Goal: Task Accomplishment & Management: Complete application form

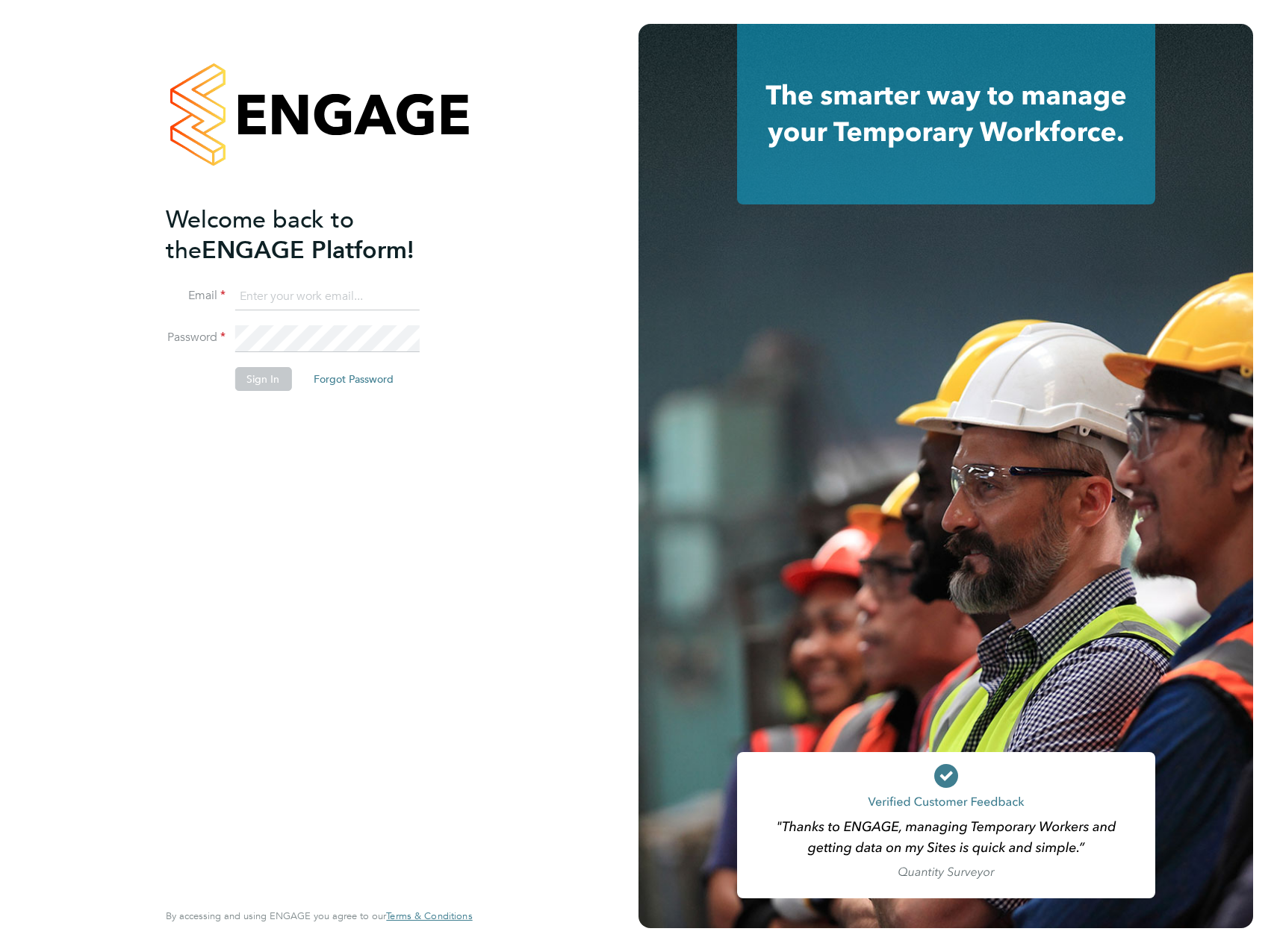
type input "[PERSON_NAME][EMAIL_ADDRESS][PERSON_NAME][DOMAIN_NAME]"
click at [339, 464] on div "Welcome back to the ENGAGE Platform! Email James.Archer@vistry.co.uk Password S…" at bounding box center [311, 551] width 291 height 692
click at [271, 375] on button "Sign In" at bounding box center [263, 379] width 57 height 24
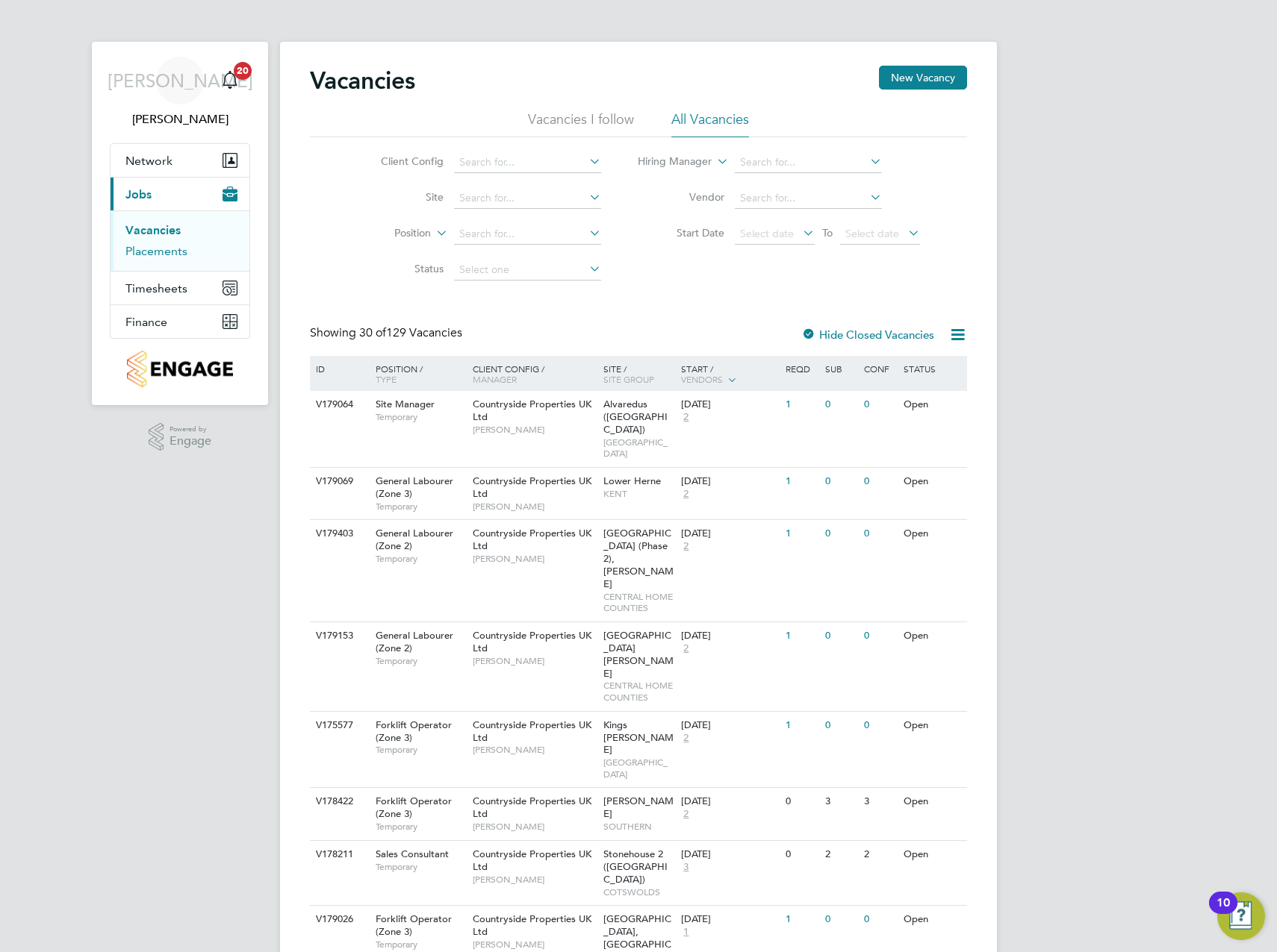
click at [145, 251] on link "Placements" at bounding box center [157, 250] width 62 height 14
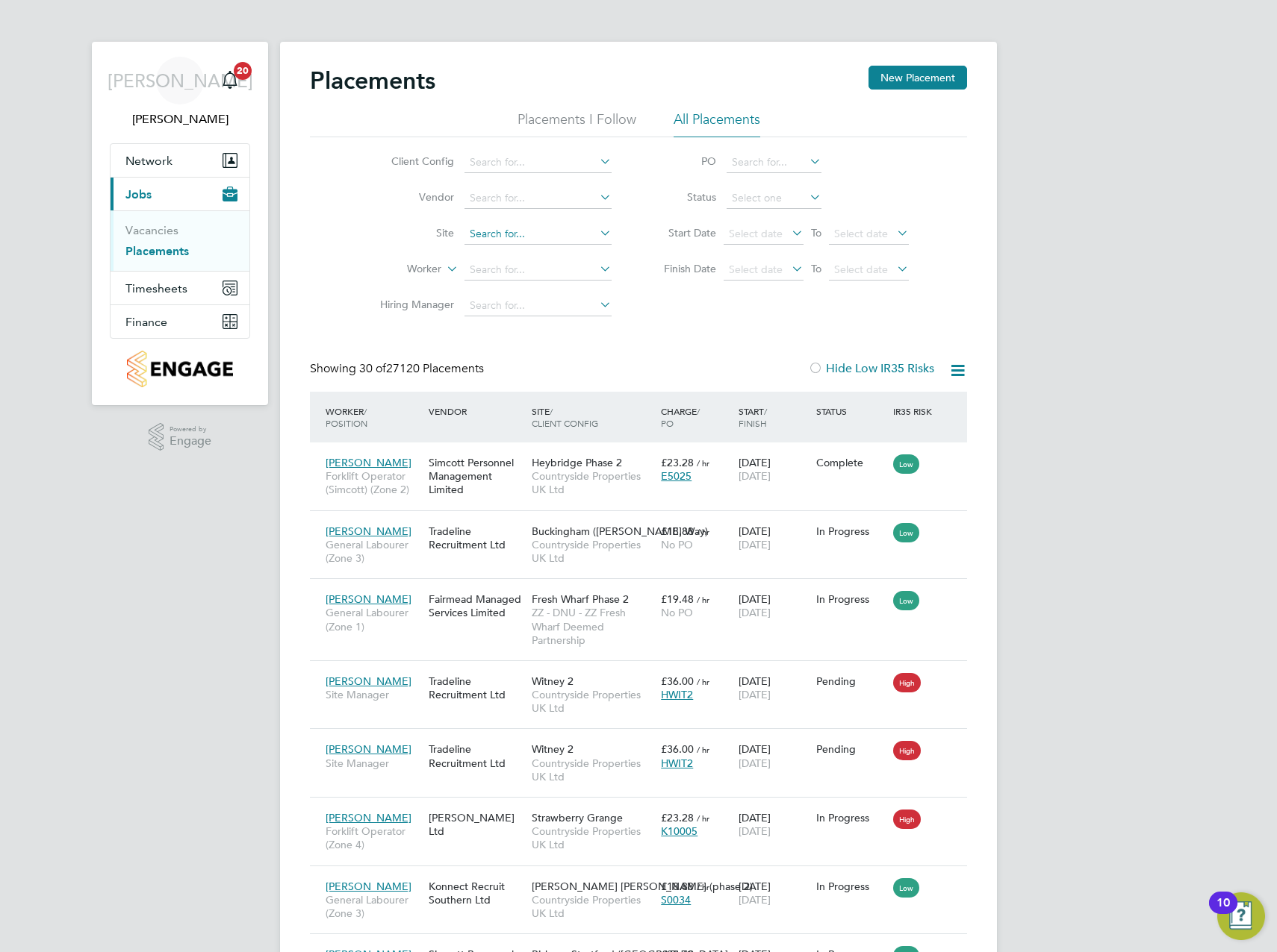
click at [529, 234] on input at bounding box center [538, 234] width 147 height 21
click at [515, 276] on li "Padstow, Best wood" at bounding box center [538, 275] width 148 height 20
type input "Padstow, [GEOGRAPHIC_DATA]"
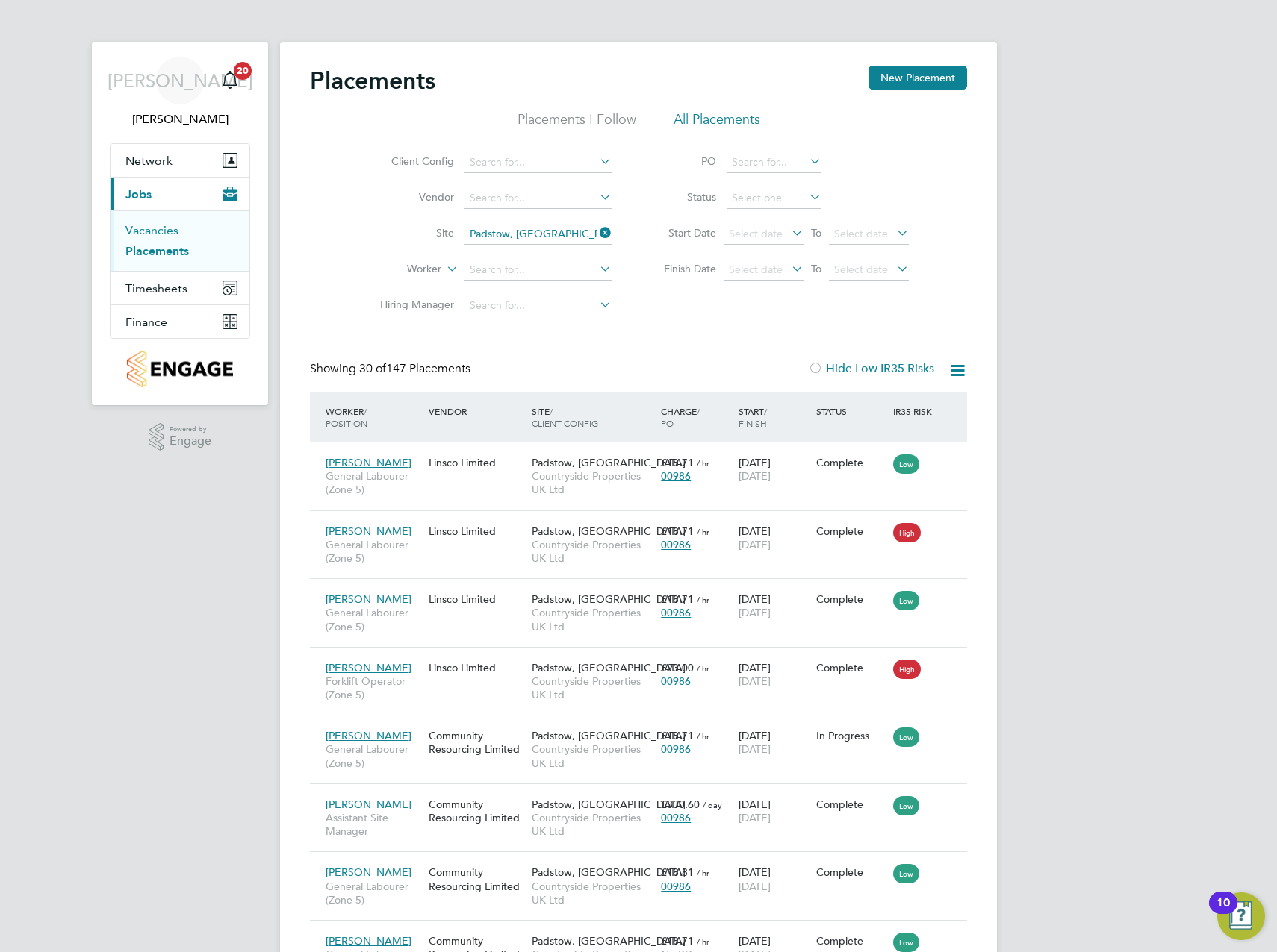
click at [150, 229] on link "Vacancies" at bounding box center [152, 230] width 53 height 14
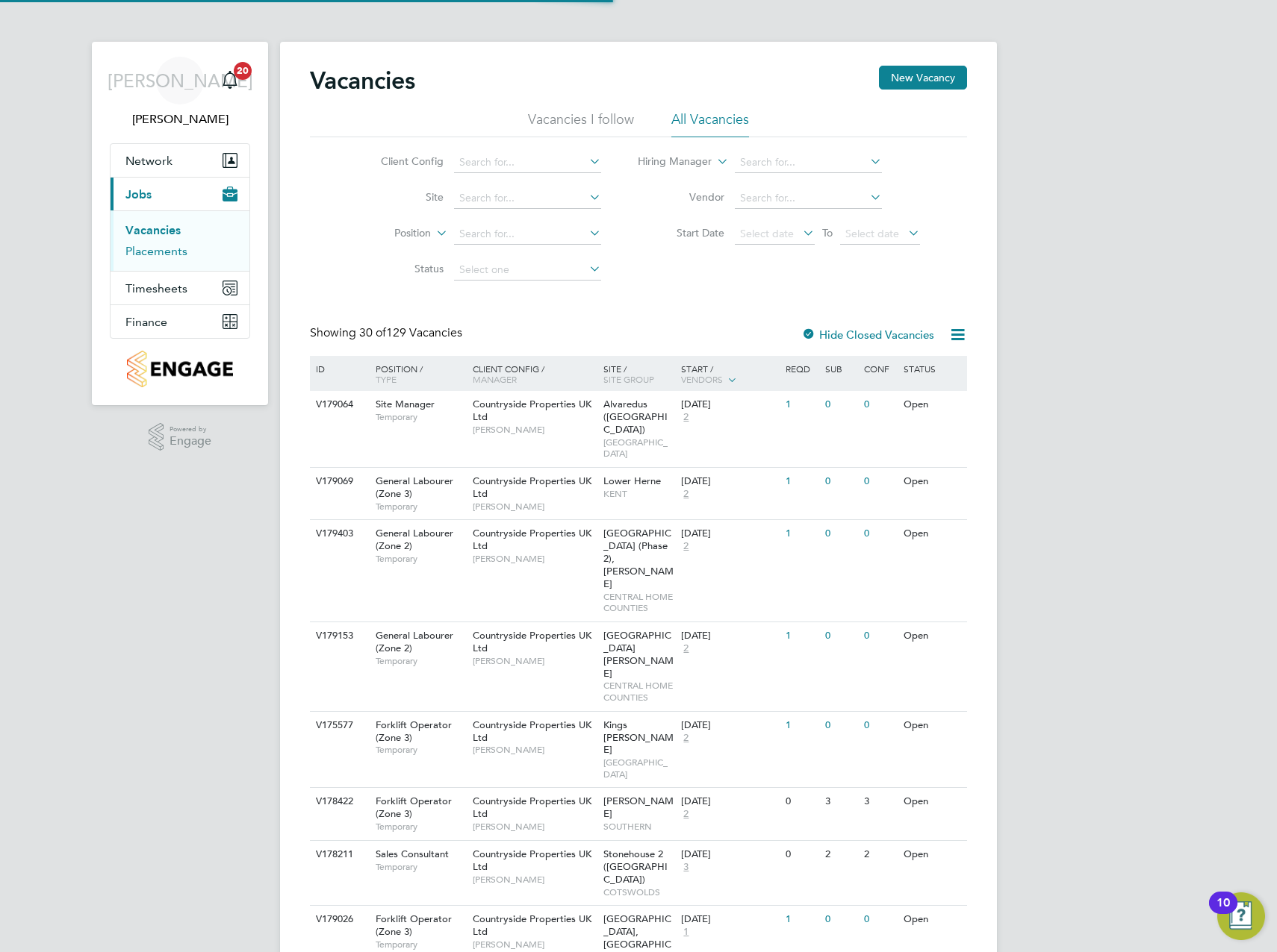
click at [152, 247] on link "Placements" at bounding box center [157, 250] width 62 height 14
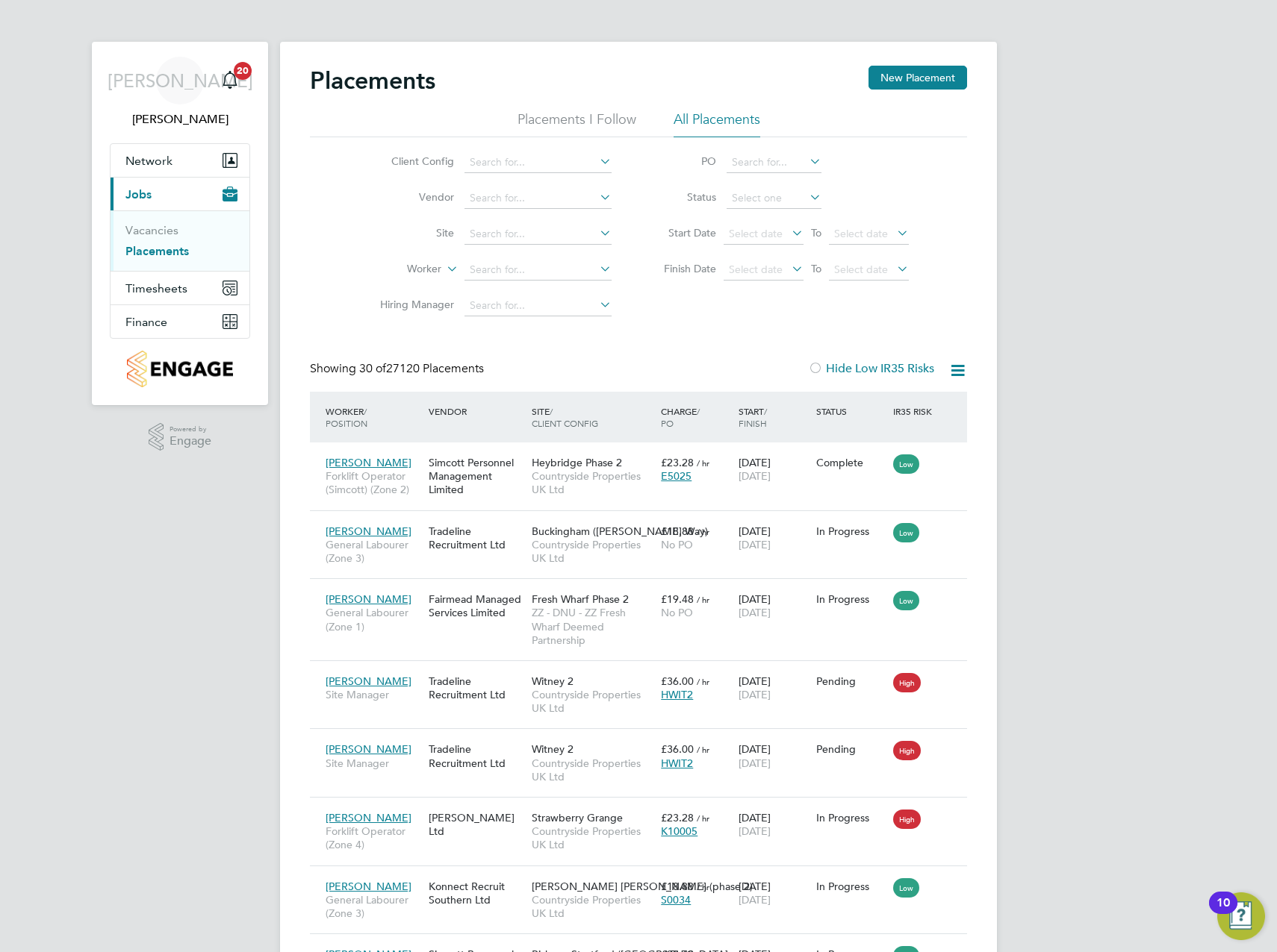
scroll to position [56, 130]
click at [538, 232] on input at bounding box center [538, 234] width 147 height 21
click at [515, 273] on li "Padstow, Best wood" at bounding box center [538, 275] width 148 height 20
type input "Padstow, [GEOGRAPHIC_DATA]"
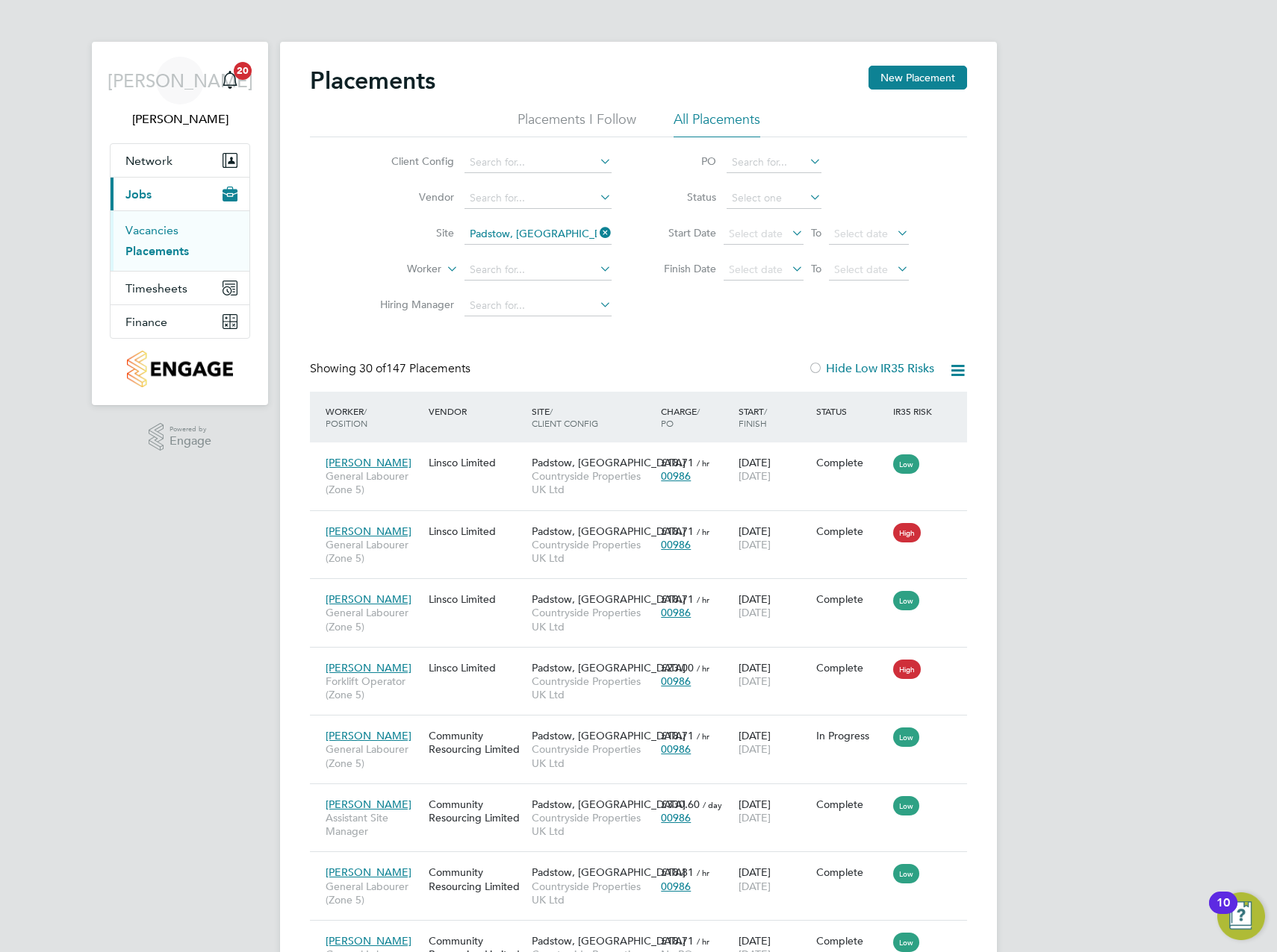
click at [157, 228] on link "Vacancies" at bounding box center [152, 230] width 53 height 14
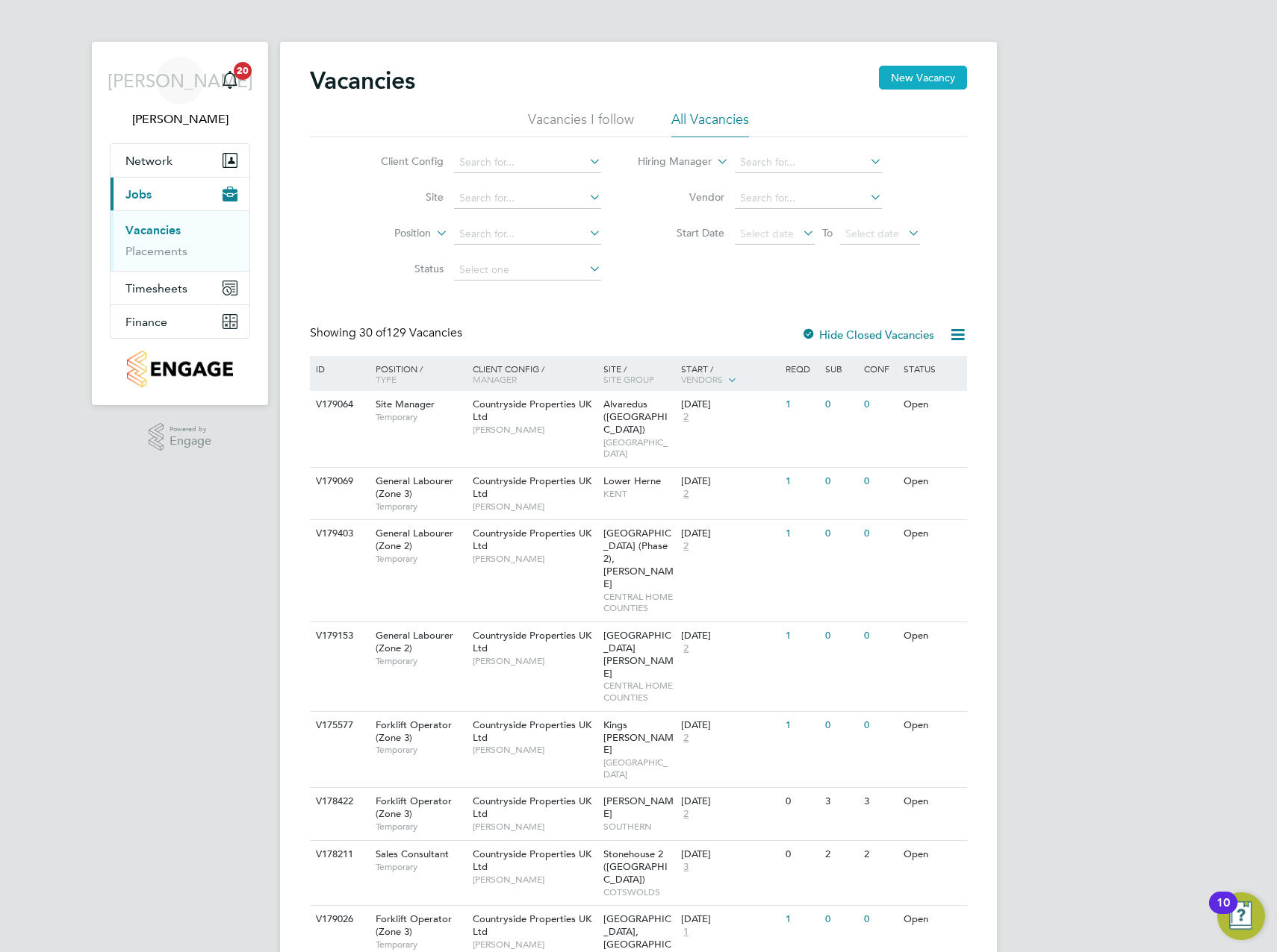
click at [930, 87] on button "New Vacancy" at bounding box center [923, 77] width 88 height 24
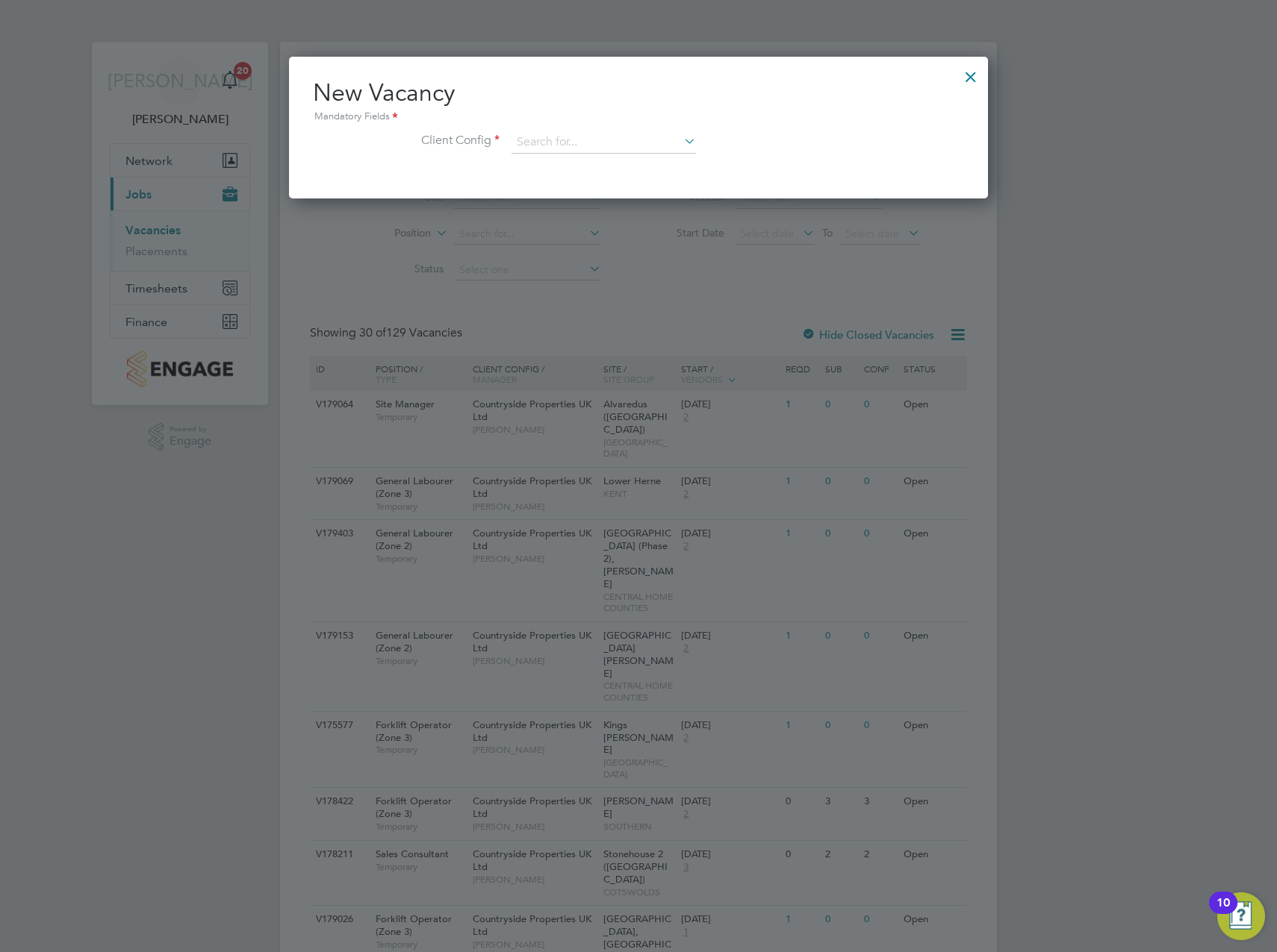
click at [573, 130] on div "New Vacancy Mandatory Fields Client Config" at bounding box center [638, 122] width 651 height 91
click at [596, 146] on input at bounding box center [604, 142] width 185 height 22
click at [586, 325] on li "Countryside Properties UK Ltd" at bounding box center [701, 325] width 382 height 20
type input "Countryside Properties UK Ltd"
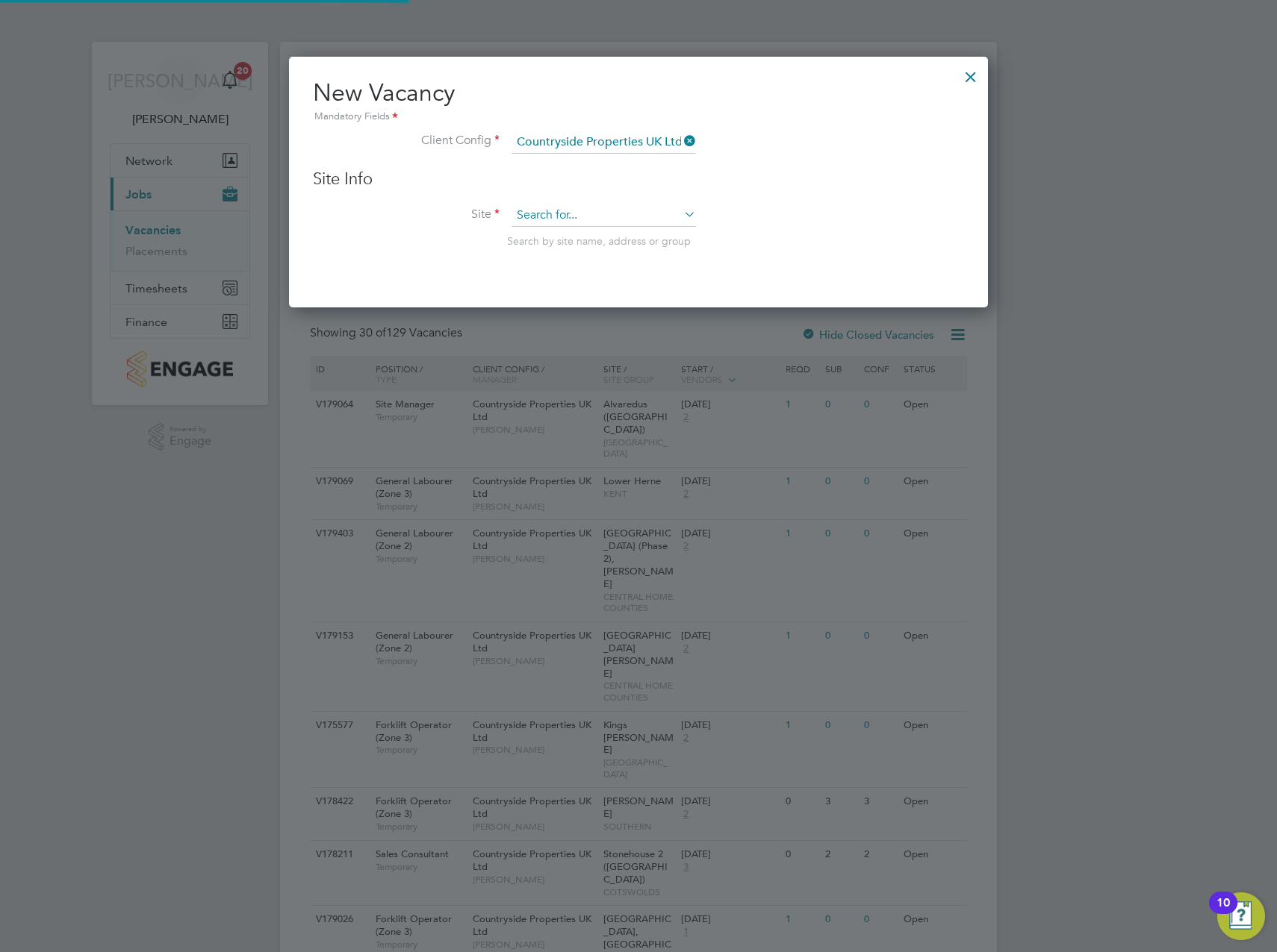
click at [575, 216] on input at bounding box center [604, 216] width 185 height 22
click at [581, 239] on b "Best" at bounding box center [570, 236] width 21 height 12
type input "Padstow, [GEOGRAPHIC_DATA]"
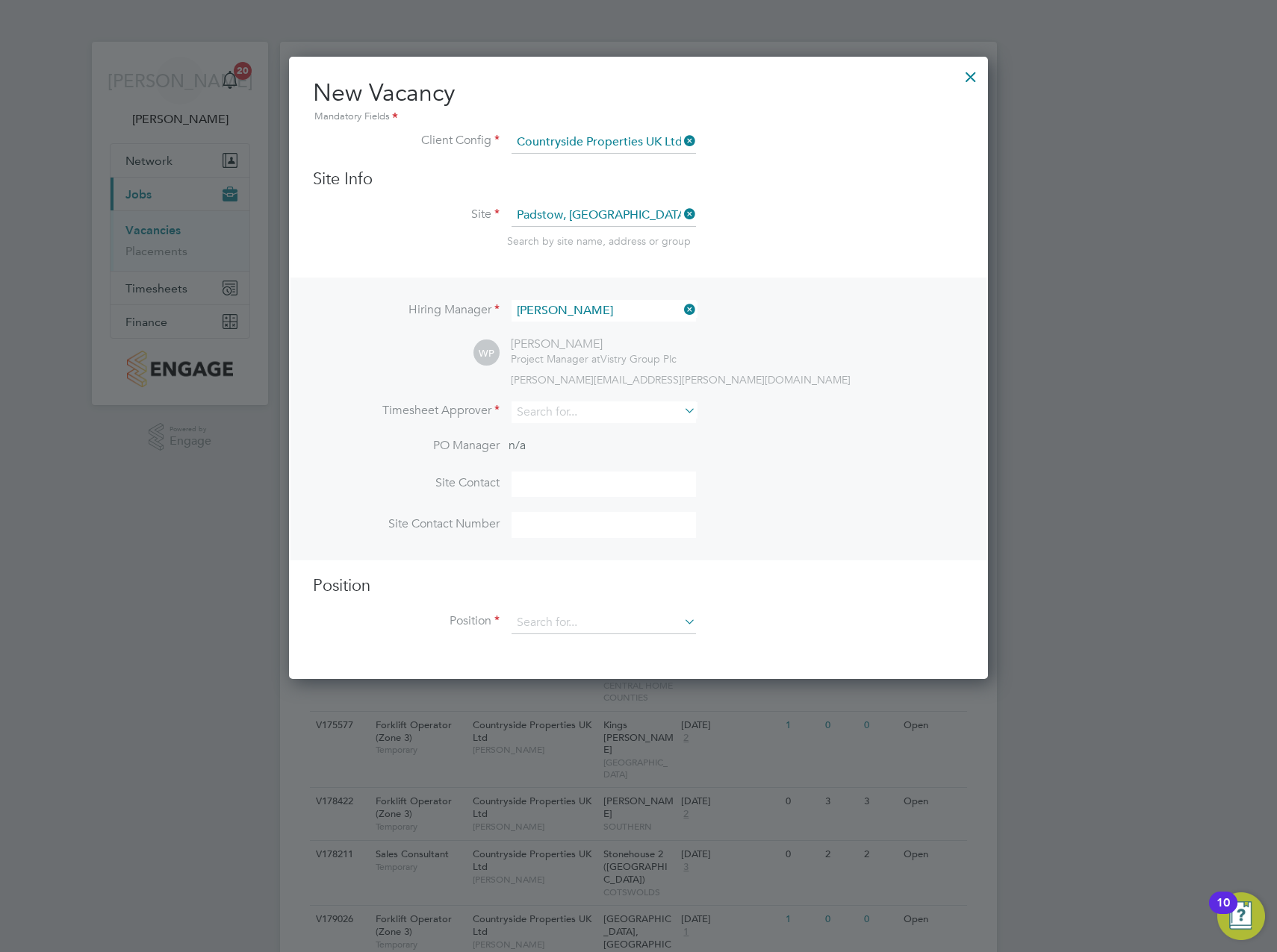
click at [681, 306] on icon at bounding box center [681, 310] width 0 height 21
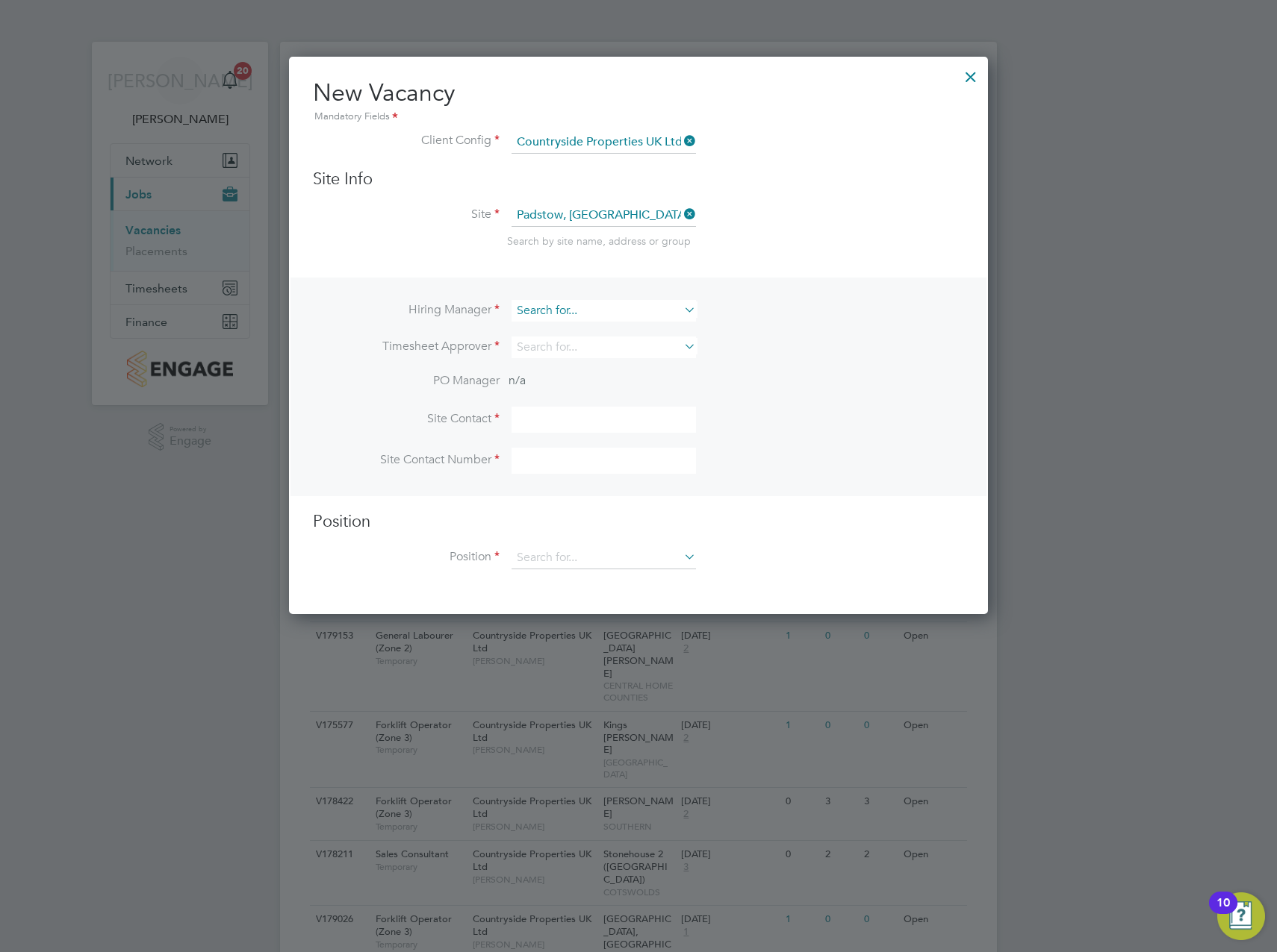
click at [588, 309] on input at bounding box center [604, 311] width 185 height 22
click at [562, 327] on li "[PERSON_NAME]" at bounding box center [603, 332] width 186 height 20
type input "[PERSON_NAME]"
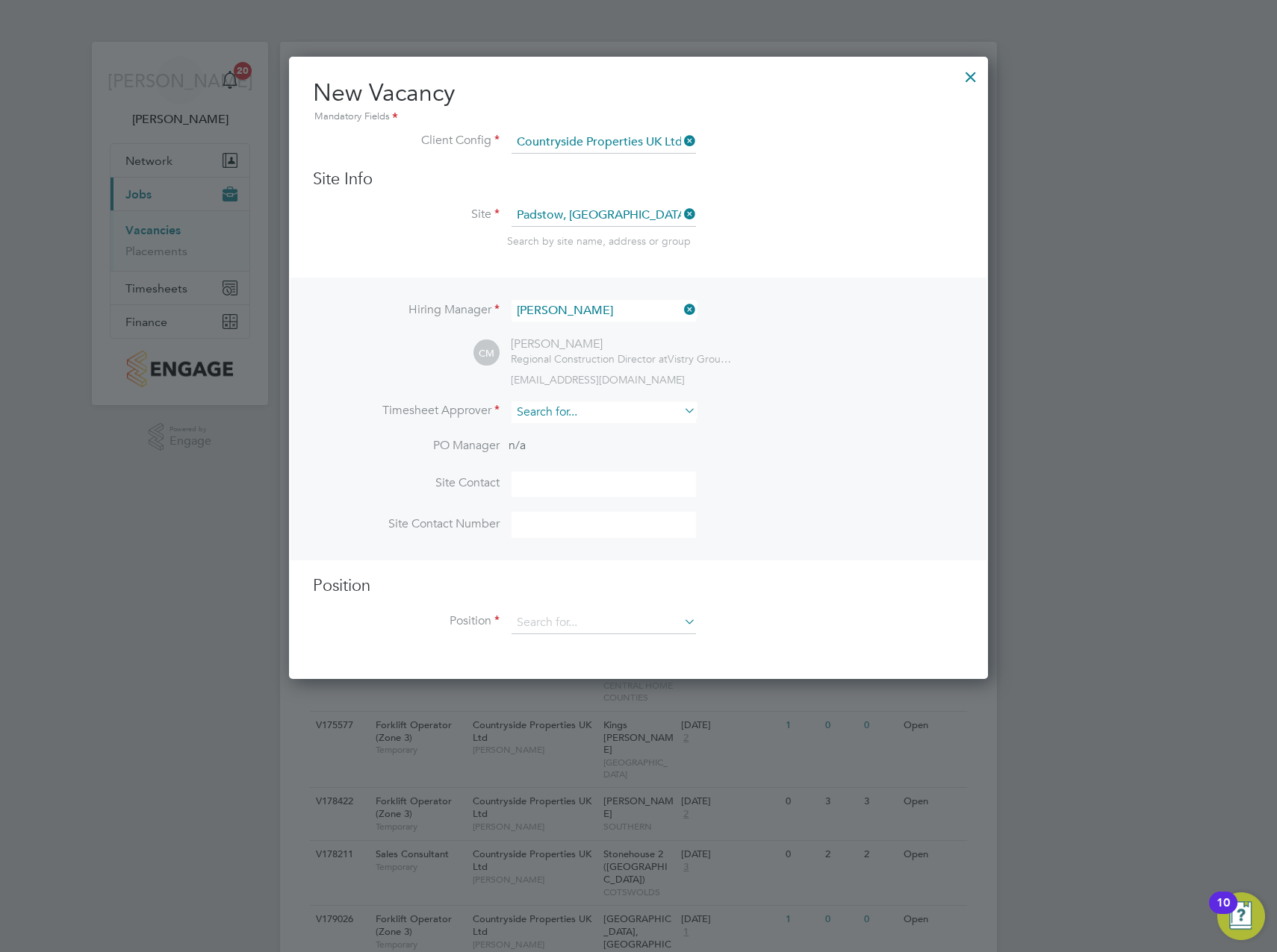
click at [544, 408] on input at bounding box center [604, 412] width 185 height 22
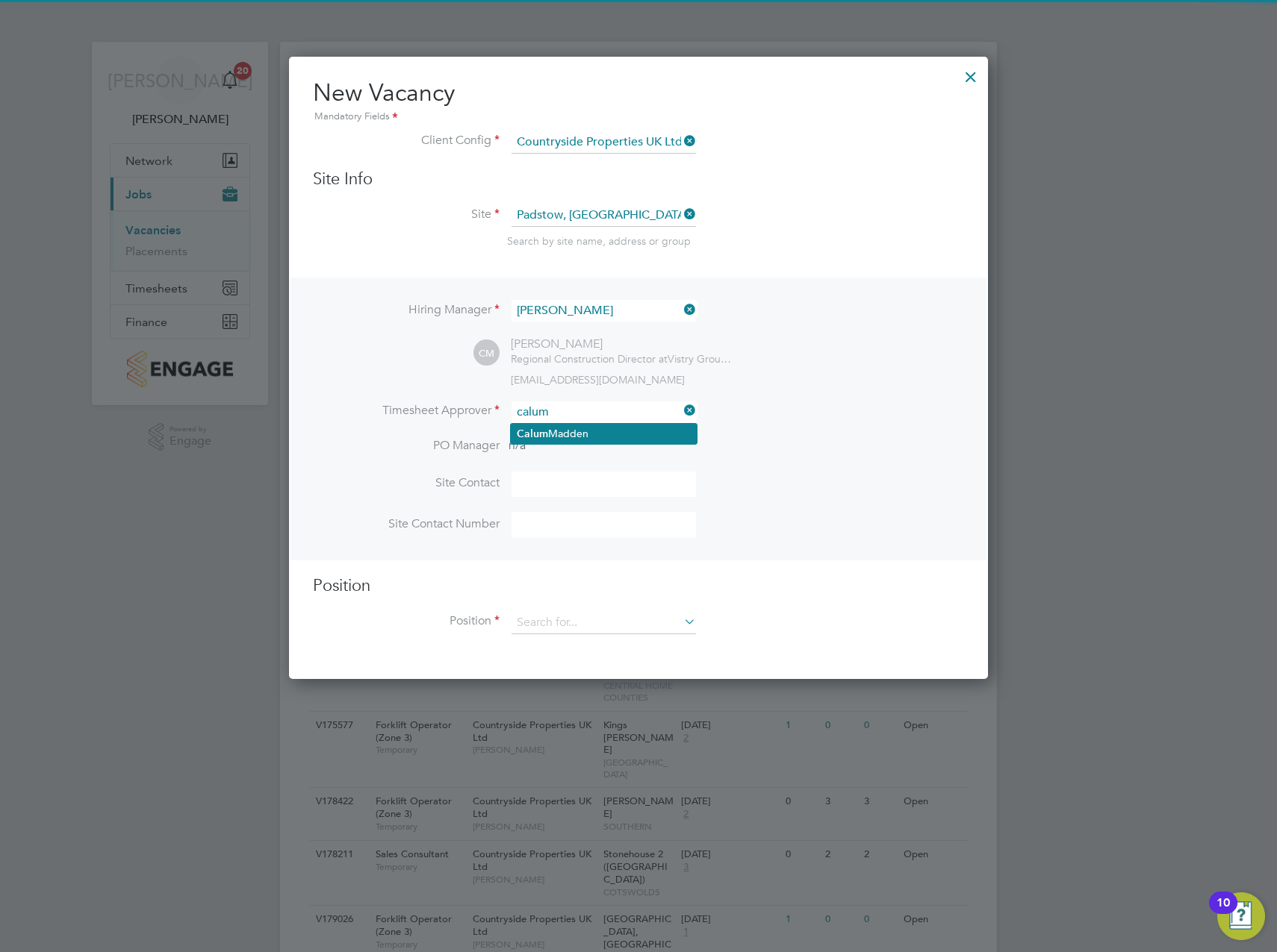
click at [597, 438] on li "[PERSON_NAME]" at bounding box center [603, 434] width 186 height 20
type input "[PERSON_NAME]"
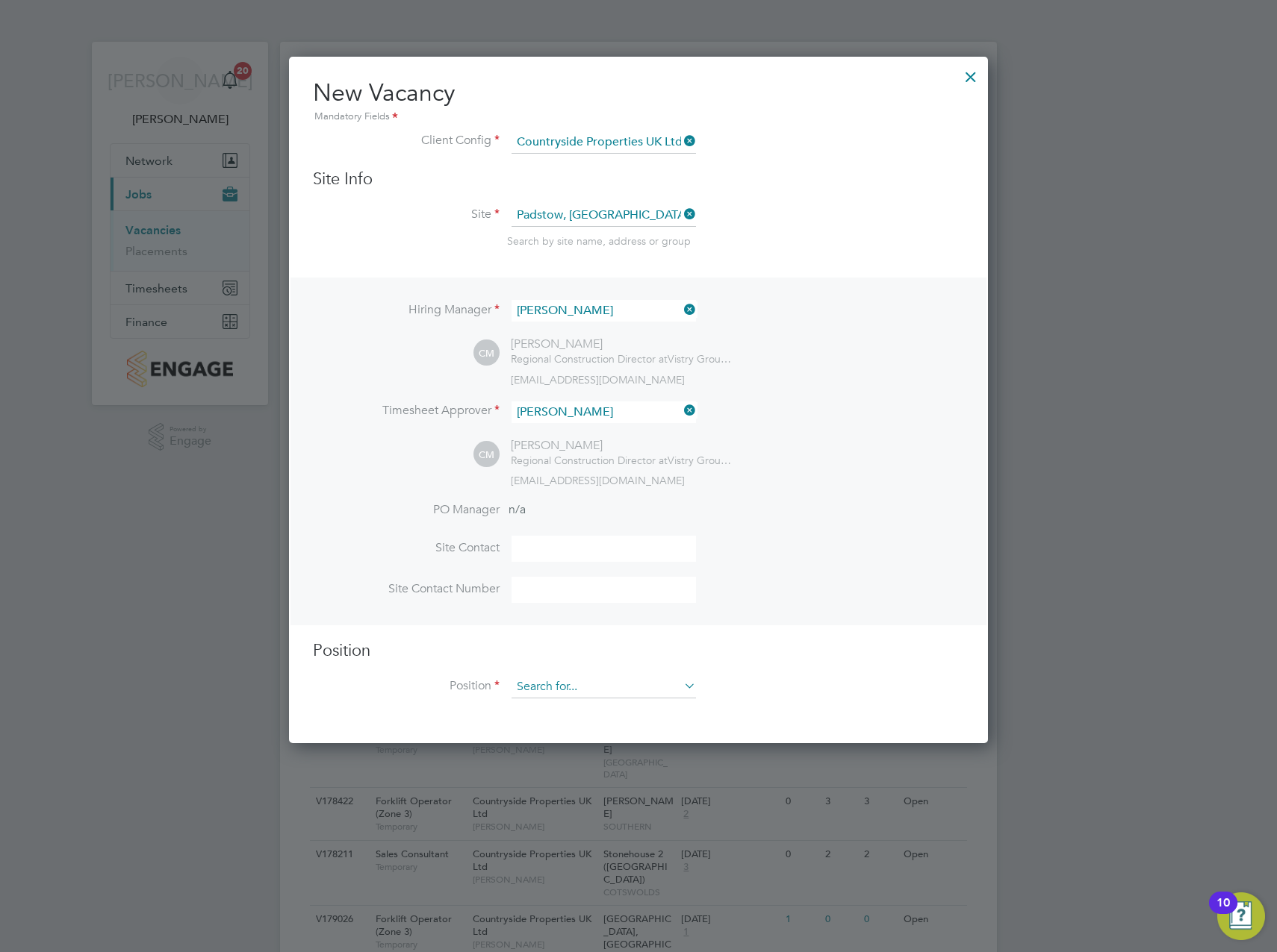
click at [556, 691] on input at bounding box center [604, 687] width 185 height 22
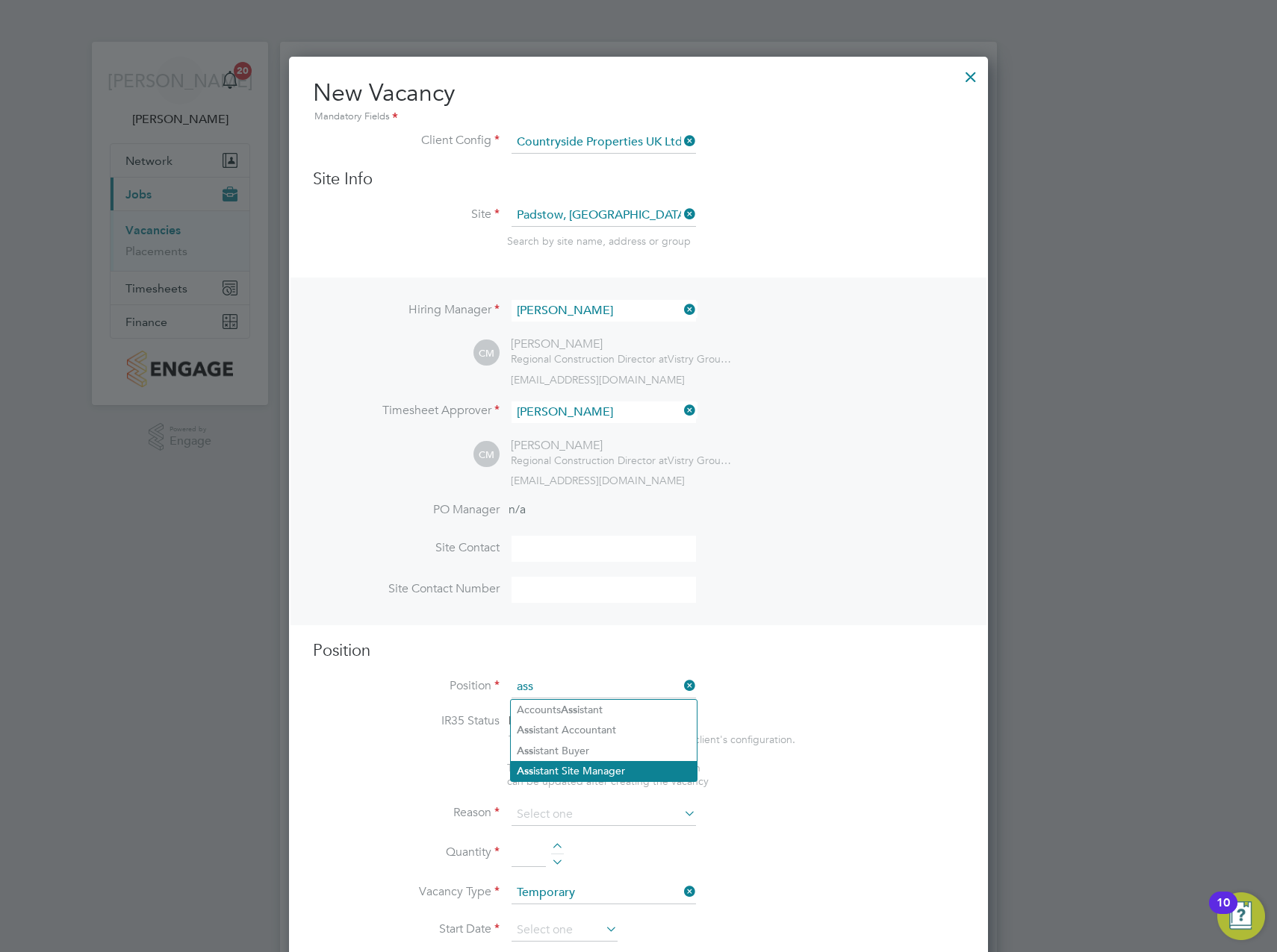
click at [568, 768] on li "Ass istant Site Manager" at bounding box center [603, 771] width 186 height 20
type input "Assistant Site Manager"
type textarea "• Loremipsum dol sitamet cons adi elitseddoeiu temp incid utlab etdolor ma aliq…"
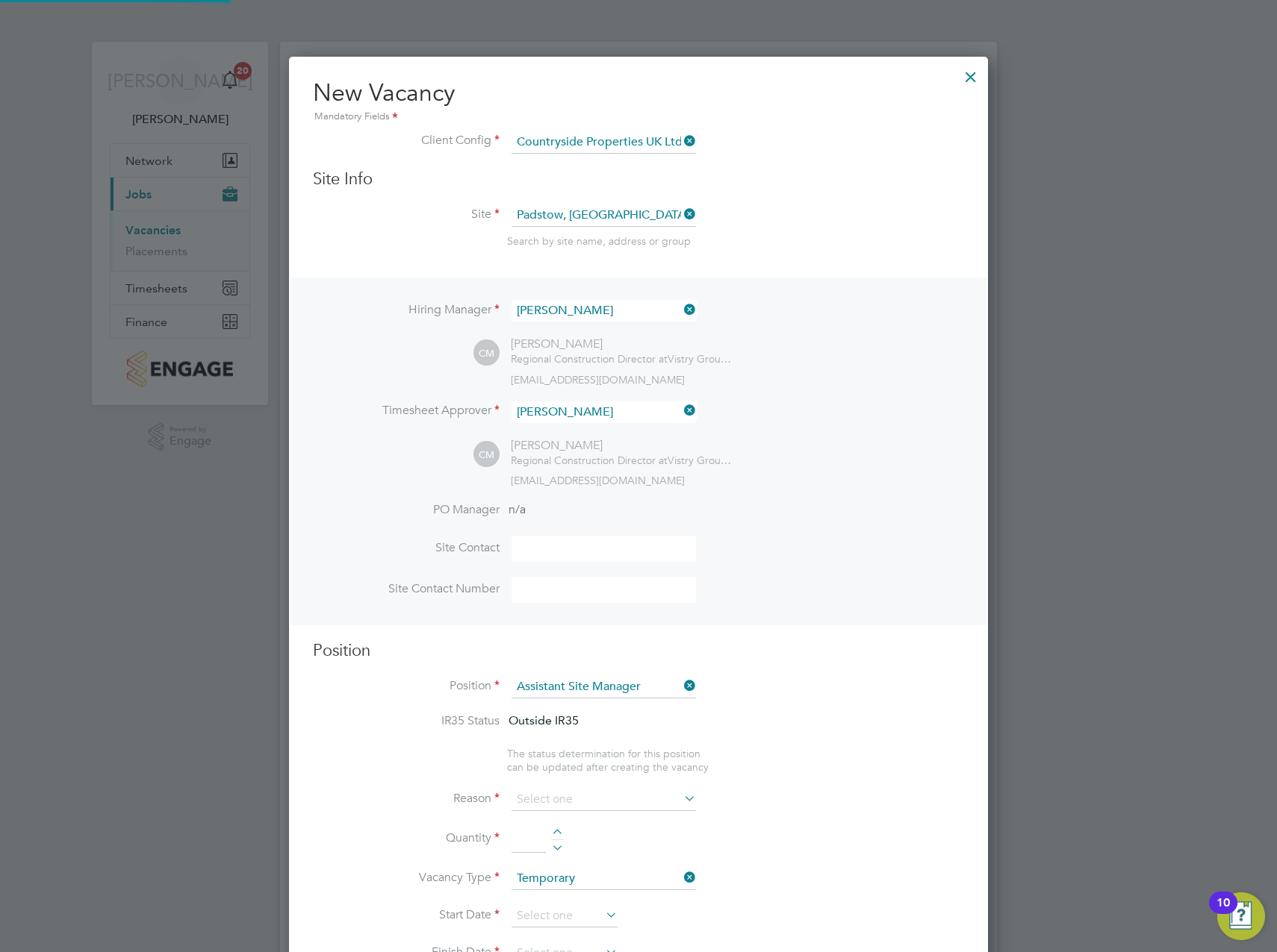
click at [769, 720] on li "IR35 Status Outside IR35" at bounding box center [638, 730] width 651 height 33
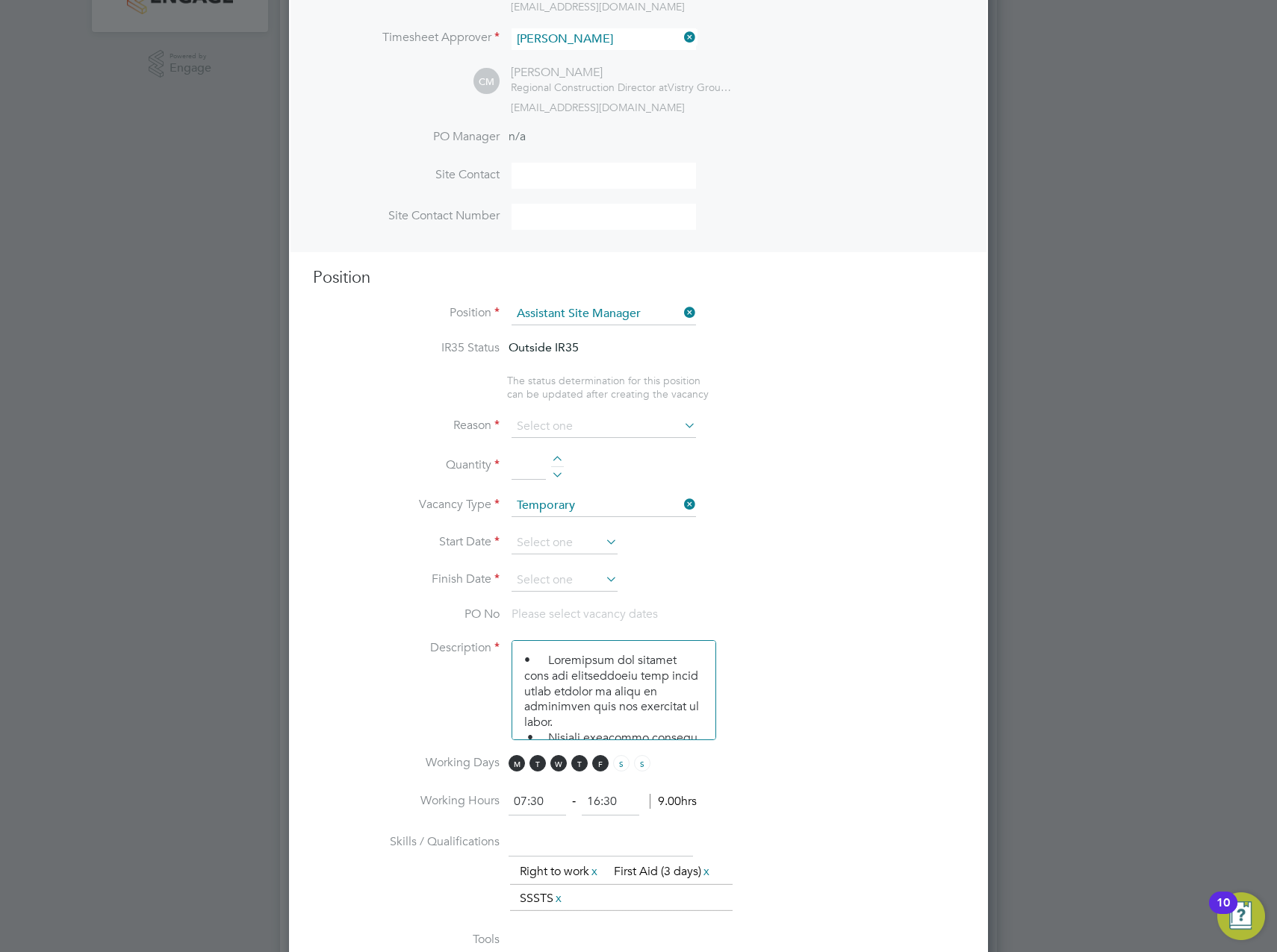
click at [554, 455] on li "Quantity" at bounding box center [638, 474] width 651 height 42
click at [565, 425] on input at bounding box center [604, 427] width 185 height 22
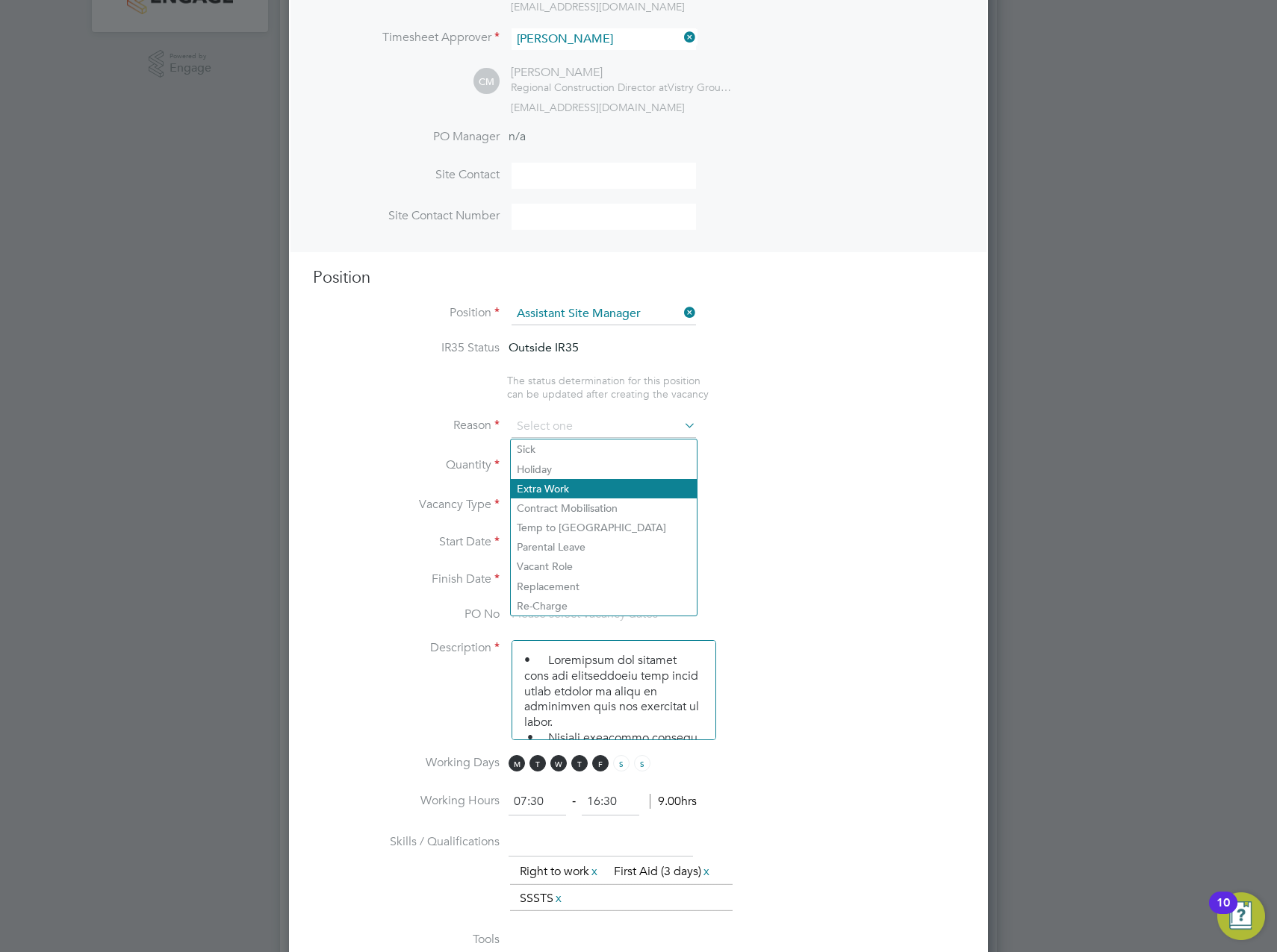
click at [567, 490] on li "Extra Work" at bounding box center [603, 488] width 186 height 19
type input "Extra Work"
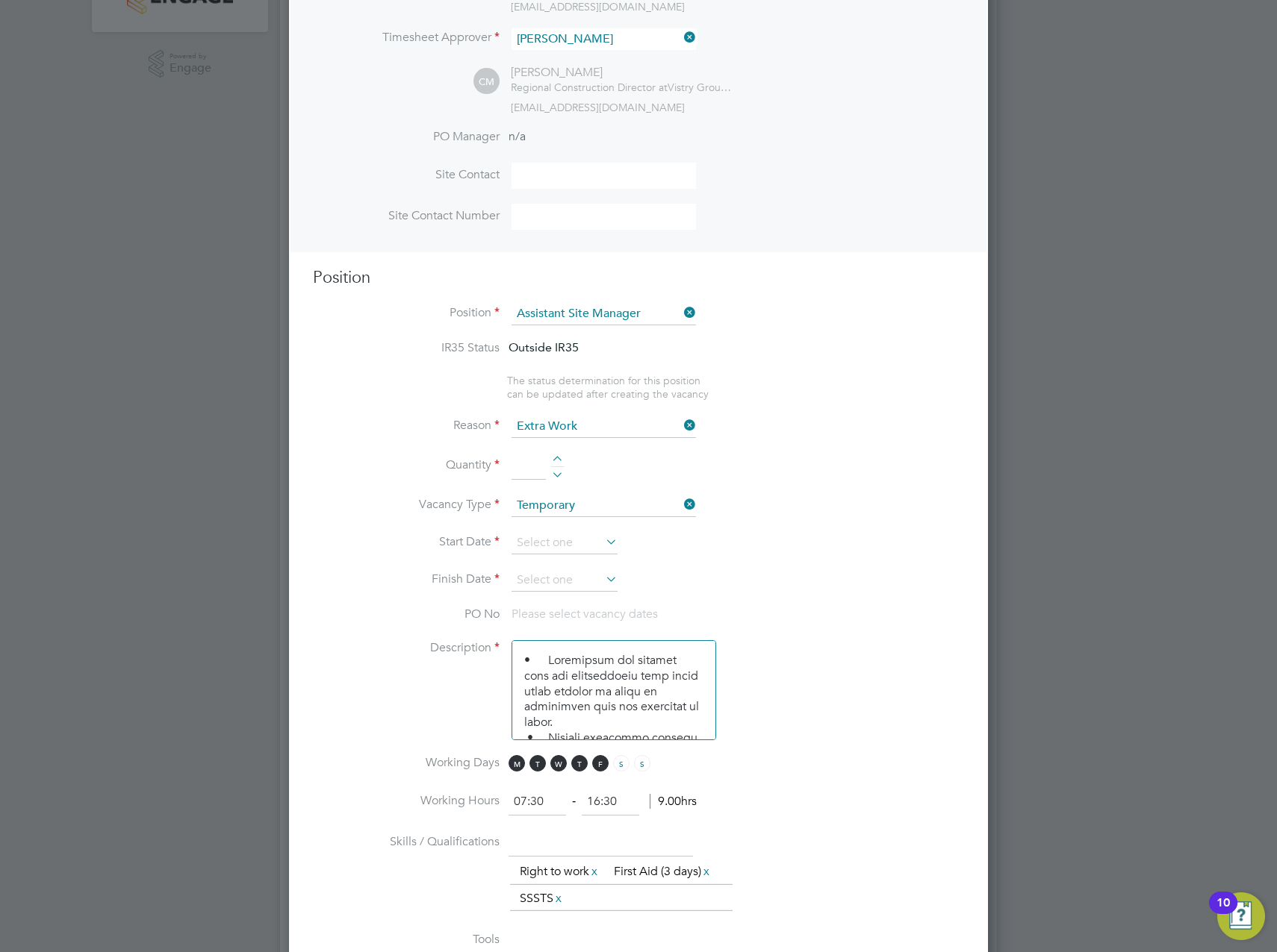
click at [793, 493] on li "Quantity" at bounding box center [638, 474] width 651 height 42
click at [561, 459] on div at bounding box center [557, 461] width 12 height 11
type input "1"
click at [570, 544] on input at bounding box center [564, 543] width 106 height 22
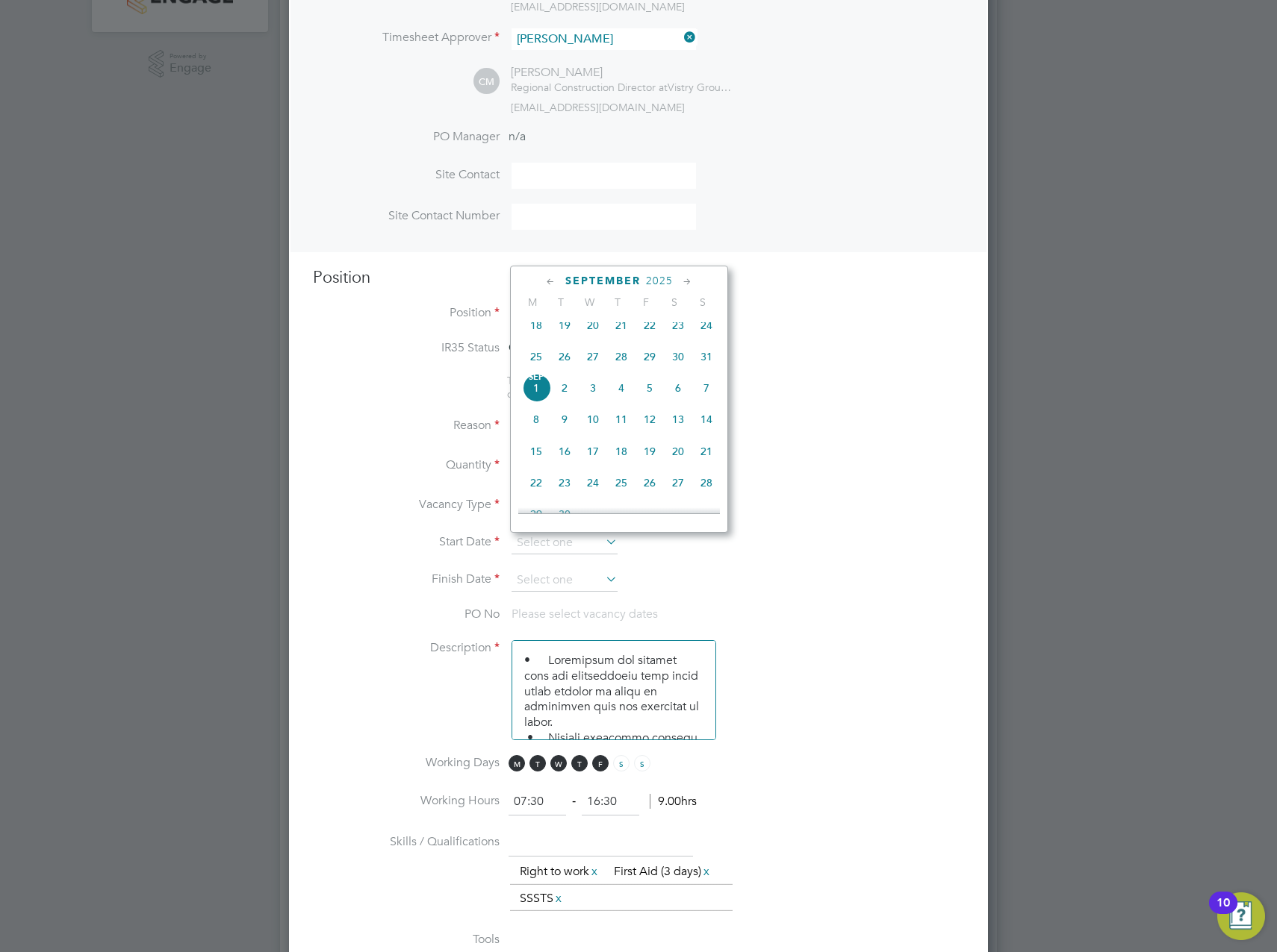
click at [535, 364] on span "25" at bounding box center [536, 357] width 28 height 28
type input "[DATE]"
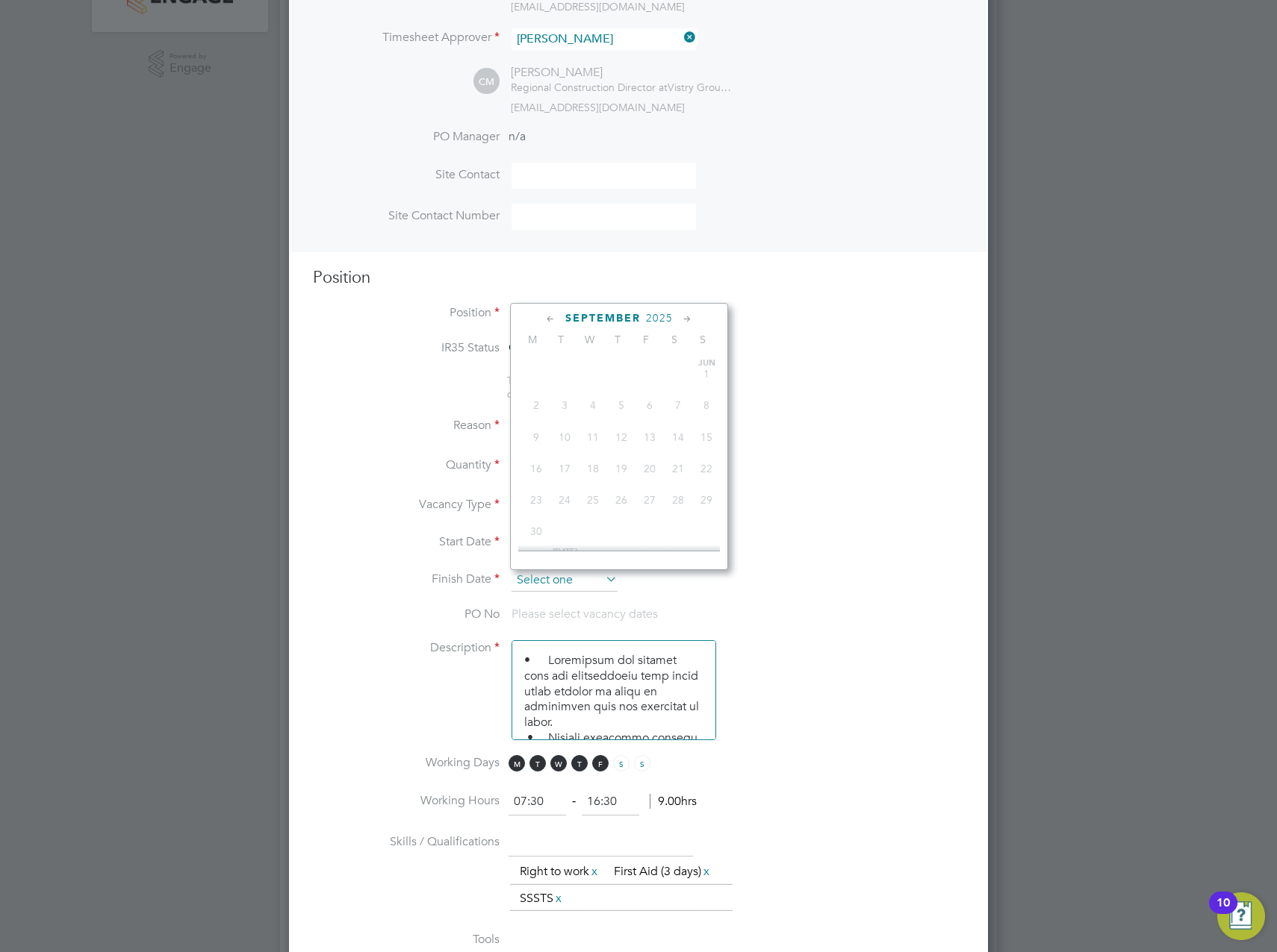
click at [564, 581] on input at bounding box center [564, 580] width 106 height 22
click at [653, 532] on span "26" at bounding box center [649, 520] width 28 height 28
type input "[DATE]"
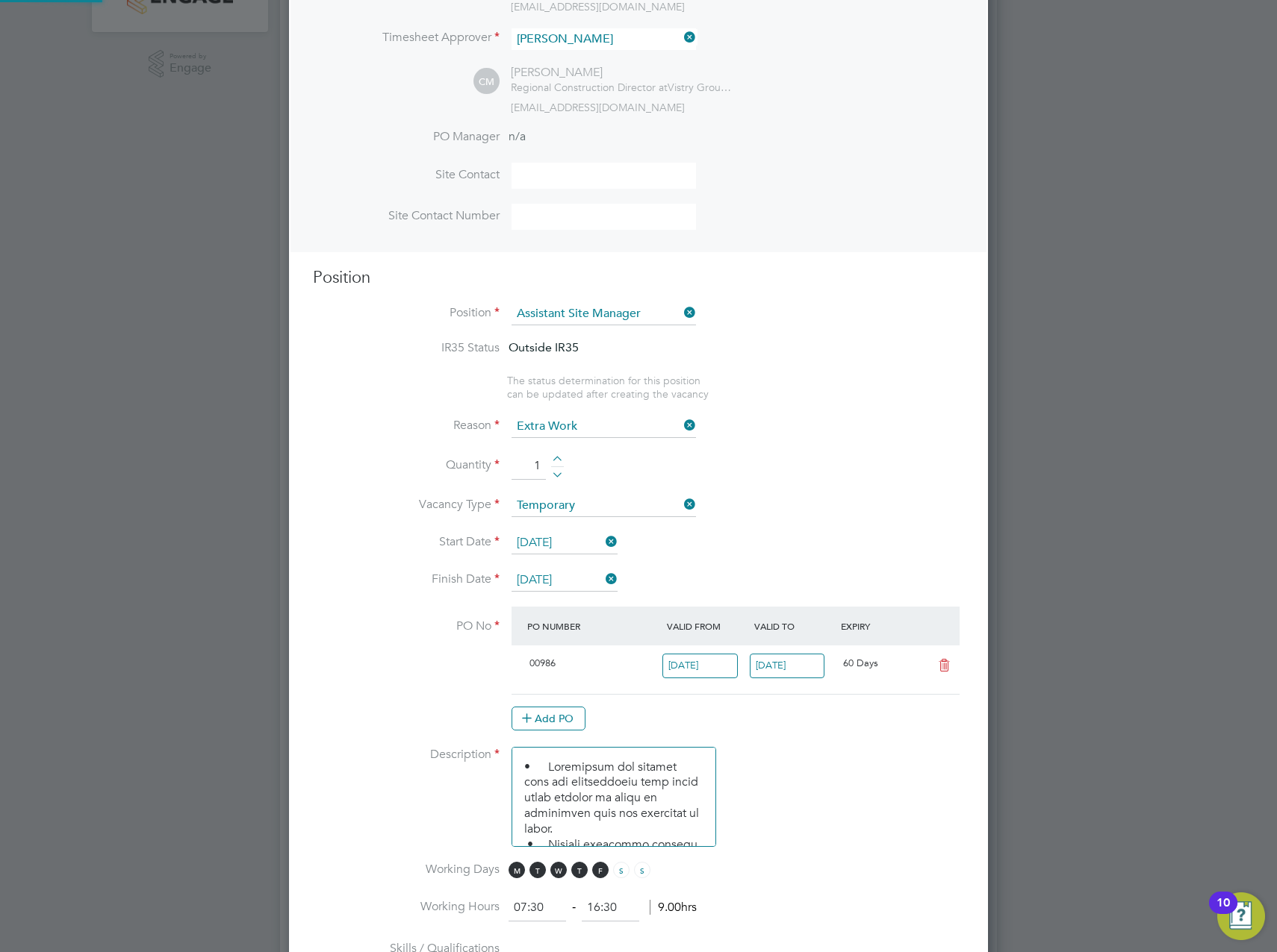
scroll to position [25, 141]
click at [900, 489] on li "Quantity 1" at bounding box center [638, 474] width 651 height 42
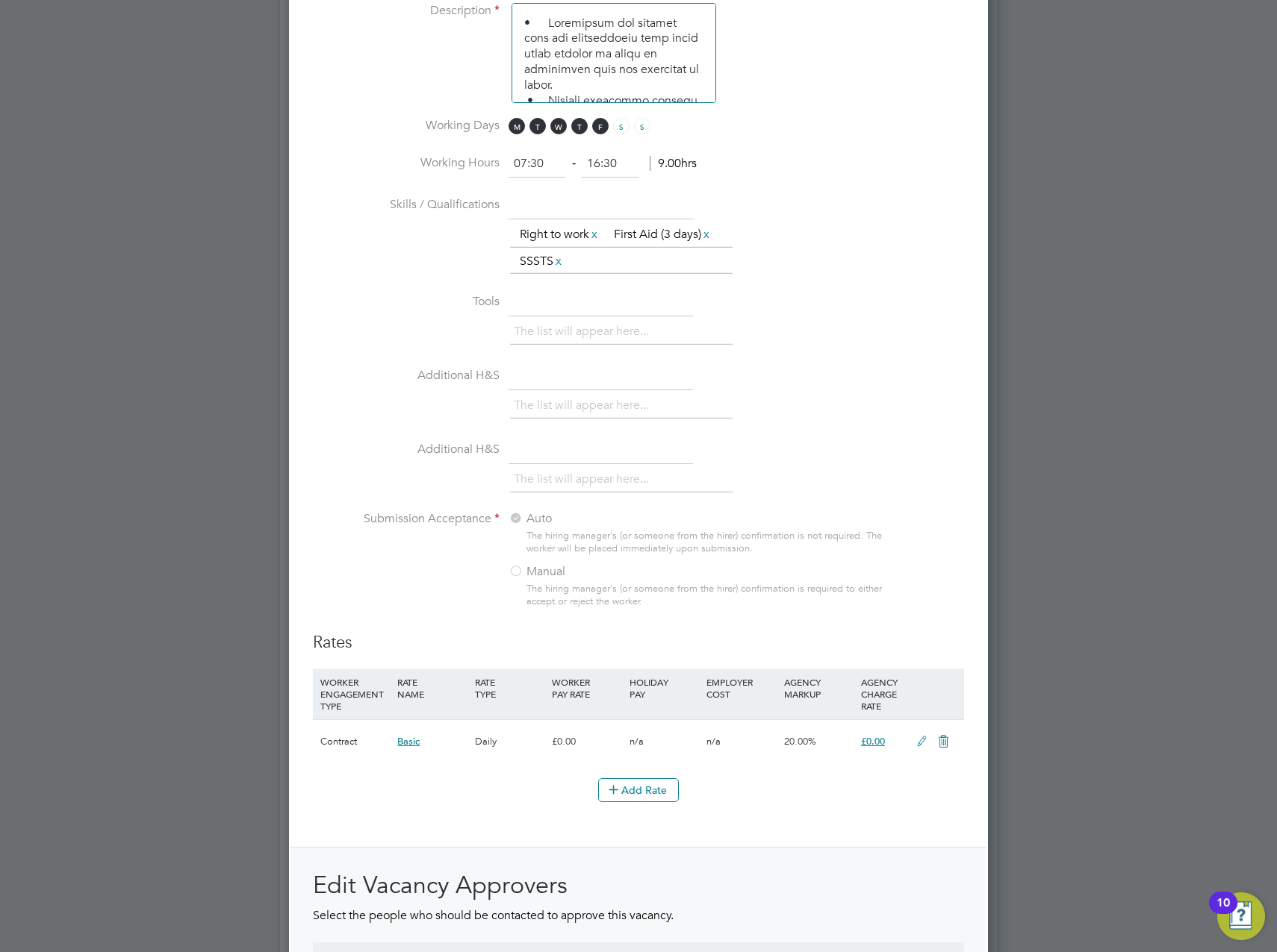
scroll to position [1119, 0]
click at [574, 201] on input "text" at bounding box center [601, 204] width 185 height 27
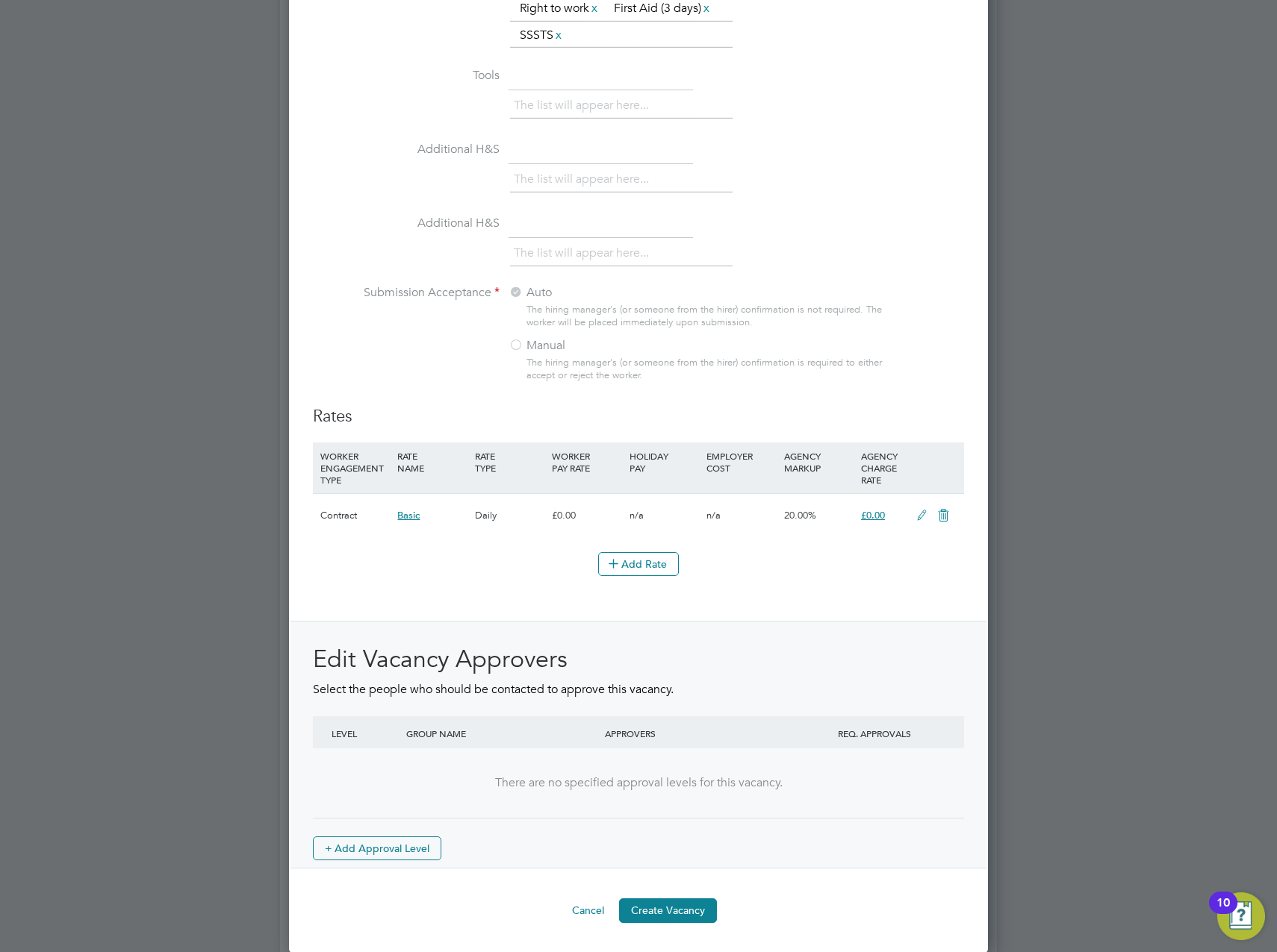
scroll to position [1345, 0]
click at [678, 914] on button "Create Vacancy" at bounding box center [667, 909] width 97 height 24
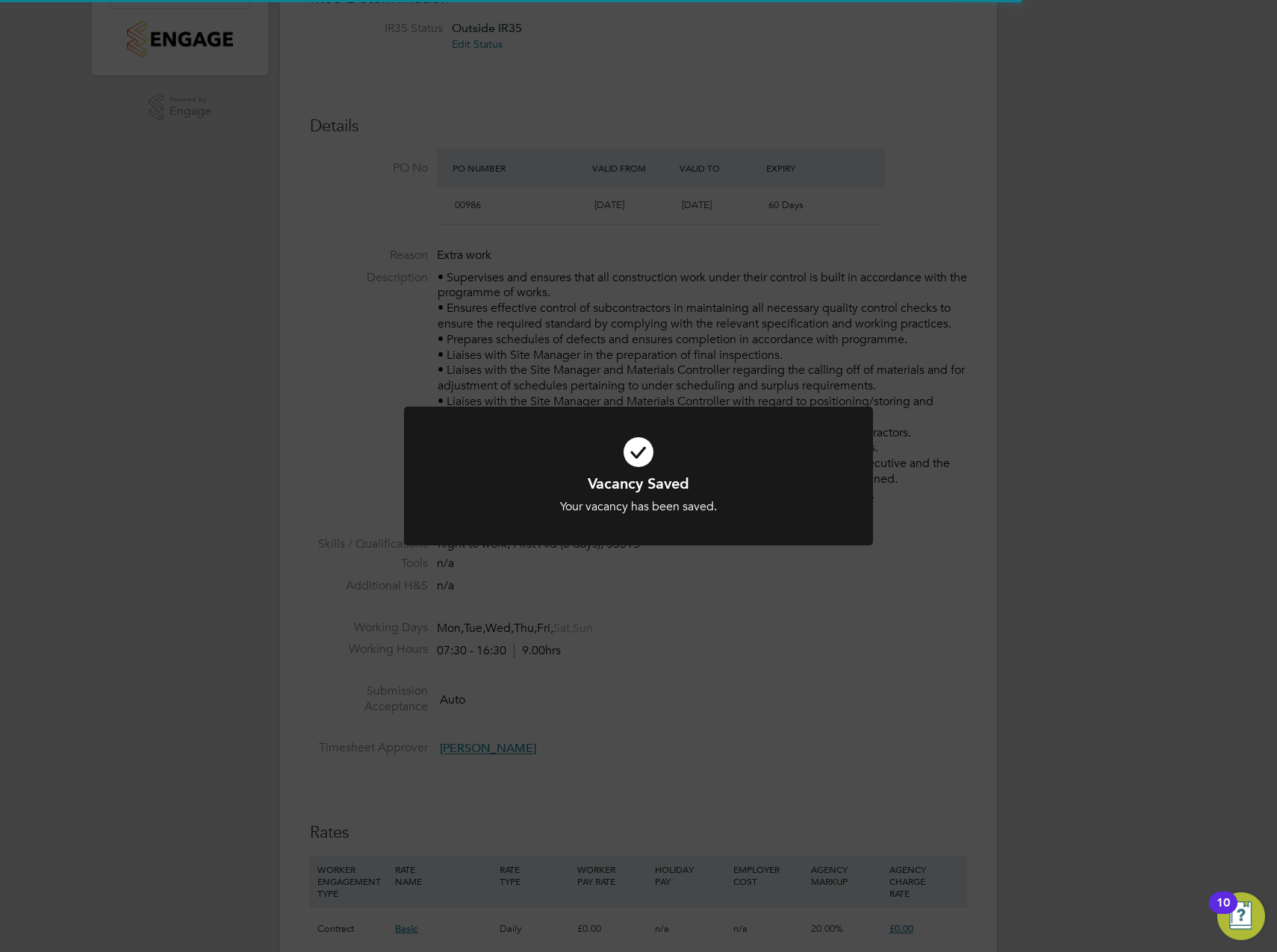
scroll to position [7, 7]
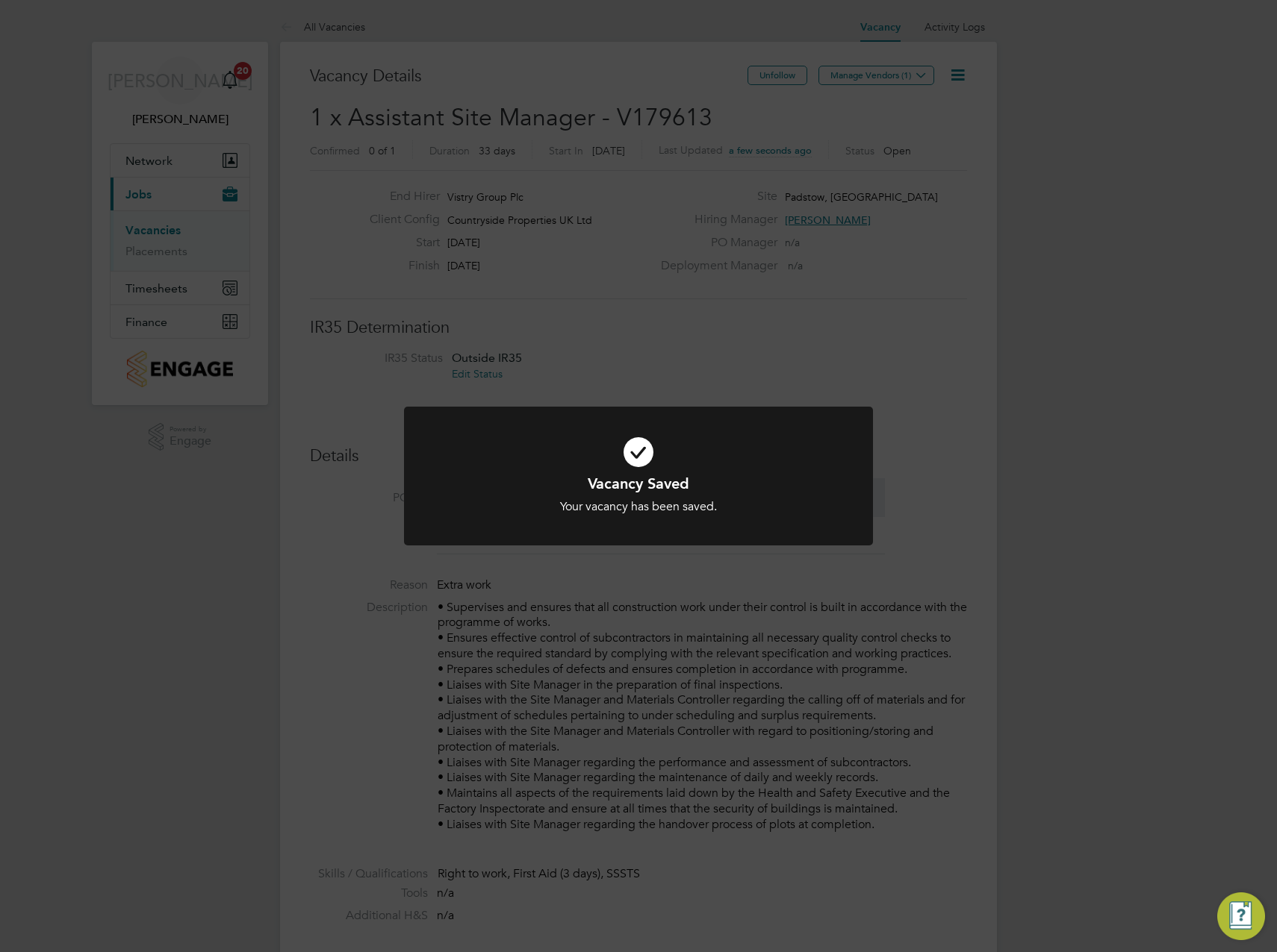
click at [902, 322] on div "Vacancy Saved Your vacancy has been saved. Cancel Okay" at bounding box center [638, 476] width 1277 height 952
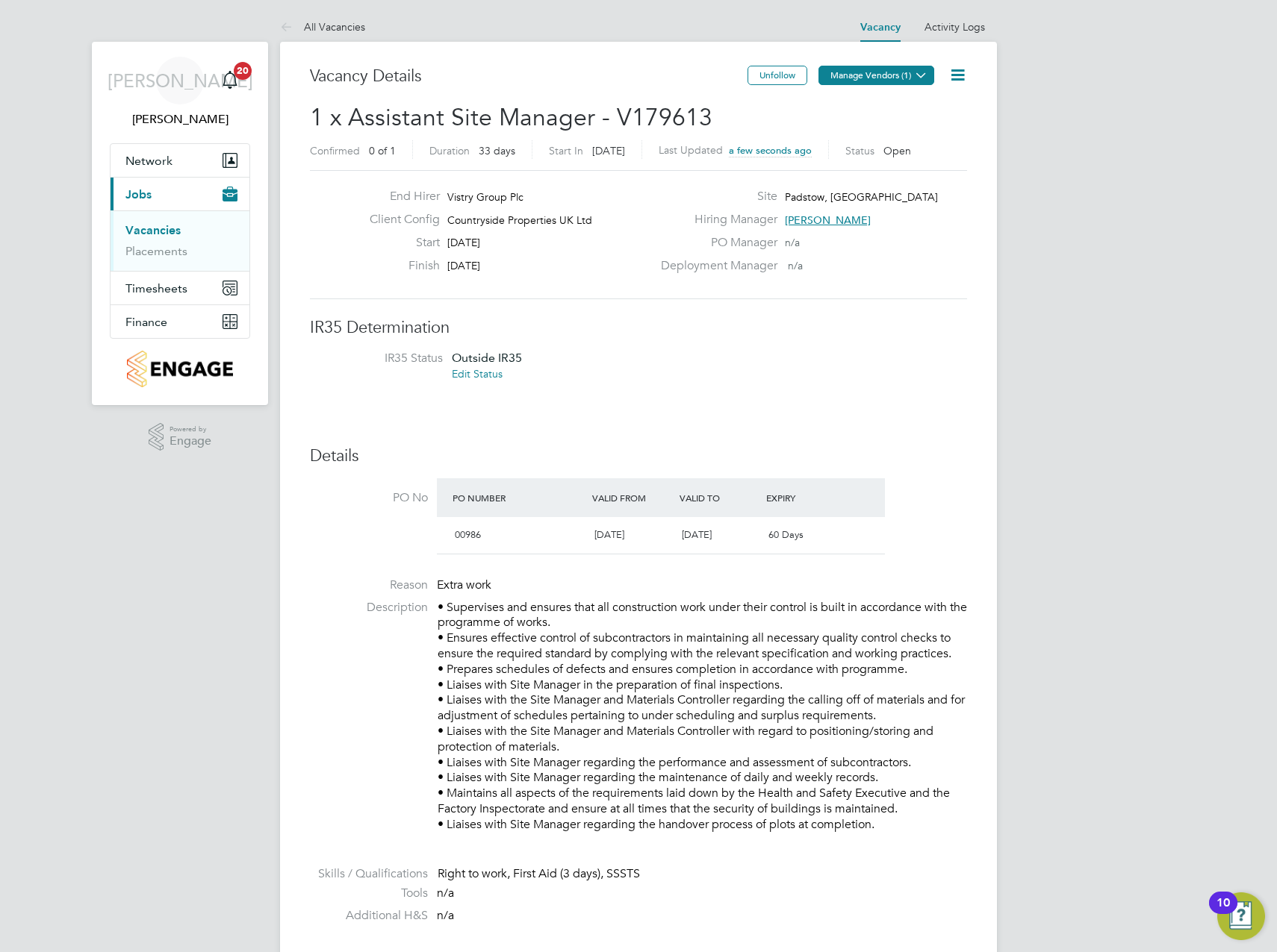
click at [882, 73] on button "Manage Vendors (1)" at bounding box center [876, 75] width 116 height 19
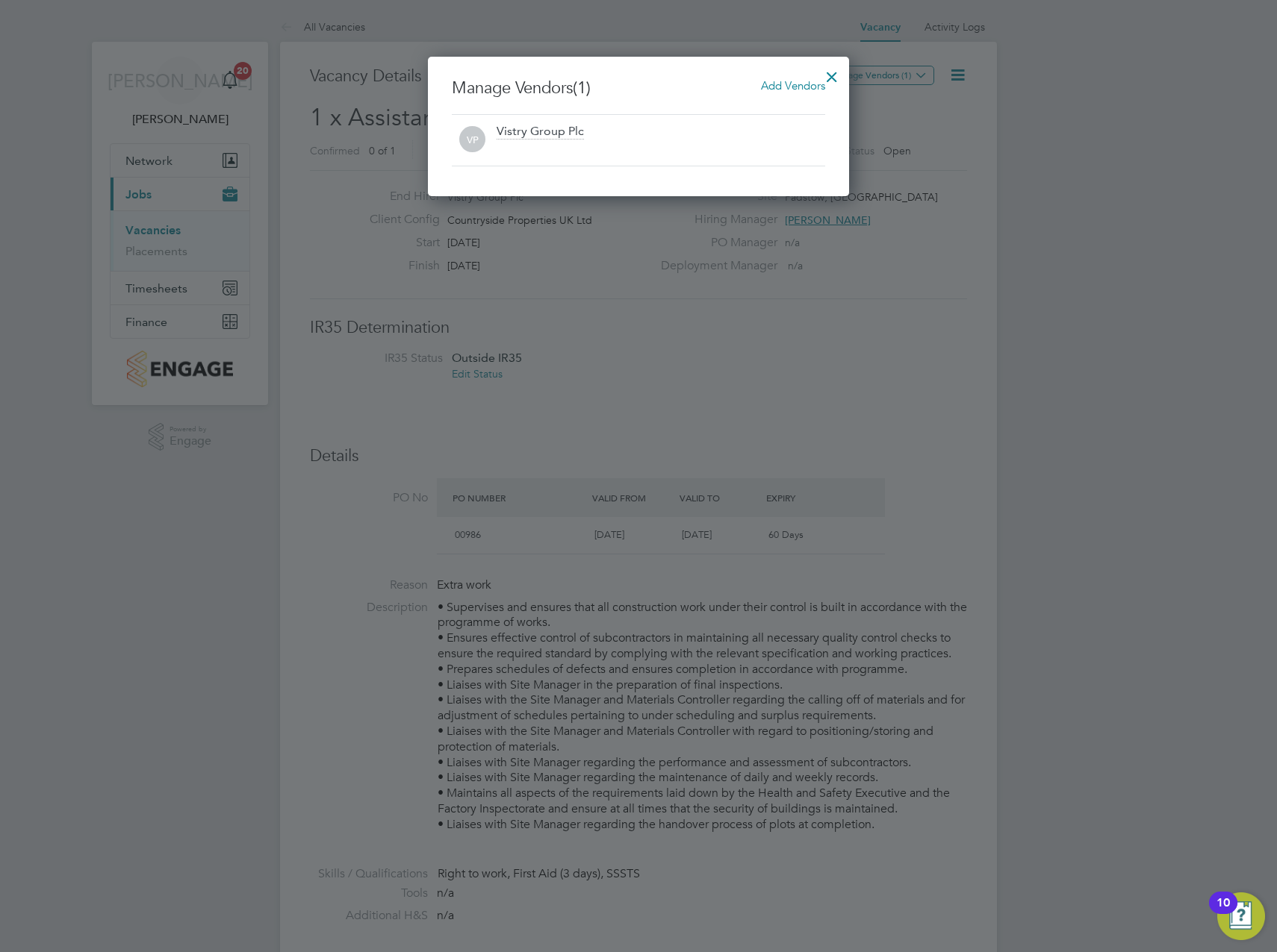
click at [771, 84] on span "Add Vendors" at bounding box center [793, 85] width 64 height 14
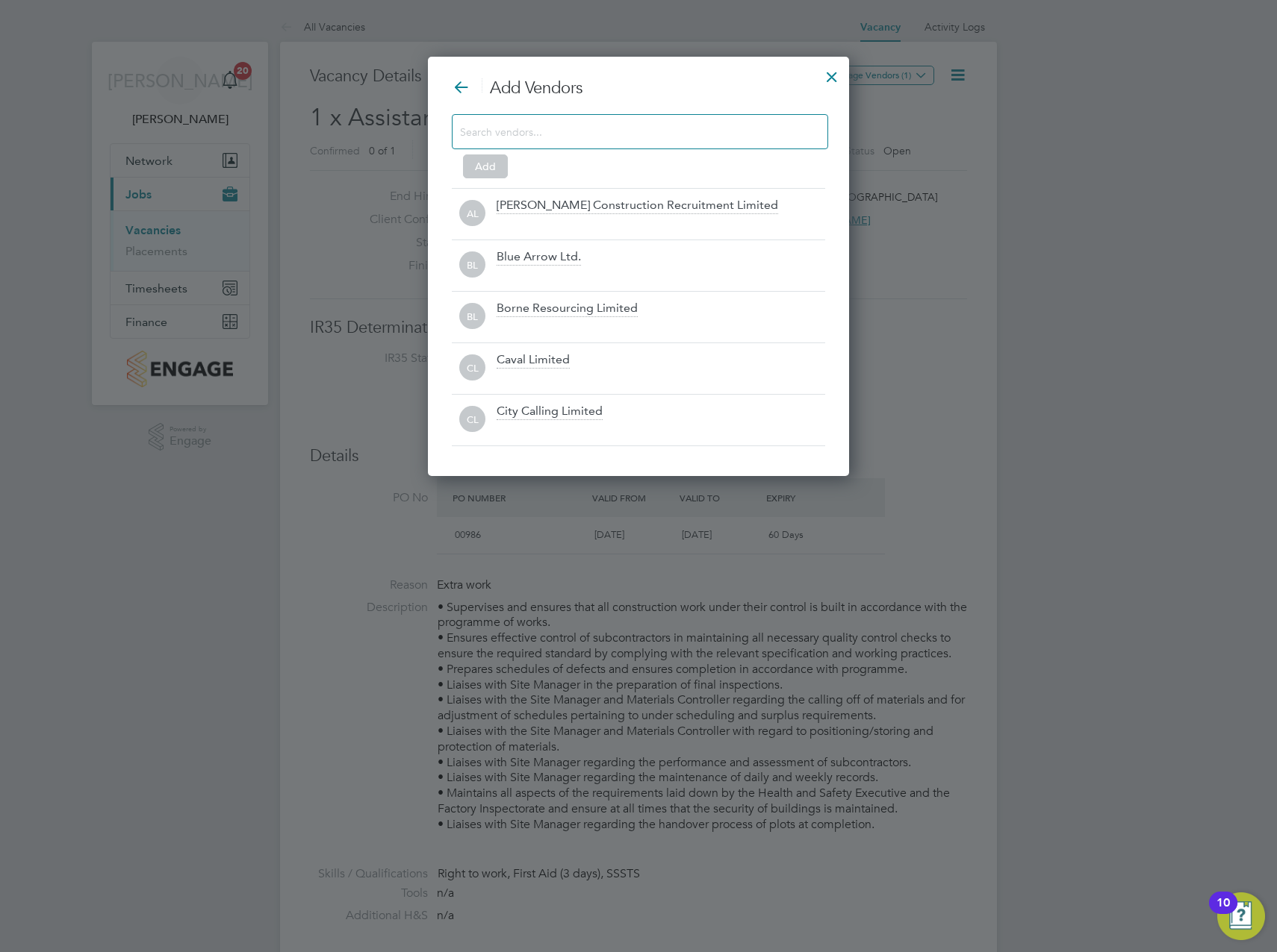
click at [584, 129] on input at bounding box center [628, 131] width 336 height 19
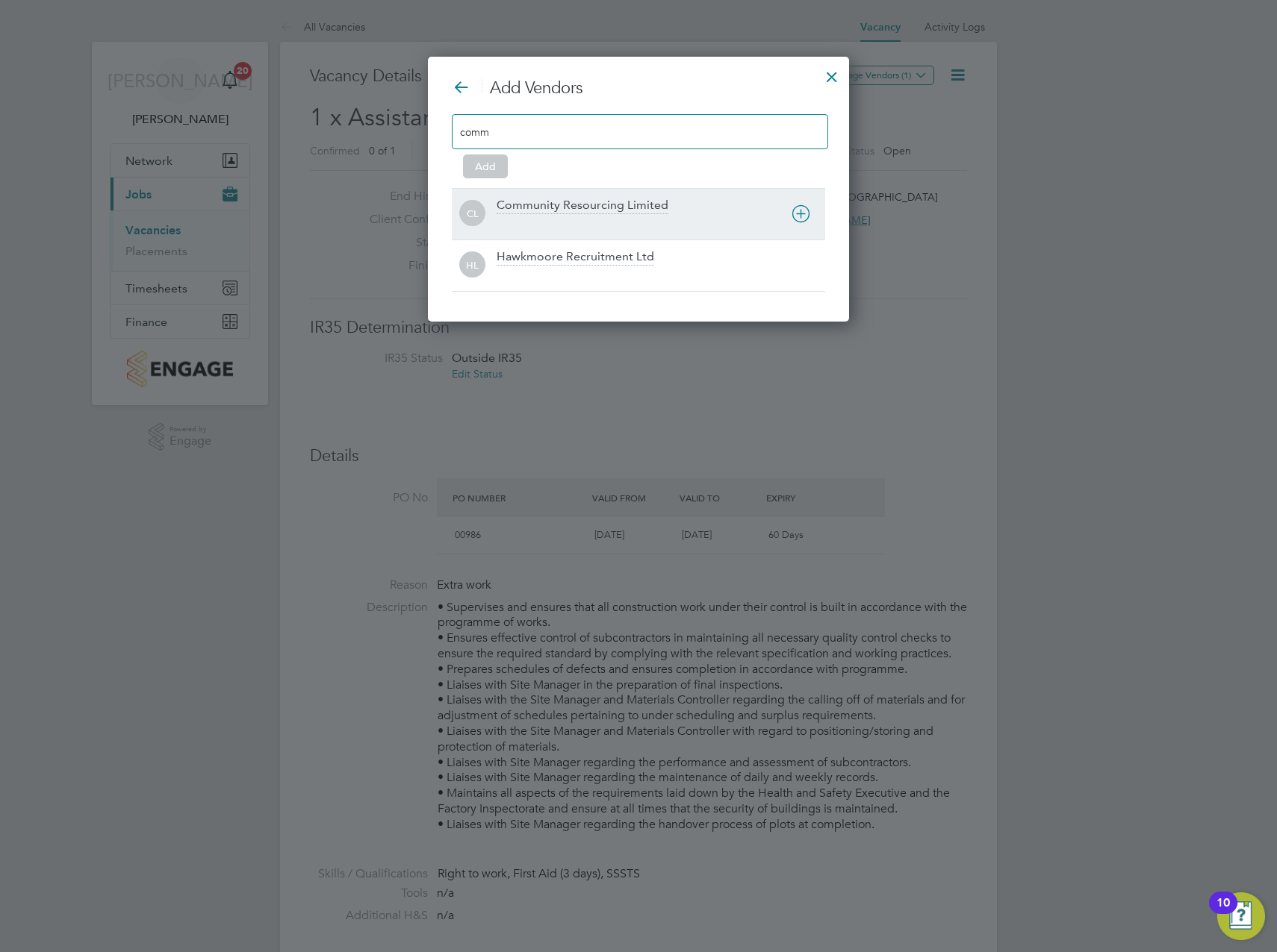
type input "comm"
click at [604, 198] on div "Community Resourcing Limited" at bounding box center [582, 206] width 171 height 17
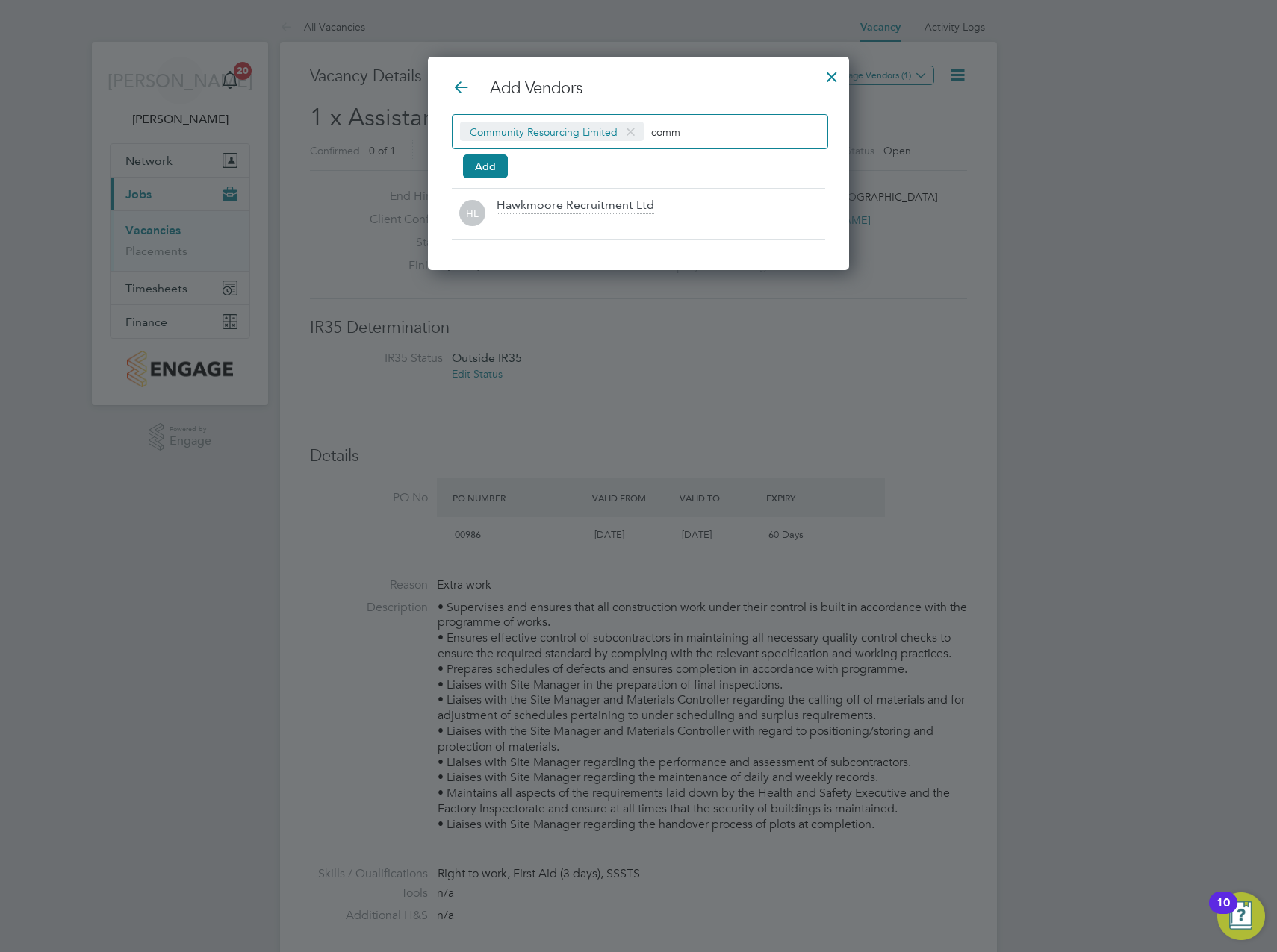
click at [659, 134] on input "comm" at bounding box center [698, 131] width 93 height 19
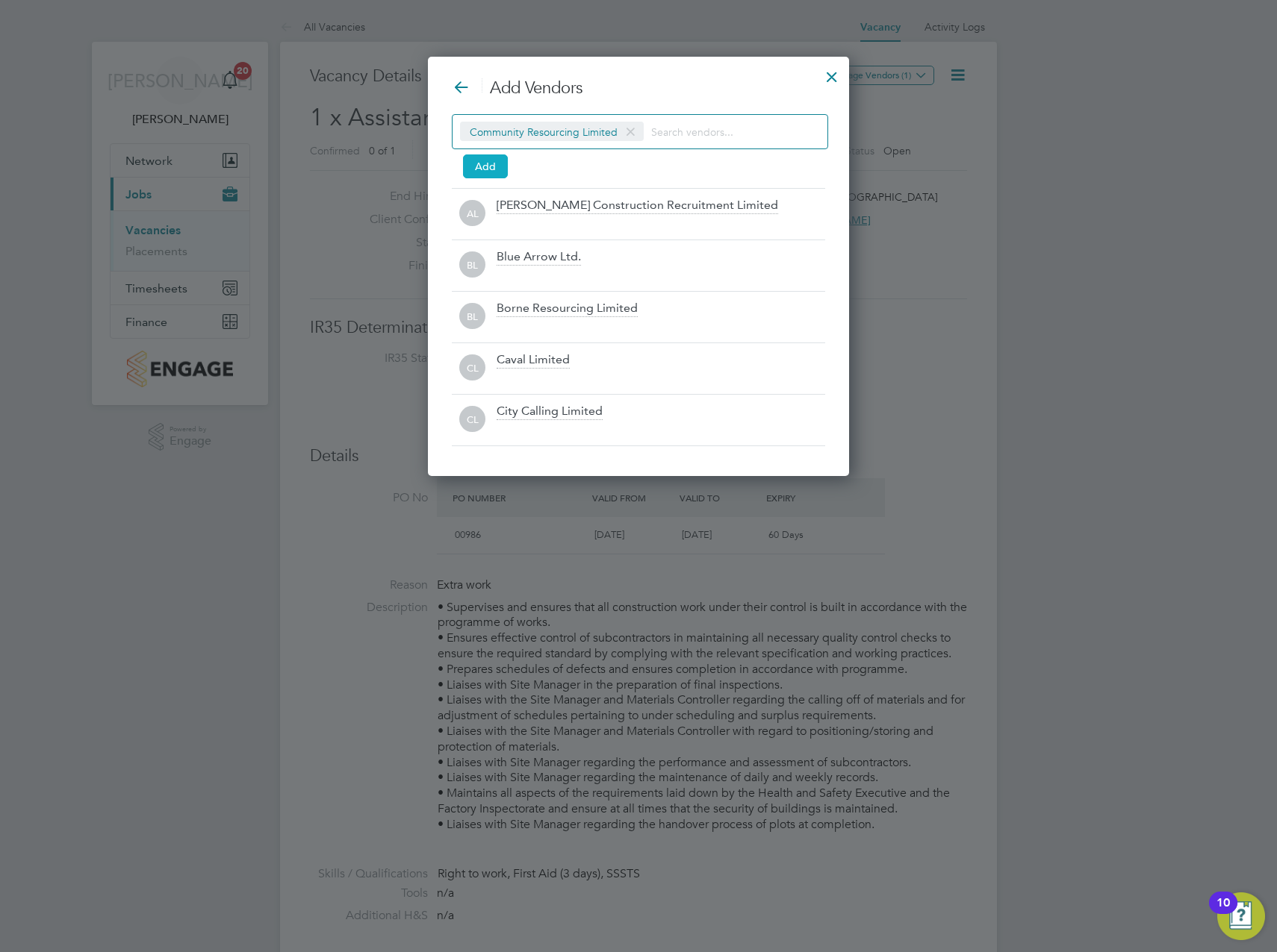
click at [497, 163] on button "Add" at bounding box center [485, 166] width 45 height 24
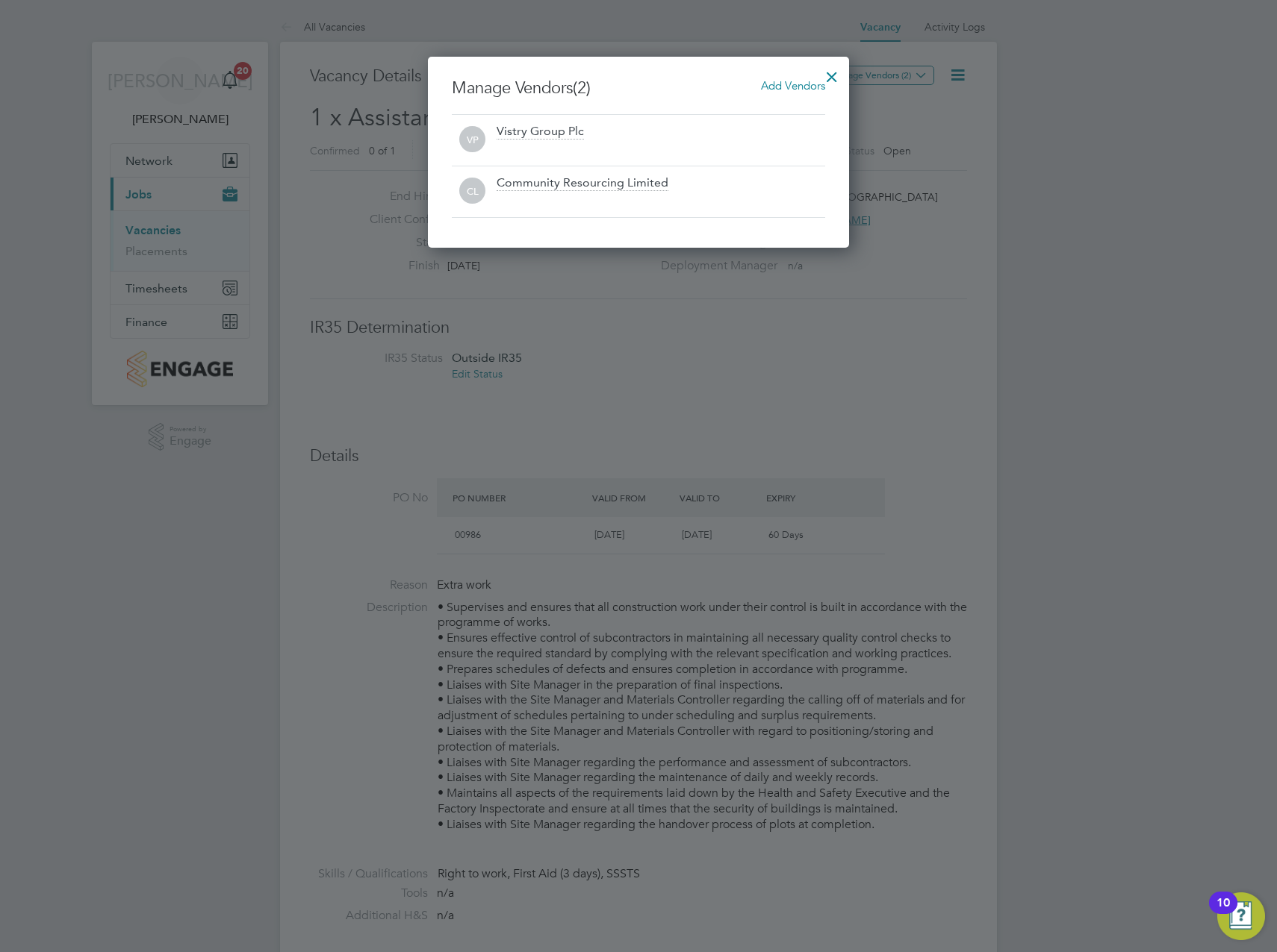
click at [832, 74] on div at bounding box center [832, 73] width 27 height 27
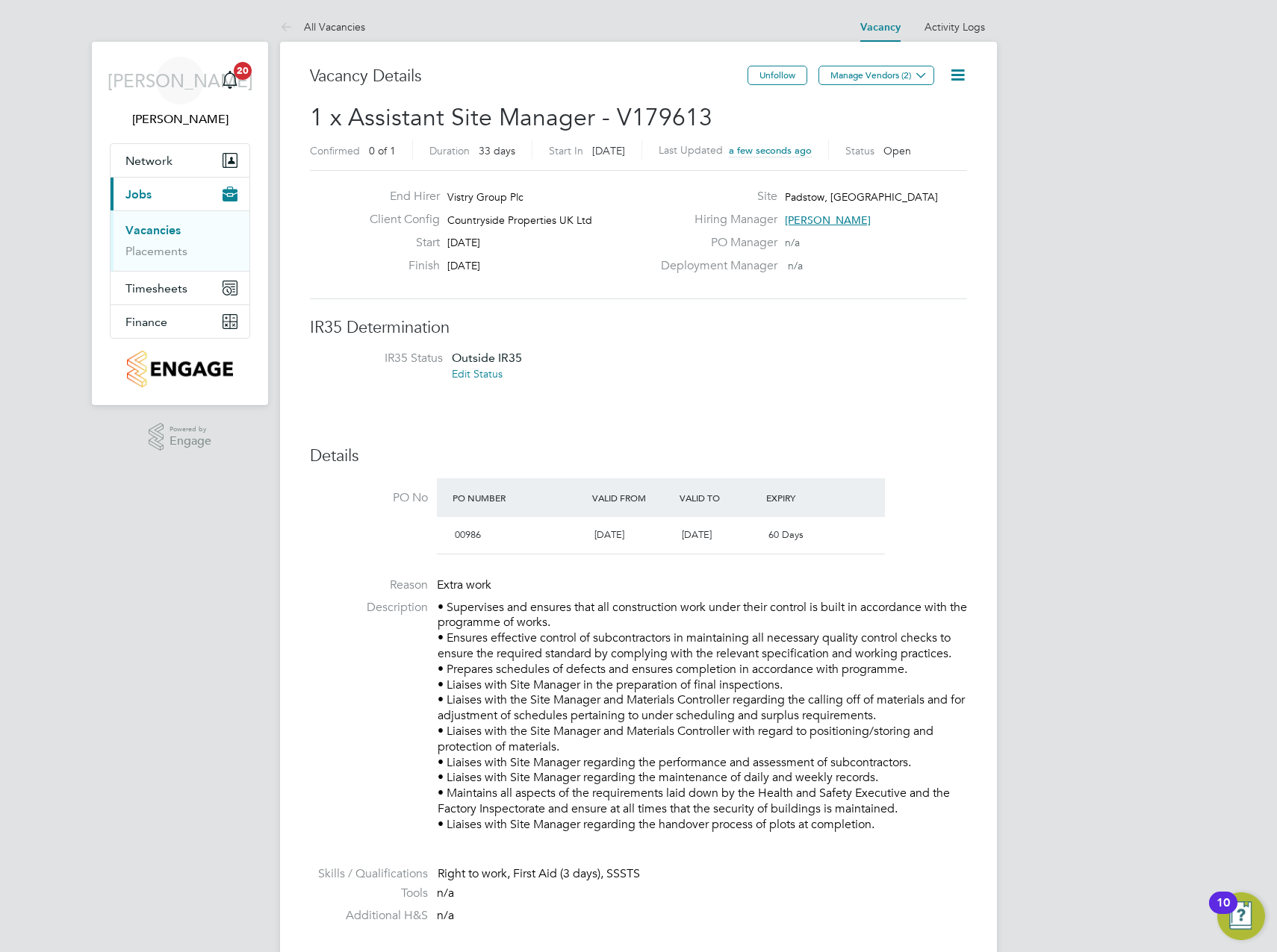
drag, startPoint x: 157, startPoint y: 229, endPoint x: 207, endPoint y: 226, distance: 50.1
click at [157, 229] on link "Vacancies" at bounding box center [153, 230] width 55 height 14
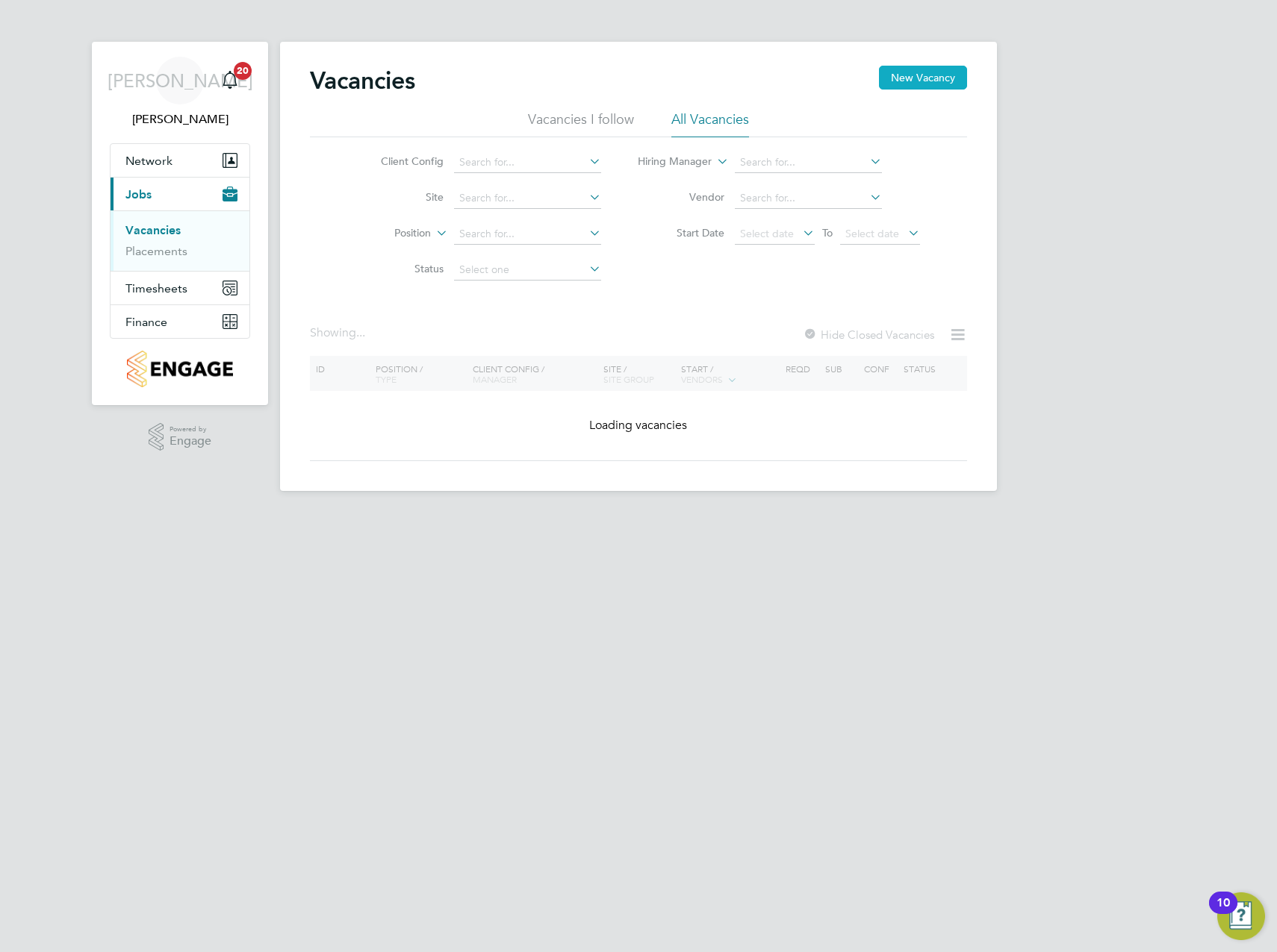
click at [926, 72] on button "New Vacancy" at bounding box center [923, 77] width 88 height 24
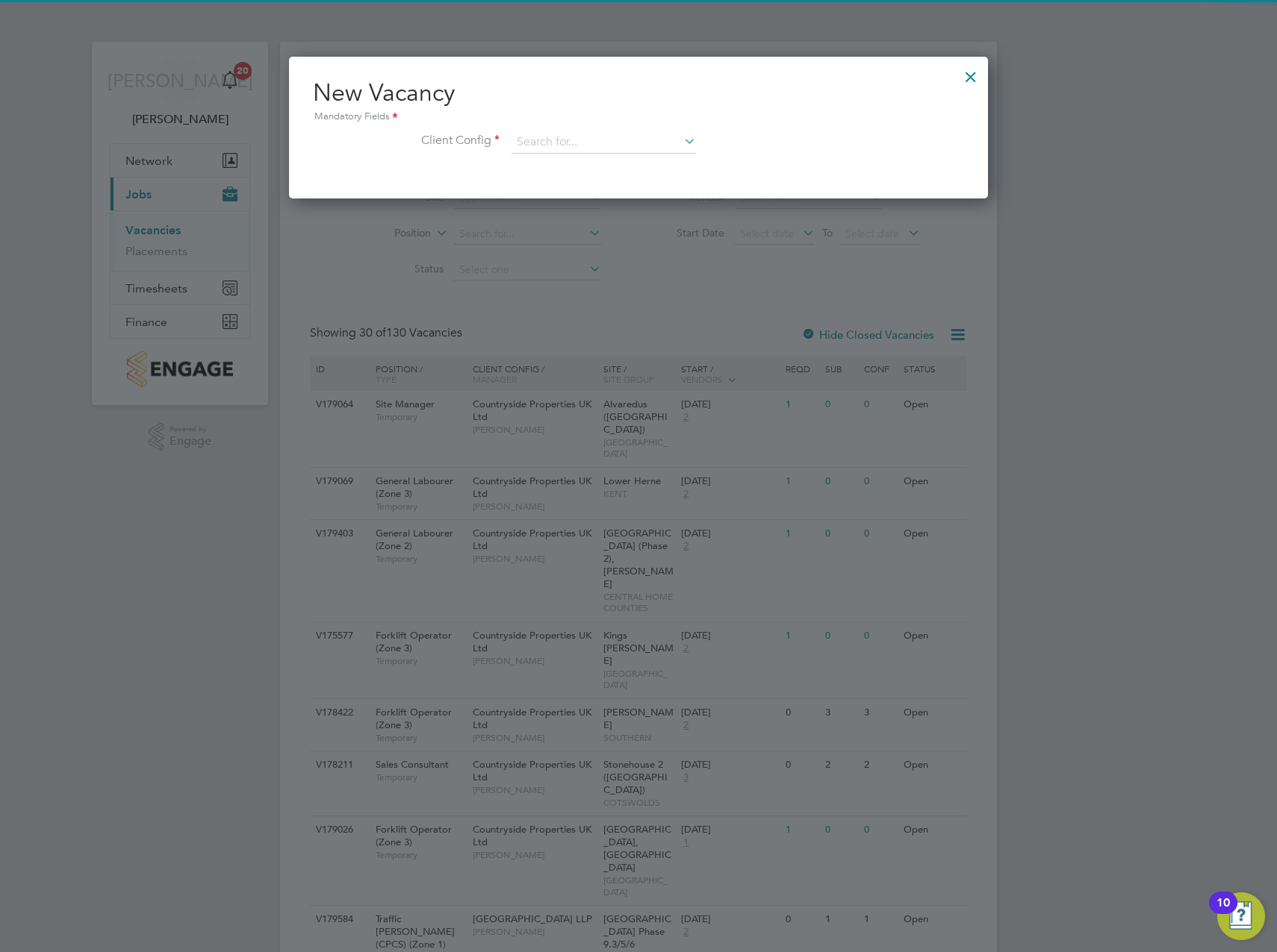
click at [601, 126] on div "New Vacancy Mandatory Fields Client Config" at bounding box center [638, 122] width 651 height 91
click at [593, 142] on input at bounding box center [604, 142] width 185 height 22
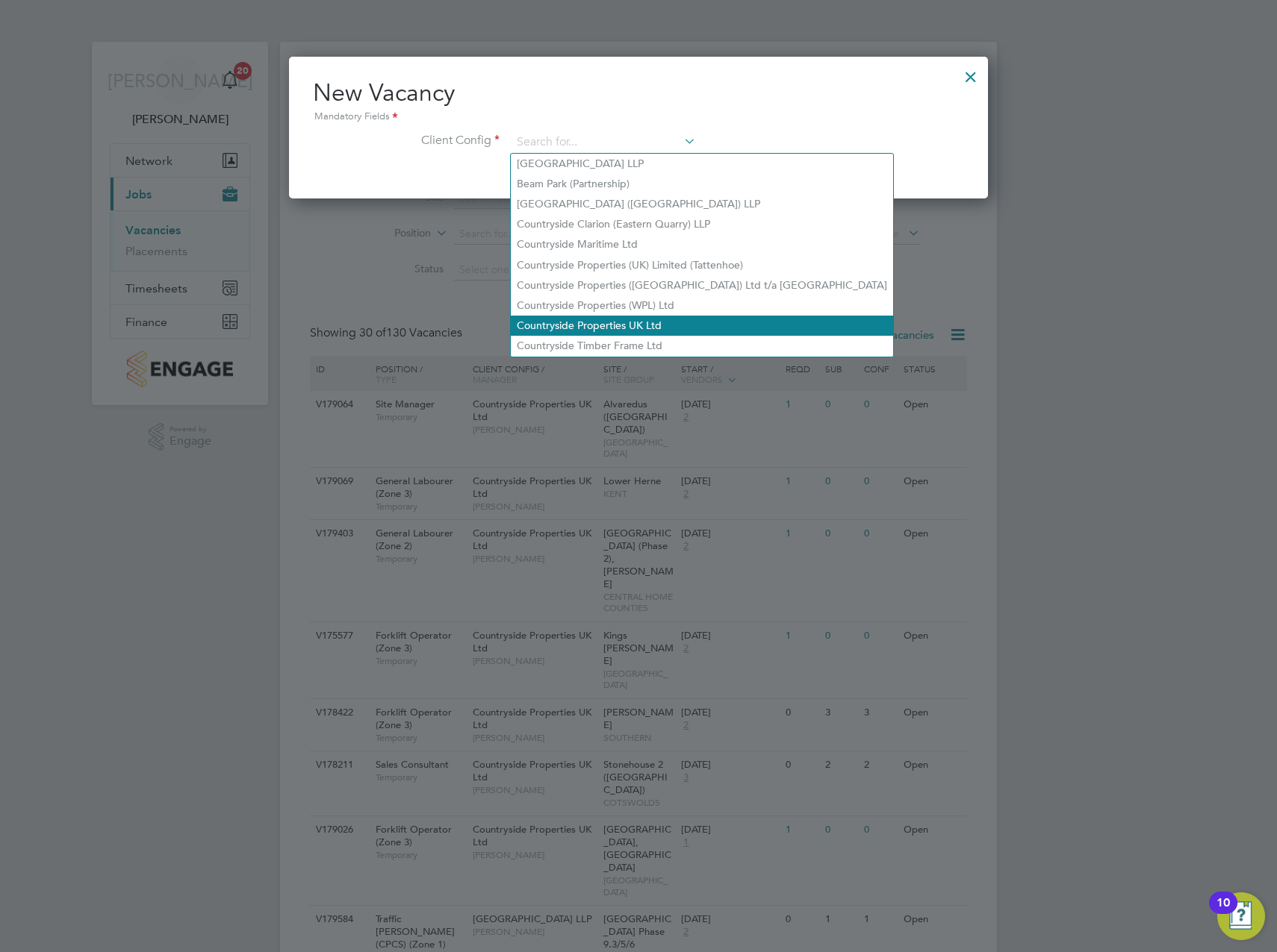
click at [604, 318] on li "Countryside Properties UK Ltd" at bounding box center [701, 325] width 382 height 20
type input "Countryside Properties UK Ltd"
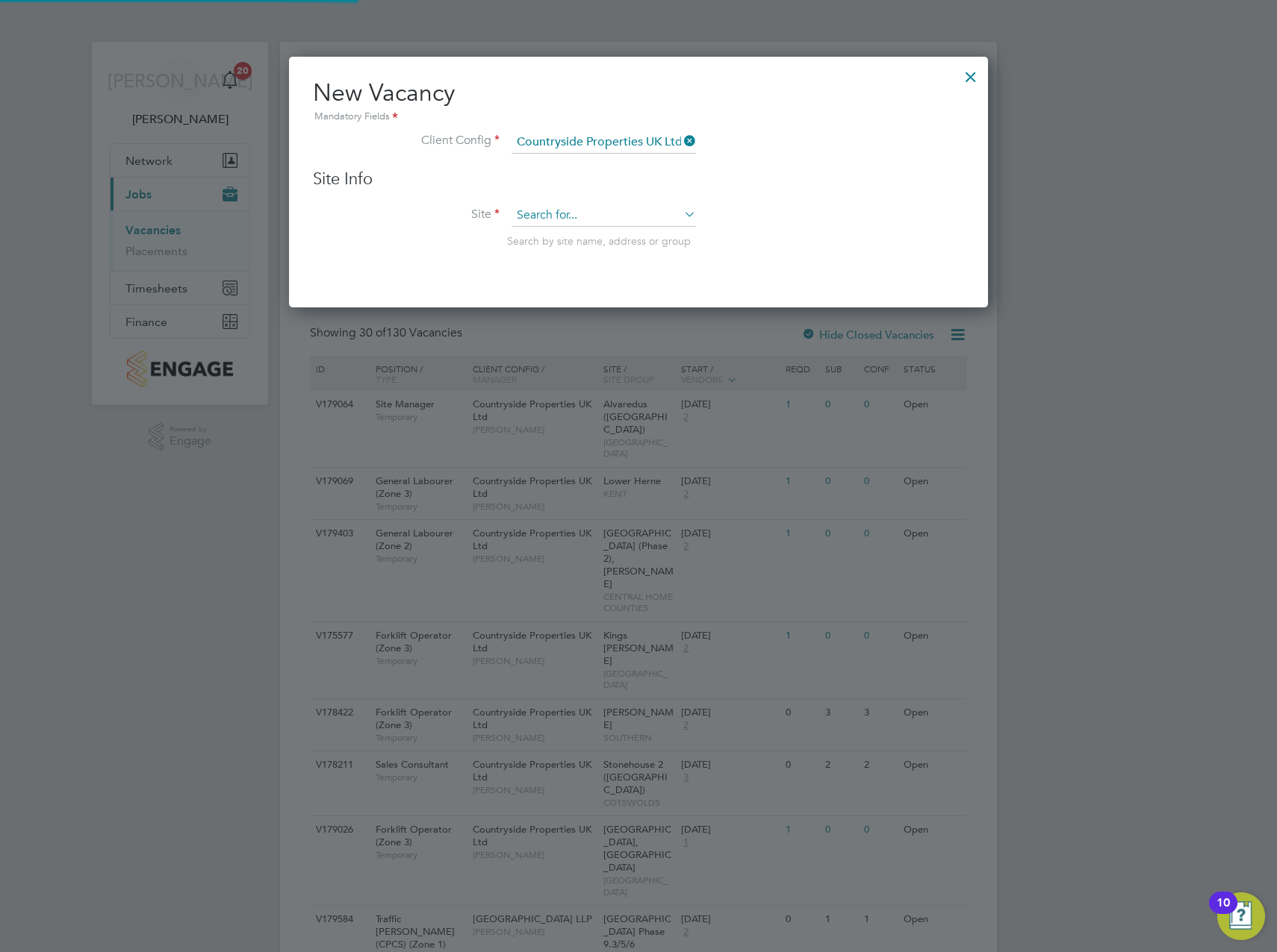
click at [554, 216] on input at bounding box center [604, 216] width 185 height 22
click at [568, 236] on b "Best" at bounding box center [570, 236] width 21 height 12
type input "Padstow, [GEOGRAPHIC_DATA]"
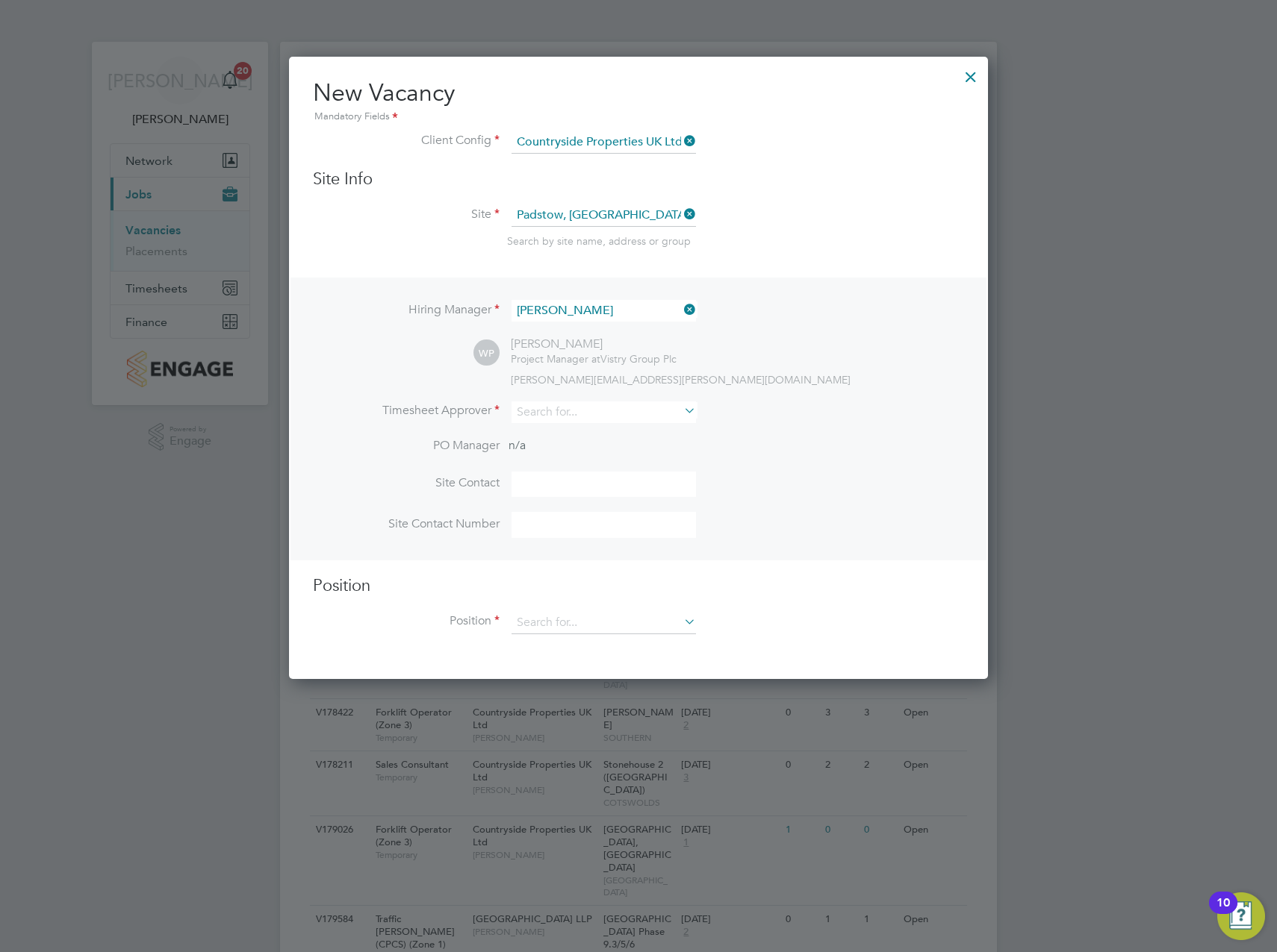
click at [681, 310] on icon at bounding box center [681, 310] width 0 height 21
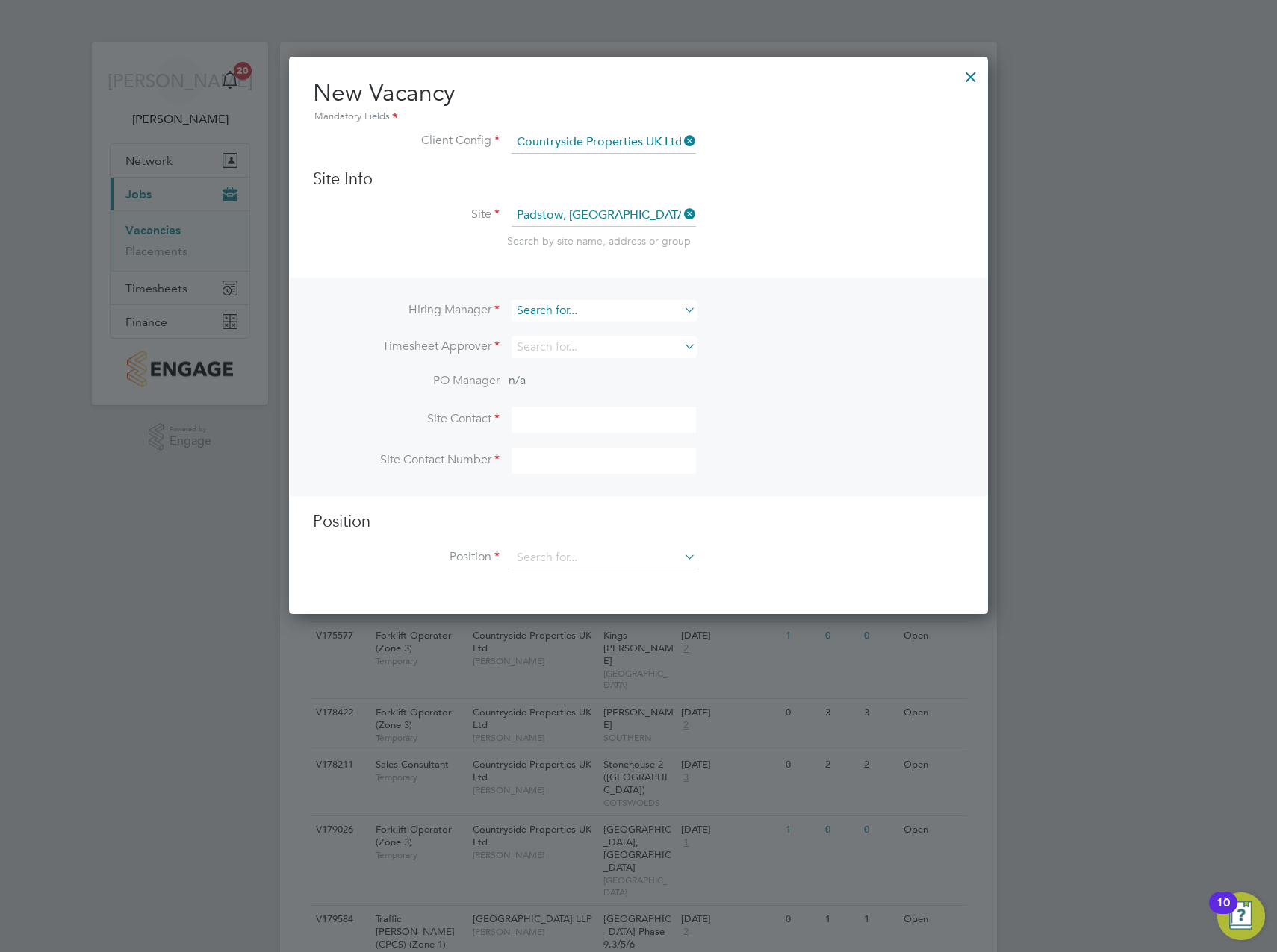
click at [561, 313] on input at bounding box center [604, 311] width 185 height 22
click at [545, 334] on b "Calum" at bounding box center [533, 331] width 32 height 12
type input "[PERSON_NAME]"
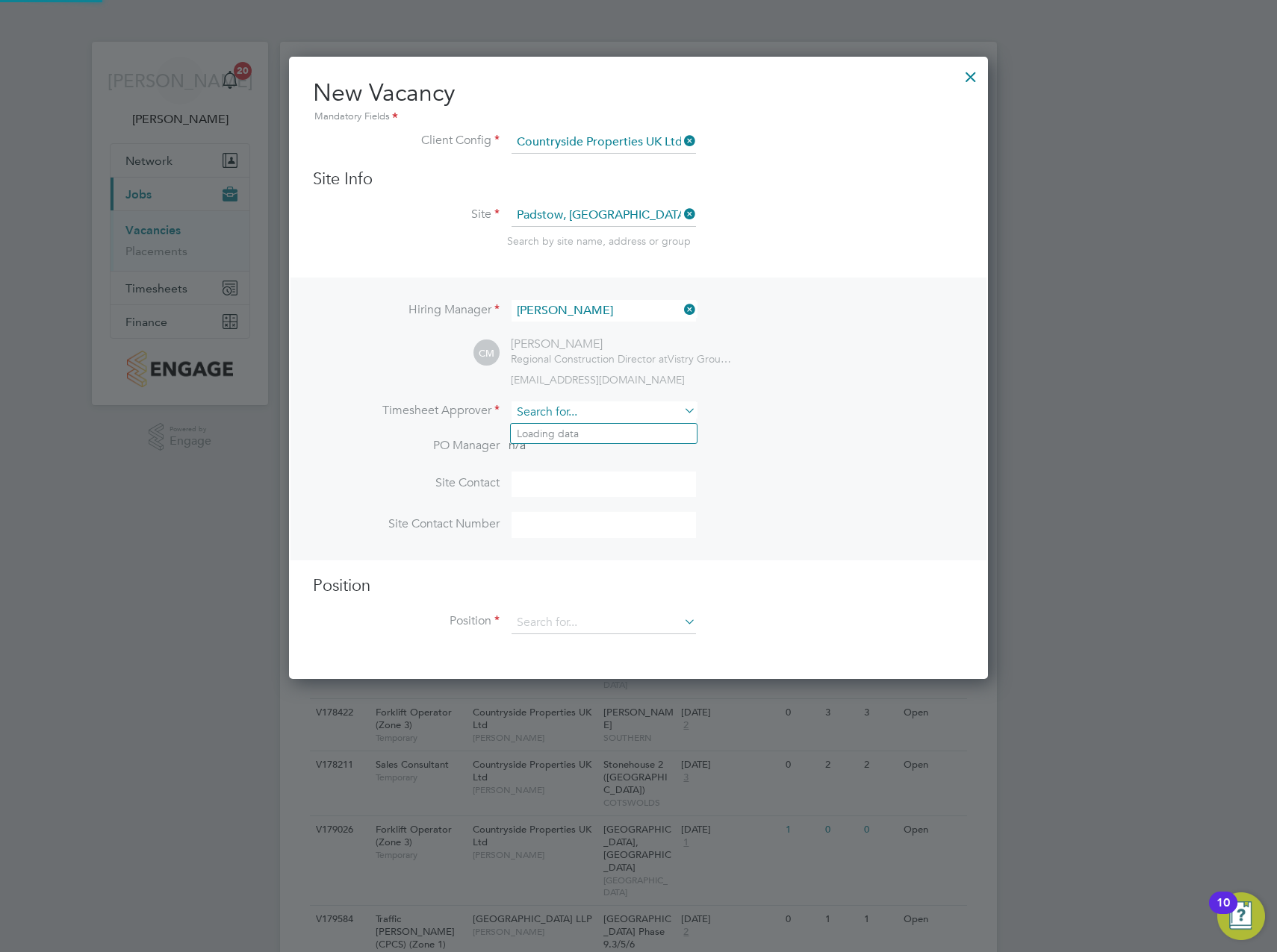
click at [546, 414] on input at bounding box center [604, 412] width 185 height 22
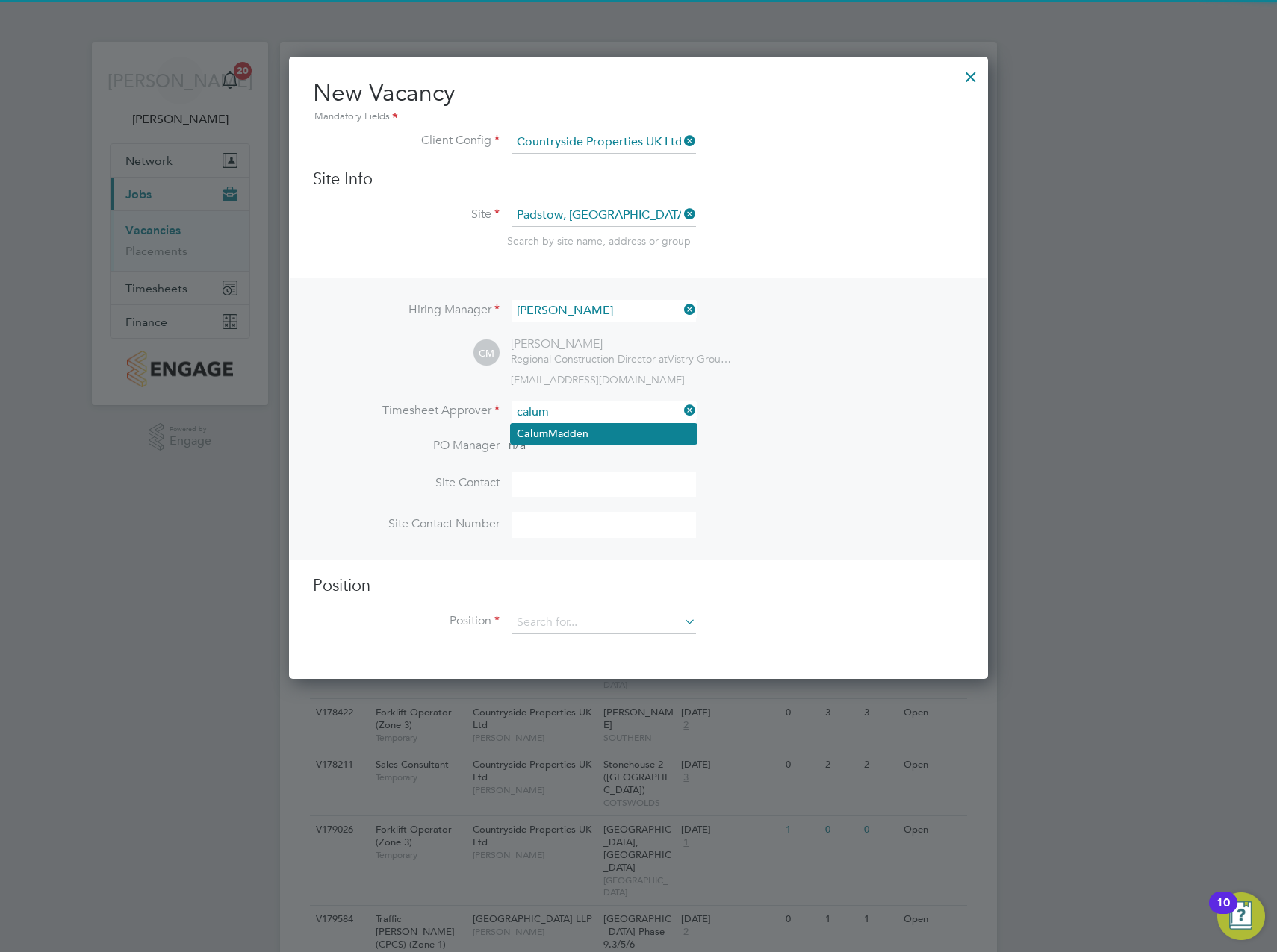
click at [568, 434] on li "[PERSON_NAME]" at bounding box center [603, 434] width 186 height 20
type input "[PERSON_NAME]"
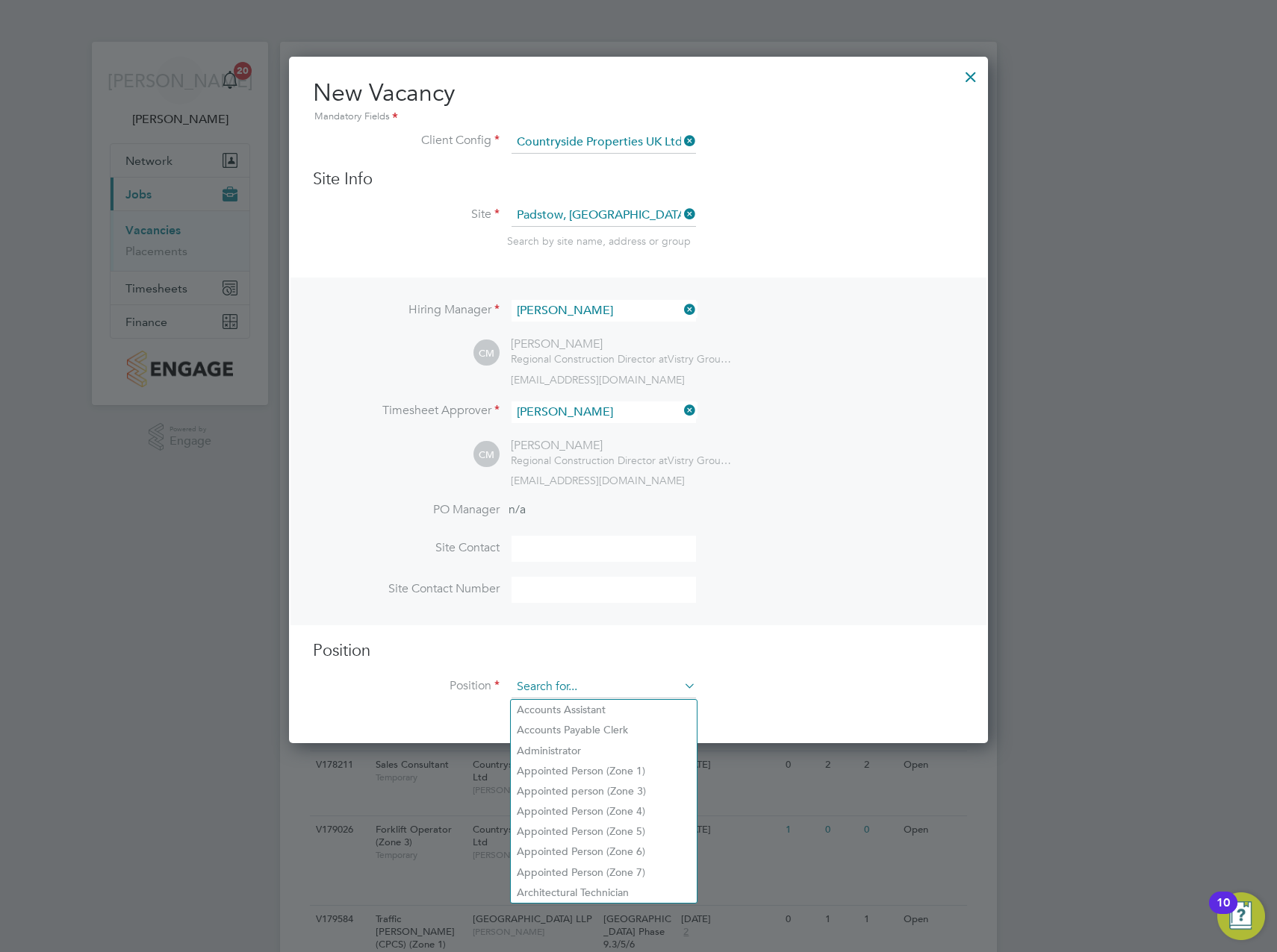
click at [550, 684] on input at bounding box center [604, 687] width 185 height 22
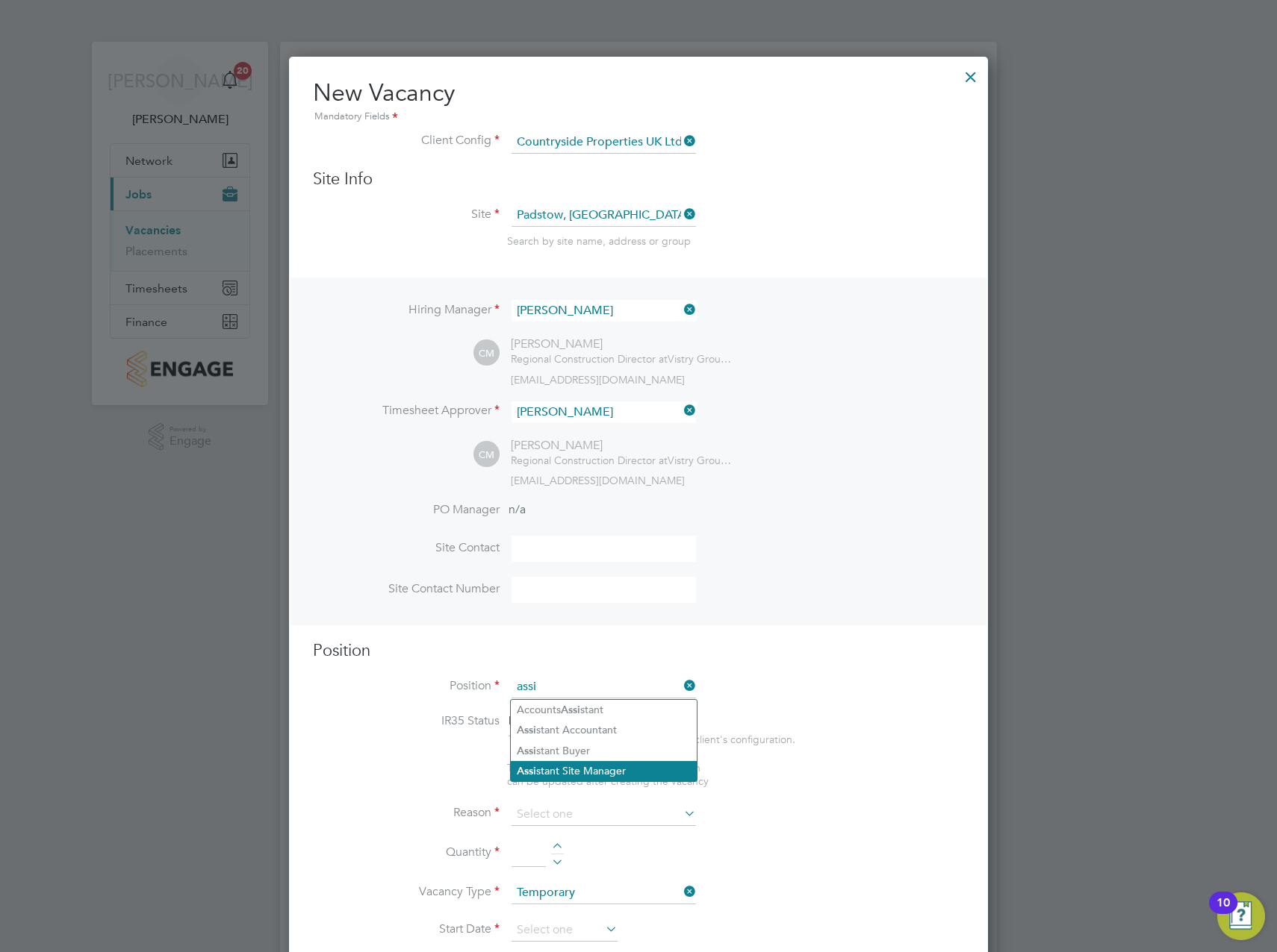
click at [571, 772] on li "[PERSON_NAME] Site Manager" at bounding box center [603, 771] width 186 height 20
type input "Assistant Site Manager"
type textarea "• Loremipsum dol sitamet cons adi elitseddoeiu temp incid utlab etdolor ma aliq…"
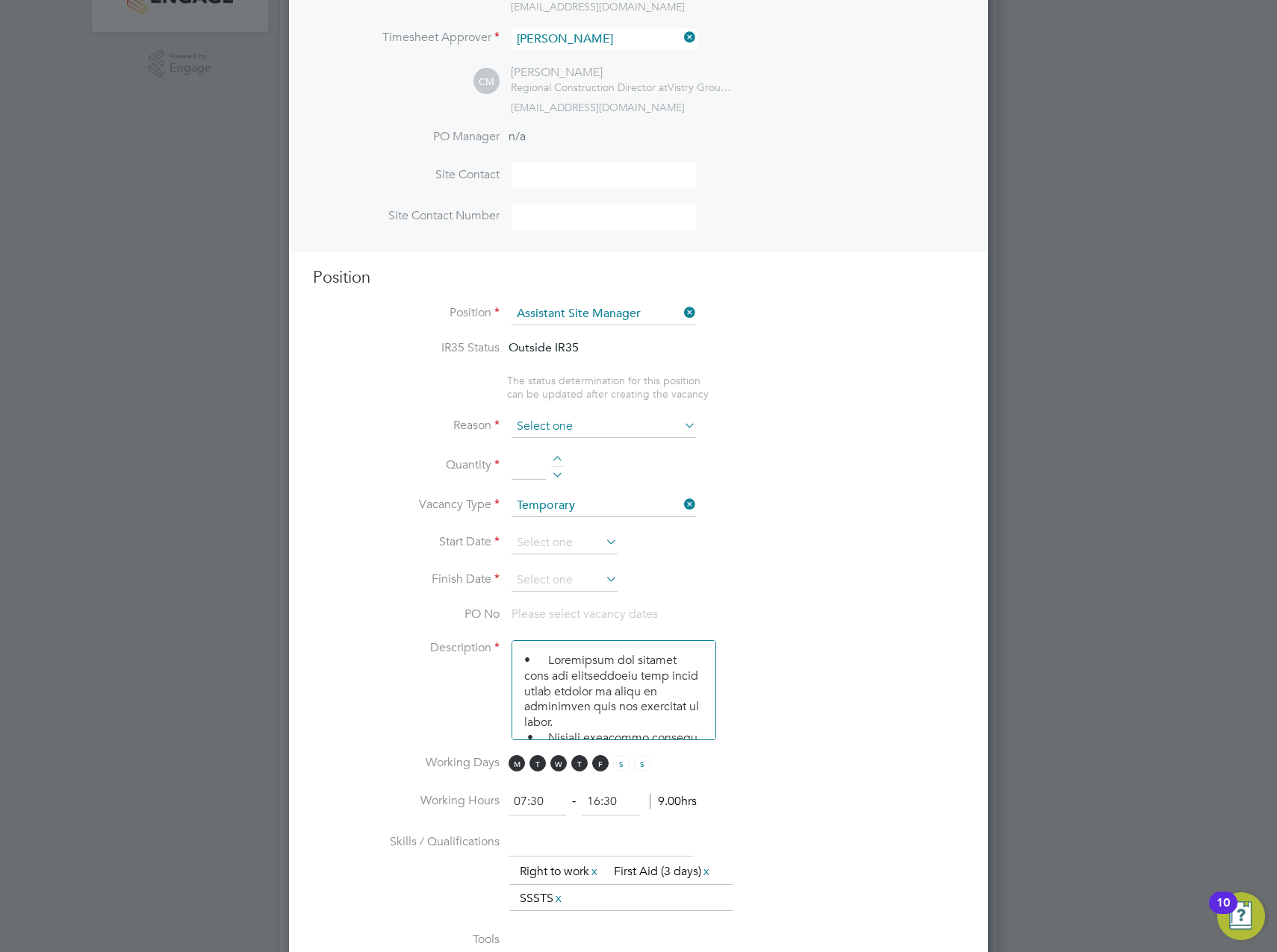
click at [571, 429] on input at bounding box center [604, 427] width 185 height 22
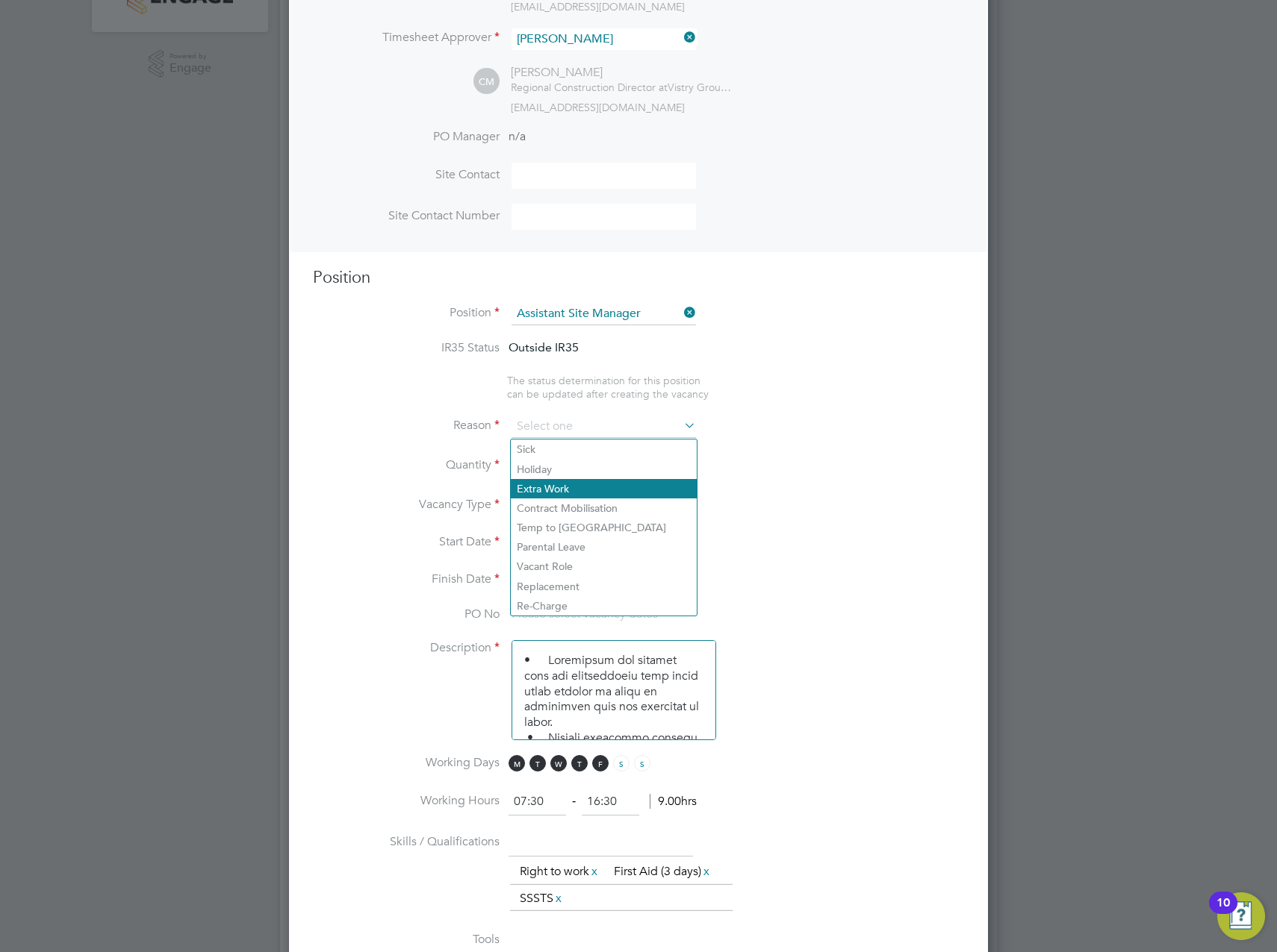
click at [564, 482] on li "Extra Work" at bounding box center [603, 488] width 186 height 19
type input "Extra Work"
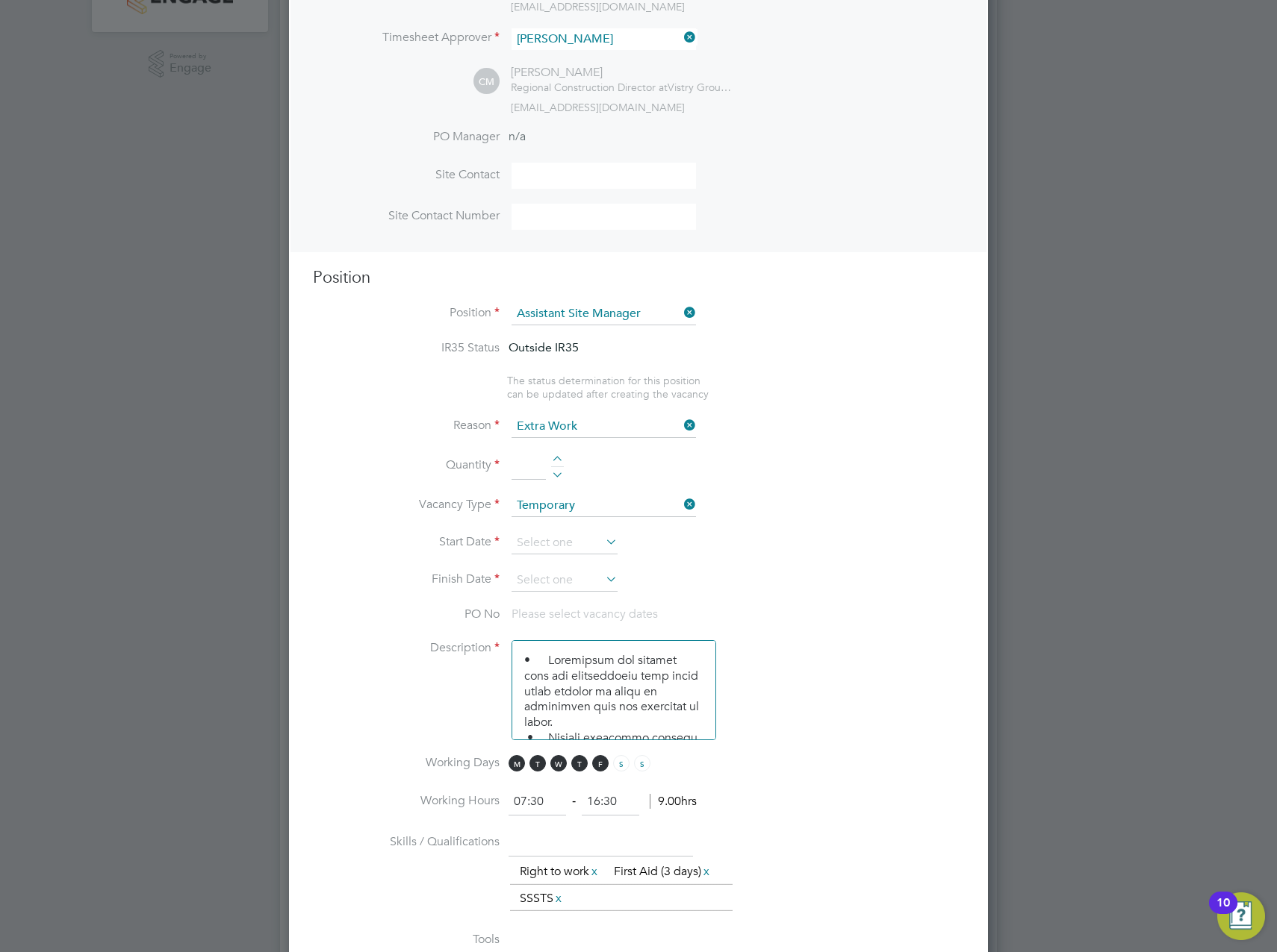
click at [559, 461] on div at bounding box center [557, 461] width 12 height 11
type input "1"
click at [549, 540] on input at bounding box center [564, 543] width 106 height 22
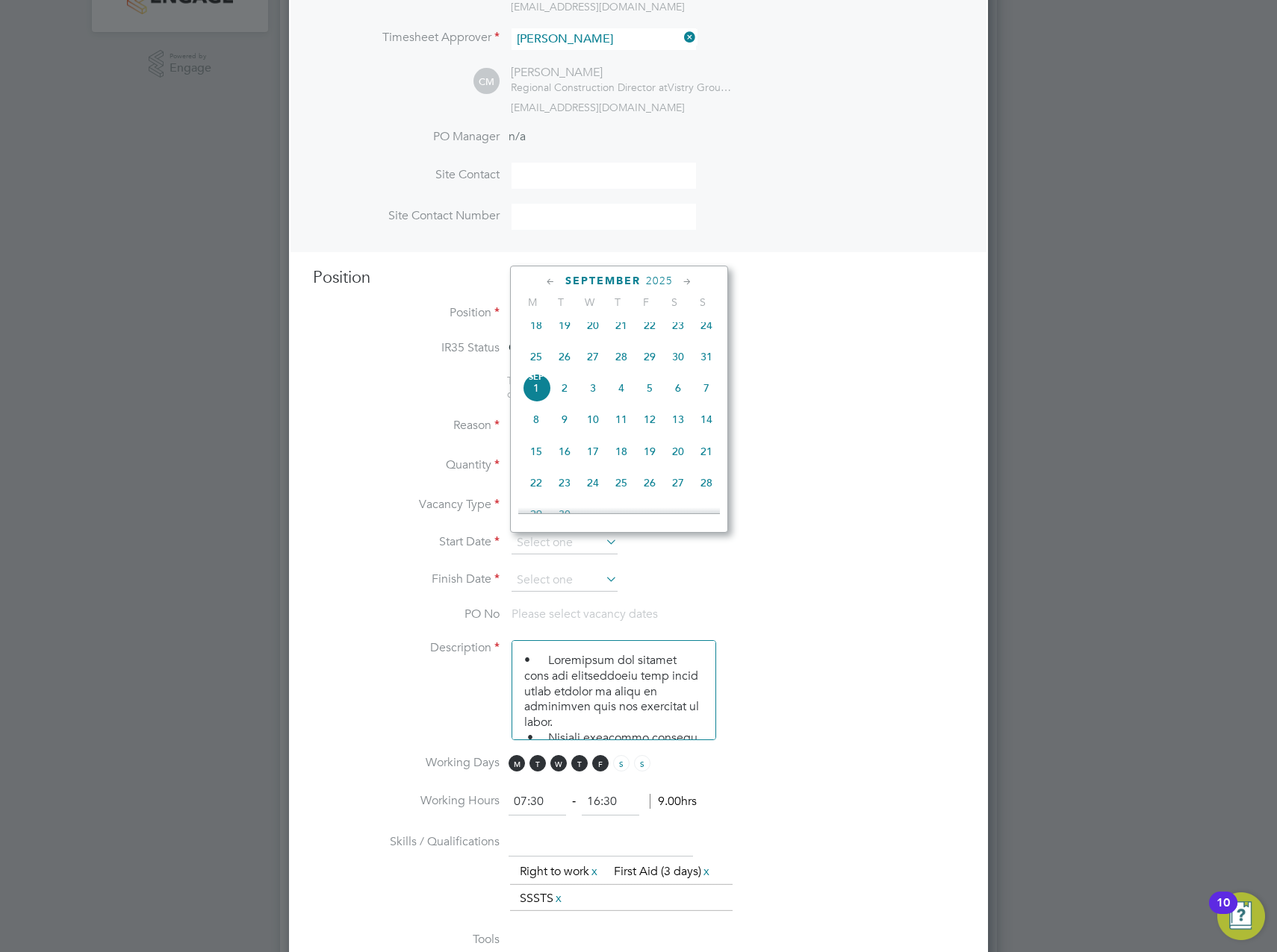
click at [536, 401] on span "[DATE]" at bounding box center [536, 388] width 28 height 28
type input "[DATE]"
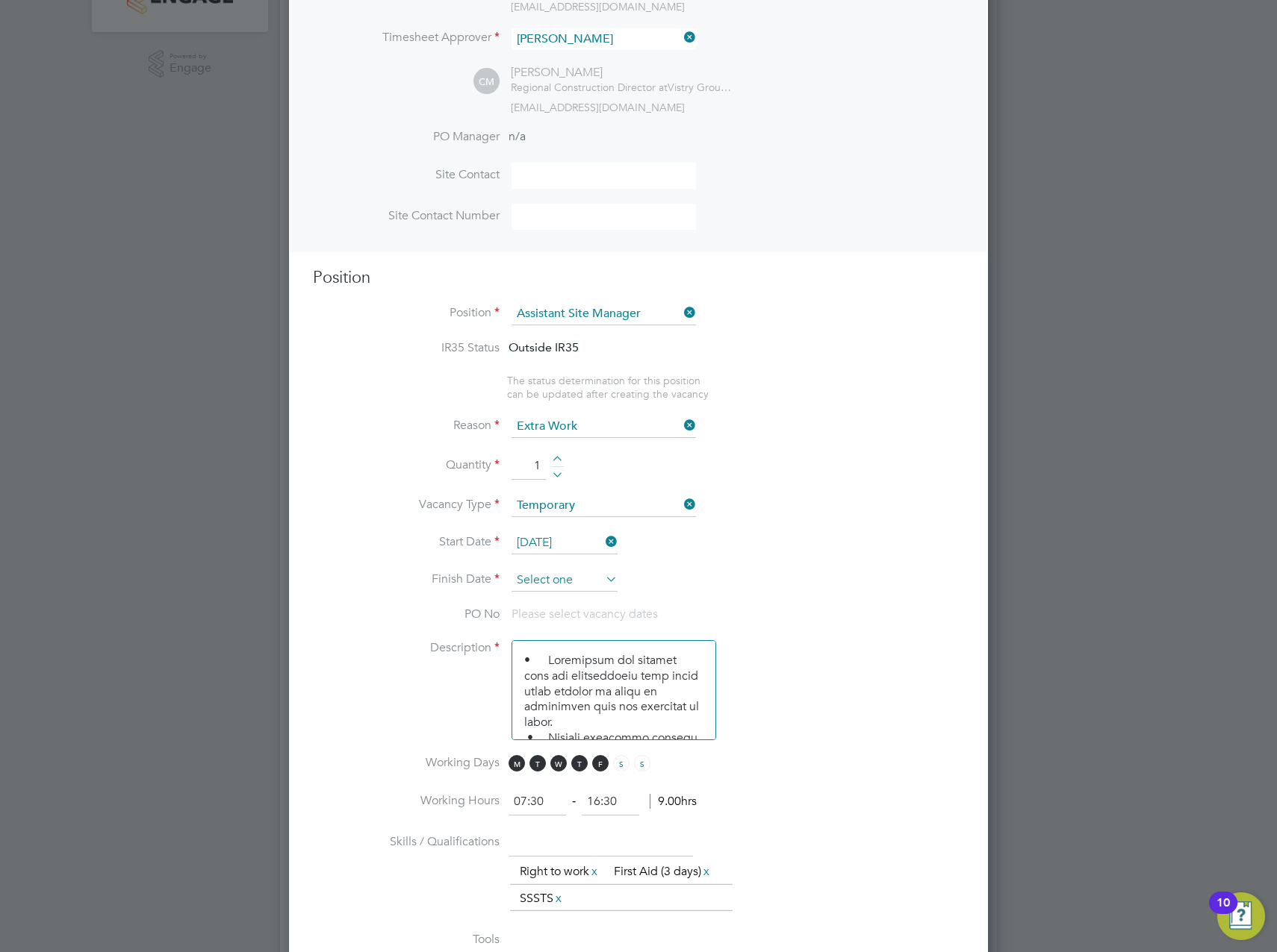
click at [567, 571] on input at bounding box center [564, 580] width 106 height 22
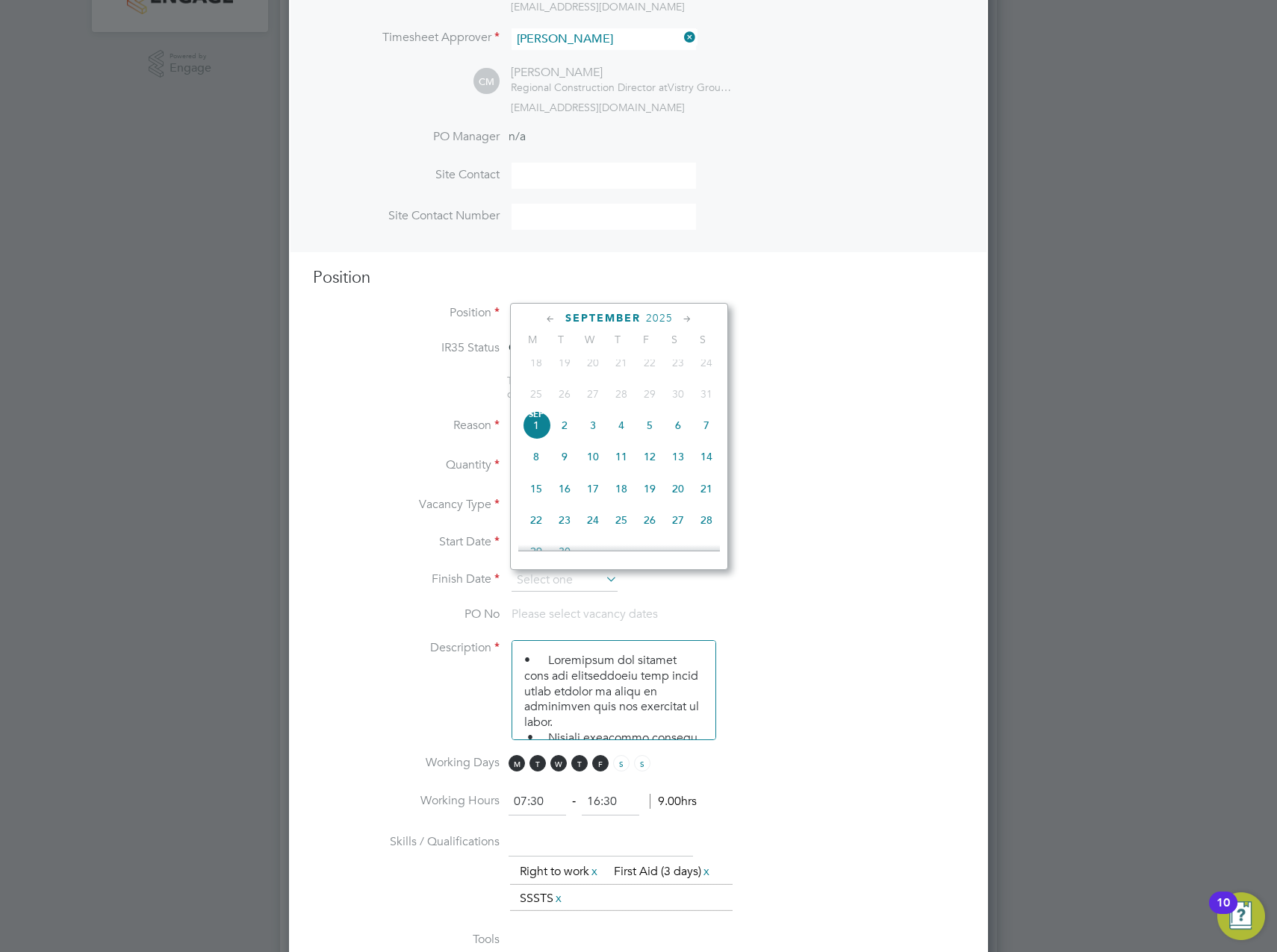
click at [654, 532] on span "26" at bounding box center [649, 520] width 28 height 28
type input "[DATE]"
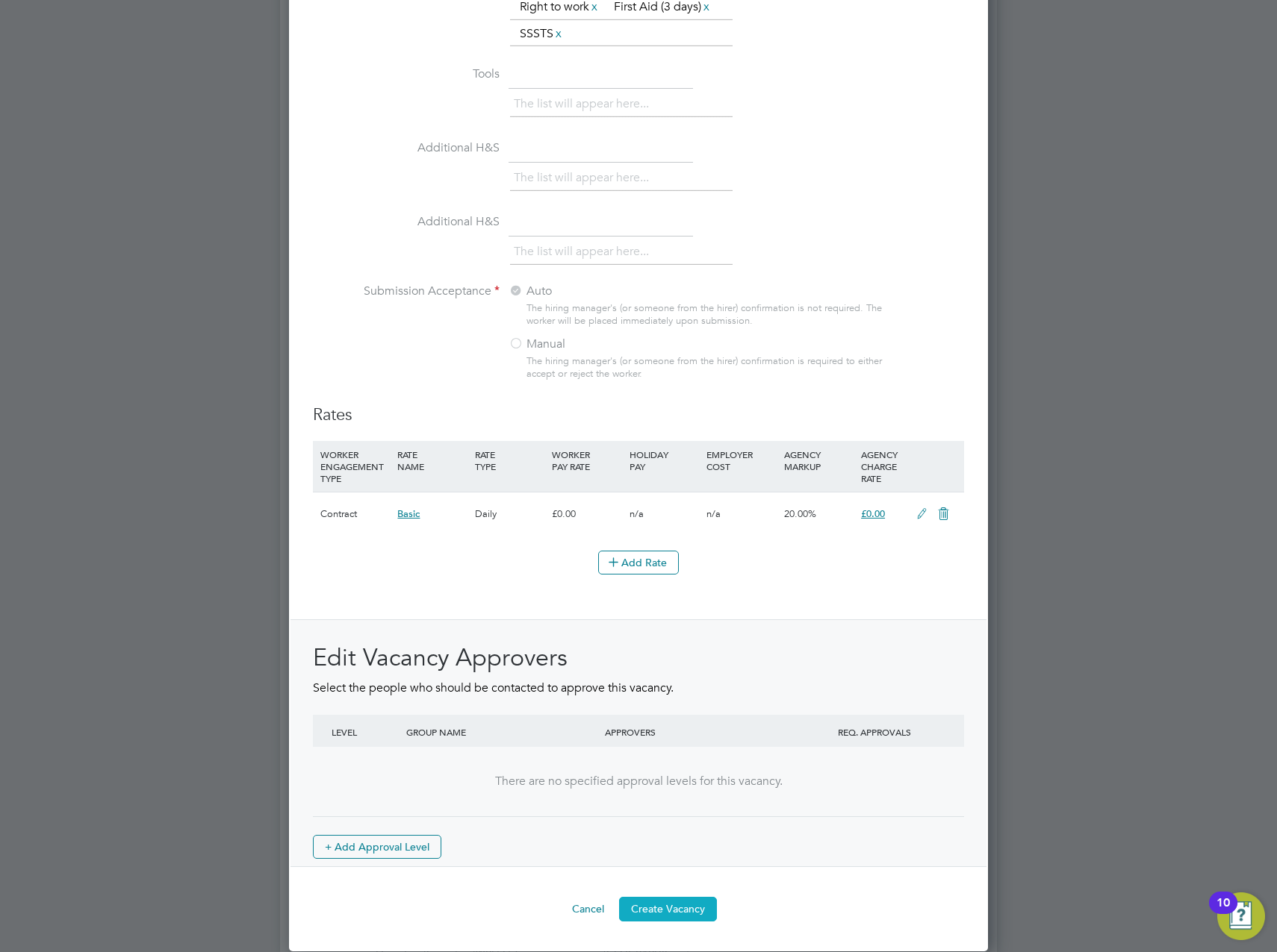
click at [663, 914] on button "Create Vacancy" at bounding box center [667, 909] width 97 height 24
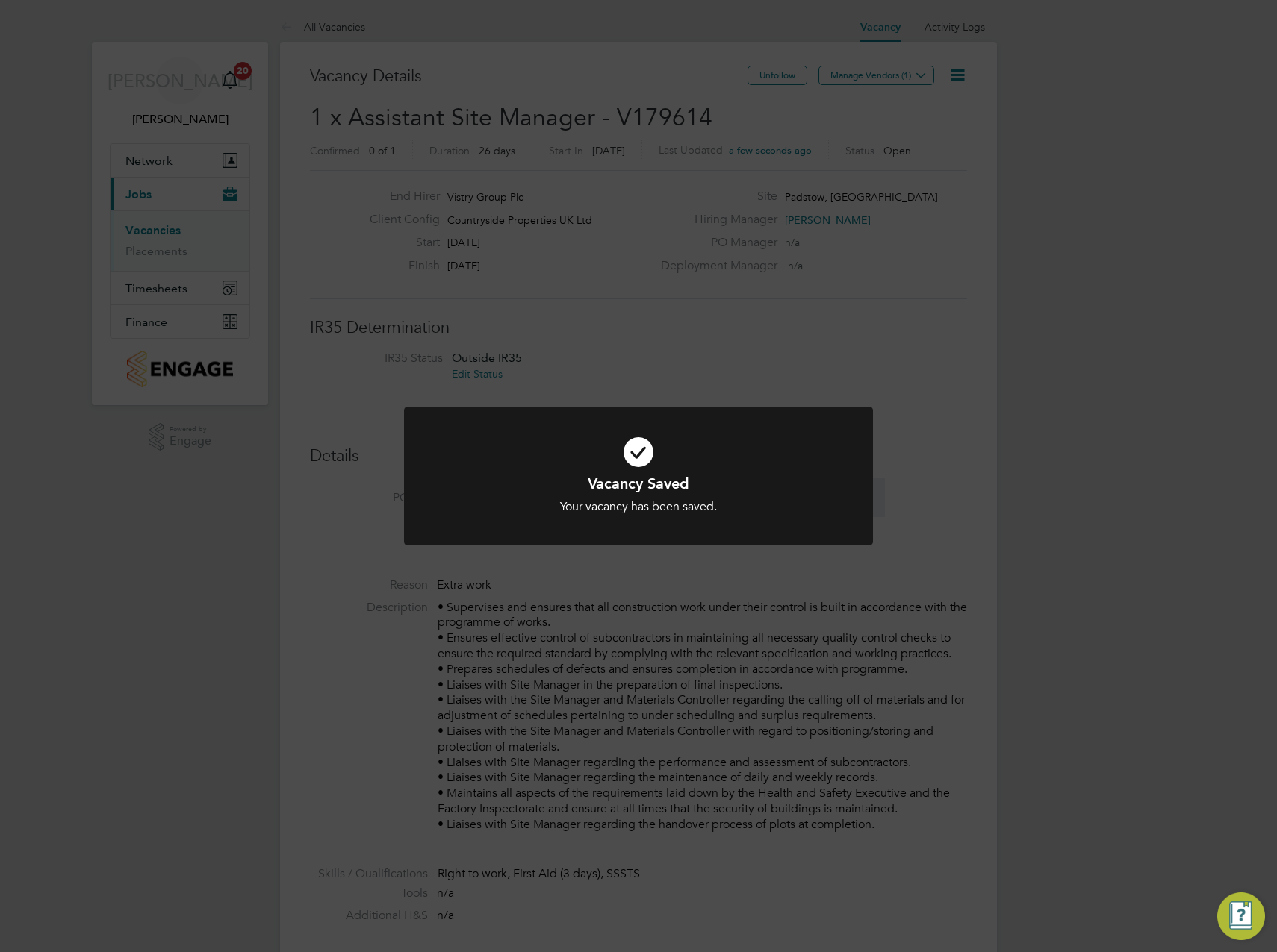
click at [1002, 355] on div "Vacancy Saved Your vacancy has been saved. Cancel Okay" at bounding box center [638, 476] width 1277 height 952
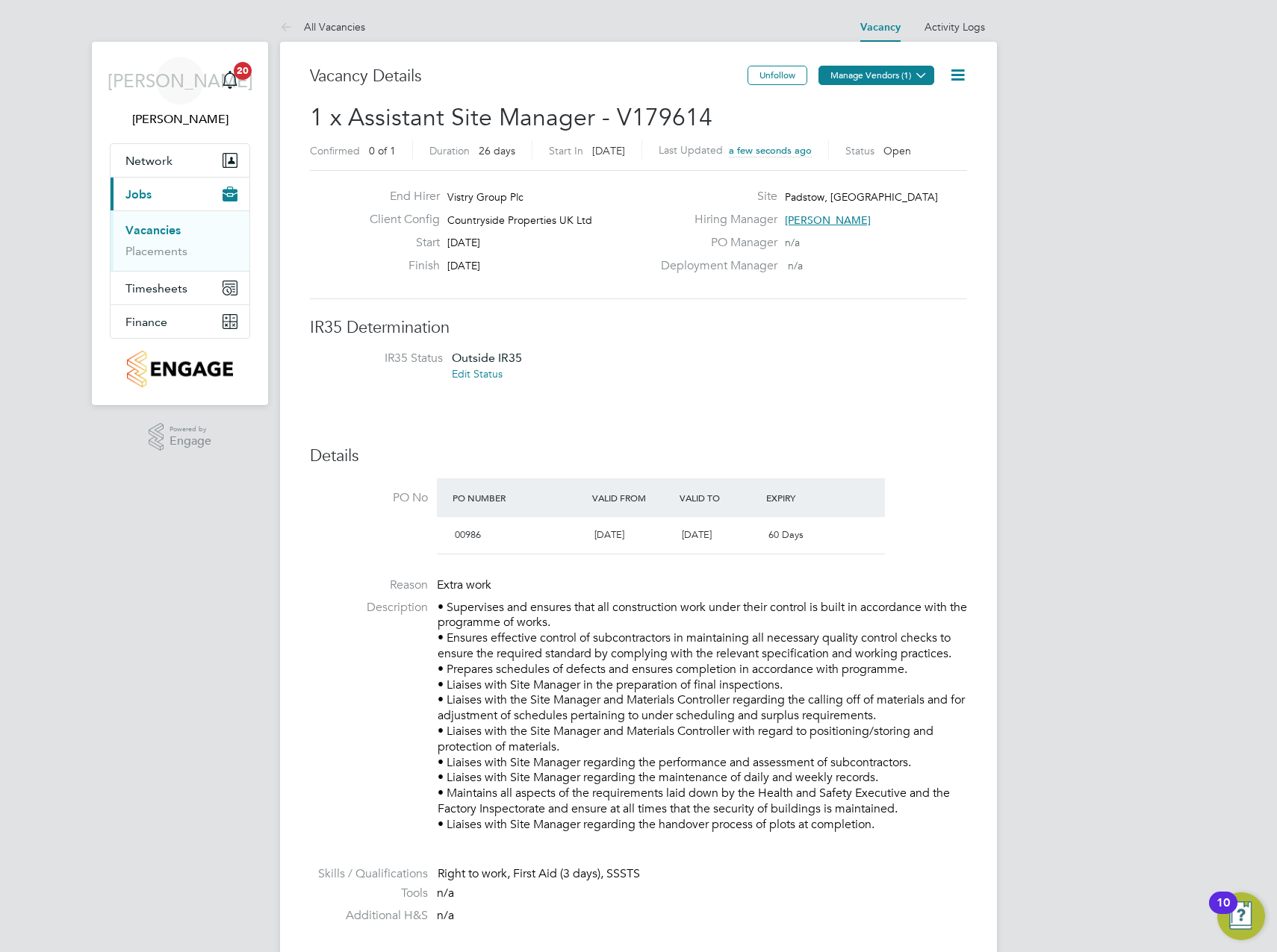
click at [892, 76] on button "Manage Vendors (1)" at bounding box center [876, 75] width 116 height 19
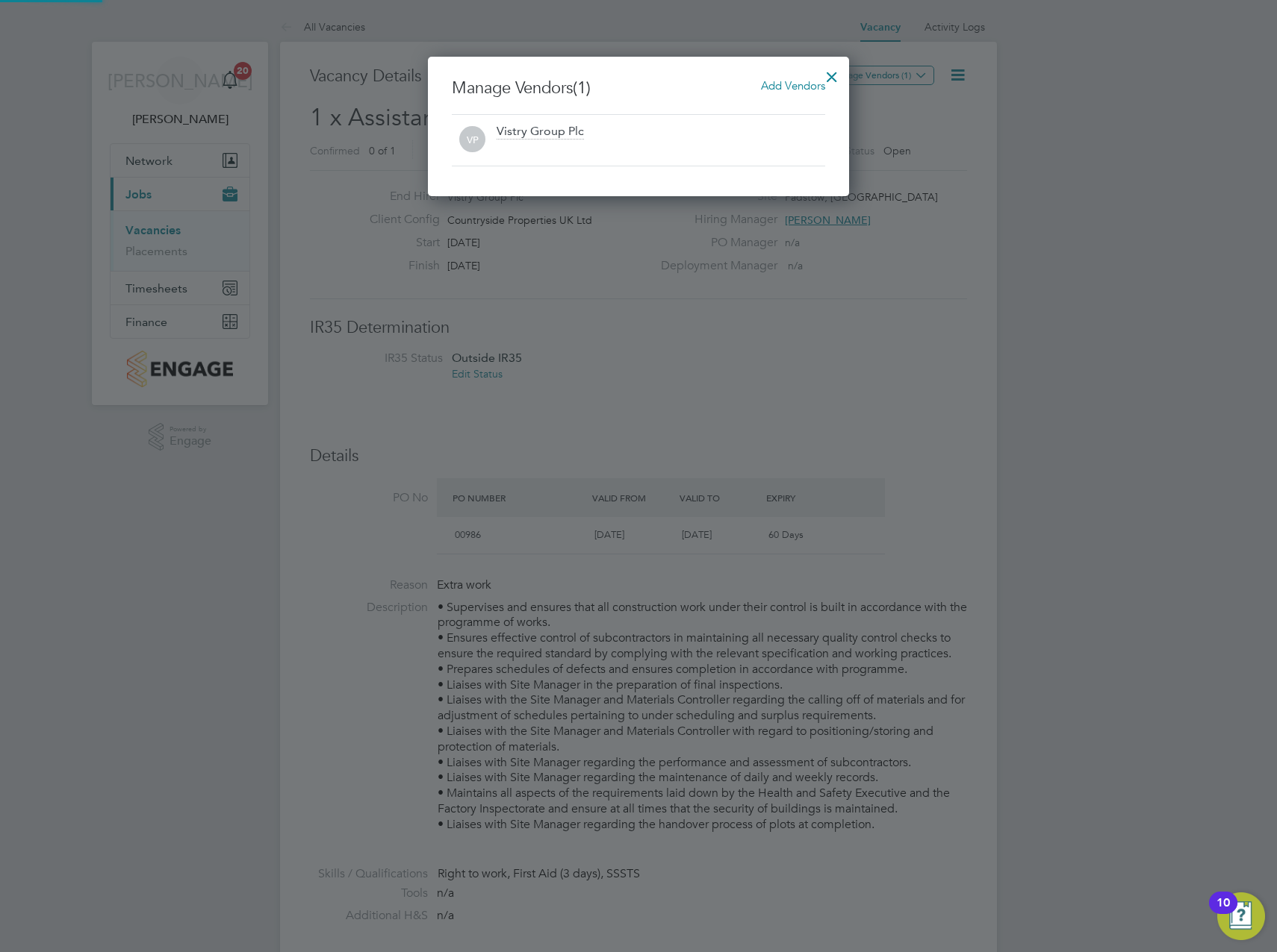
click at [798, 86] on span "Add Vendors" at bounding box center [793, 85] width 64 height 14
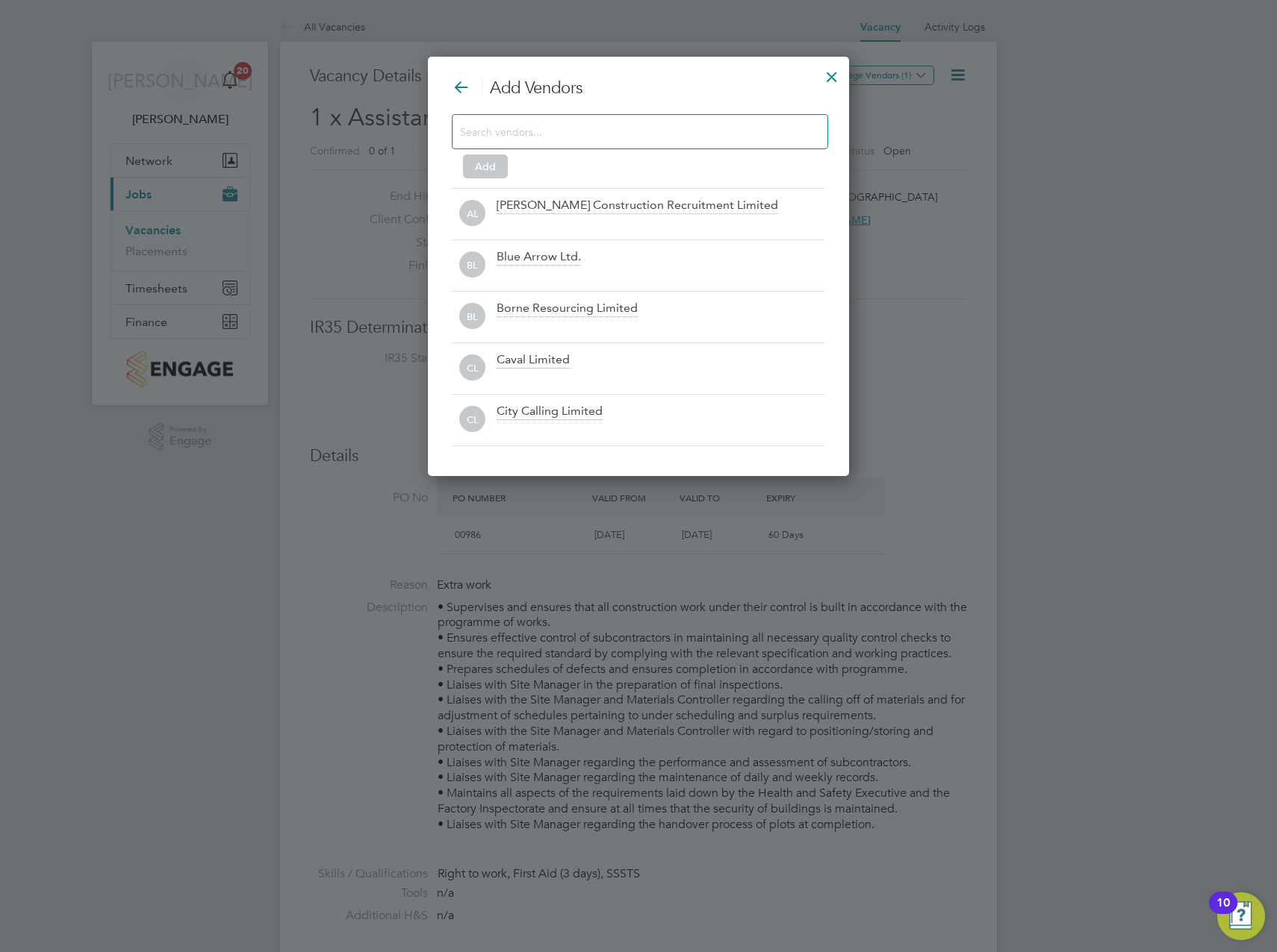
click at [554, 132] on input at bounding box center [628, 131] width 336 height 19
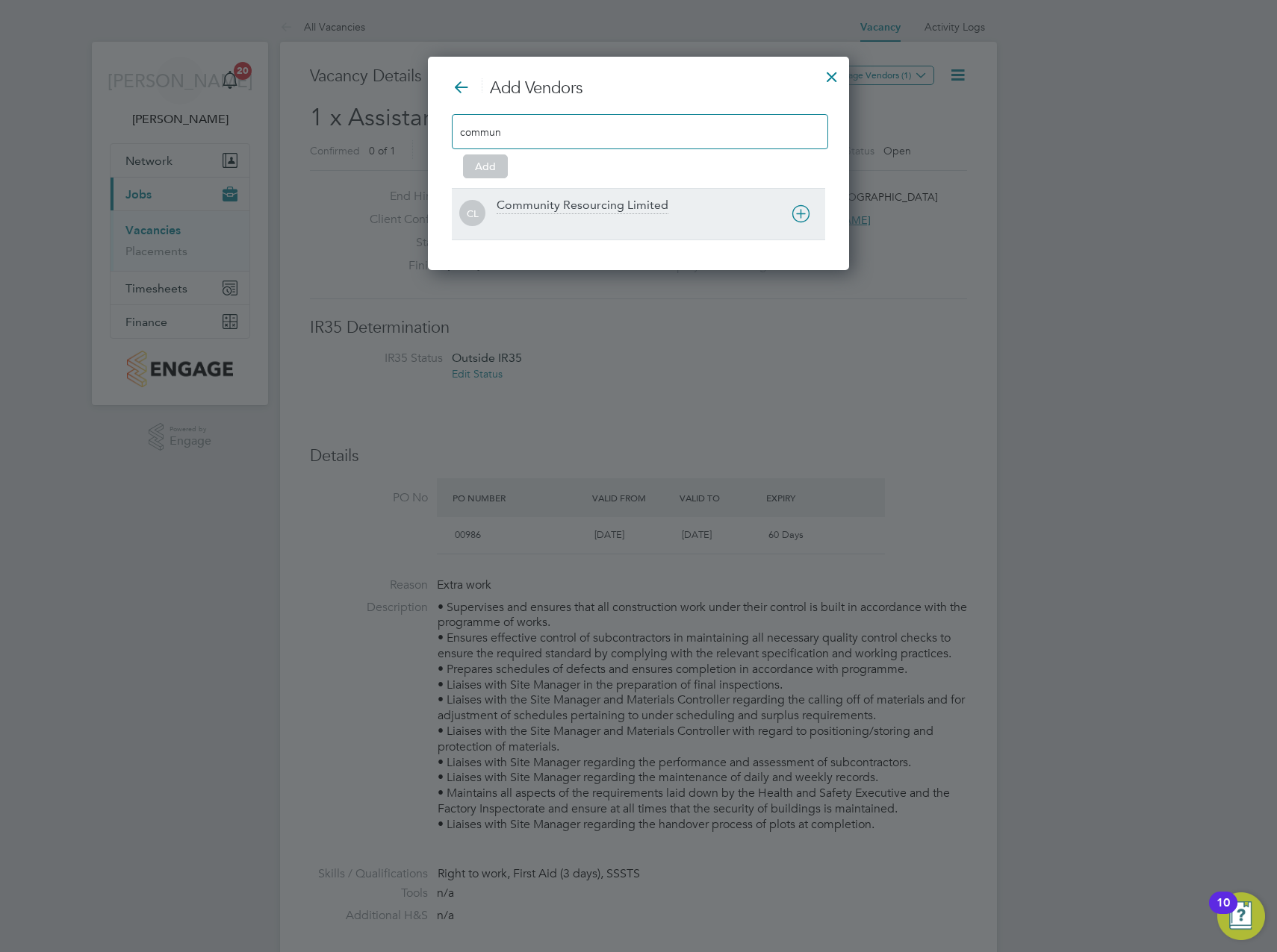
type input "commun"
click at [573, 205] on div "Community Resourcing Limited" at bounding box center [582, 206] width 171 height 17
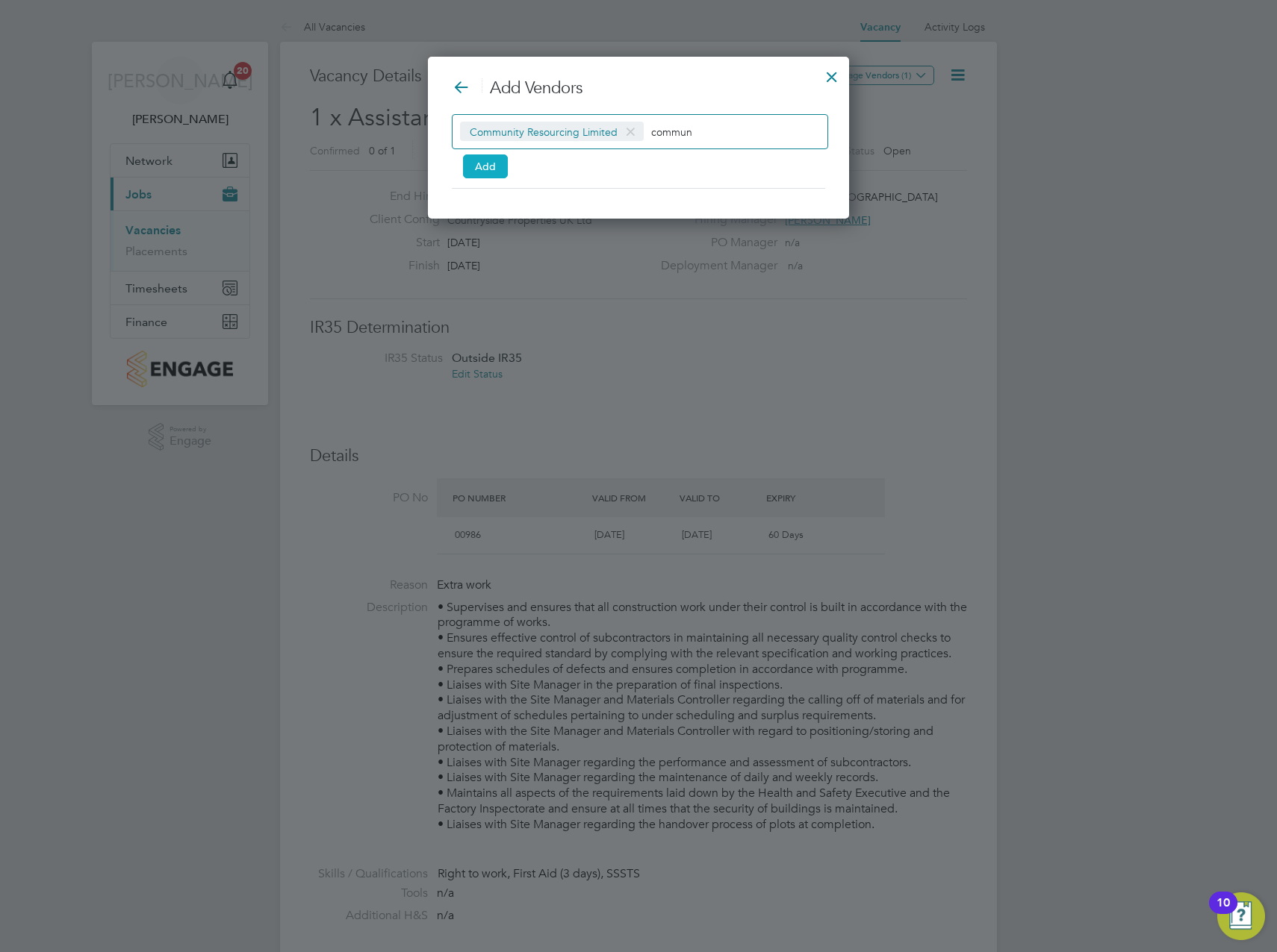
click at [484, 165] on button "Add" at bounding box center [485, 166] width 45 height 24
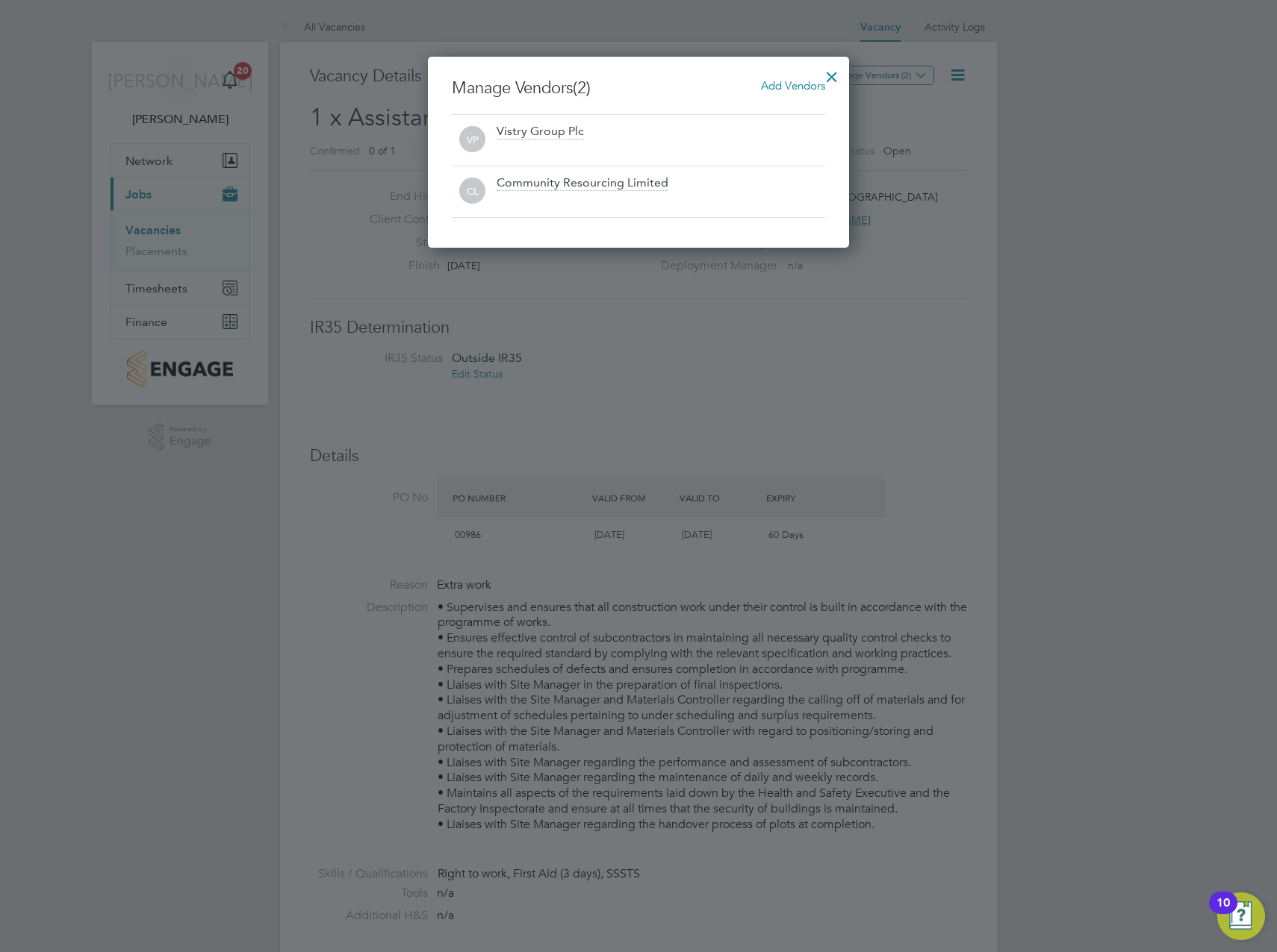
click at [835, 70] on div at bounding box center [832, 73] width 27 height 27
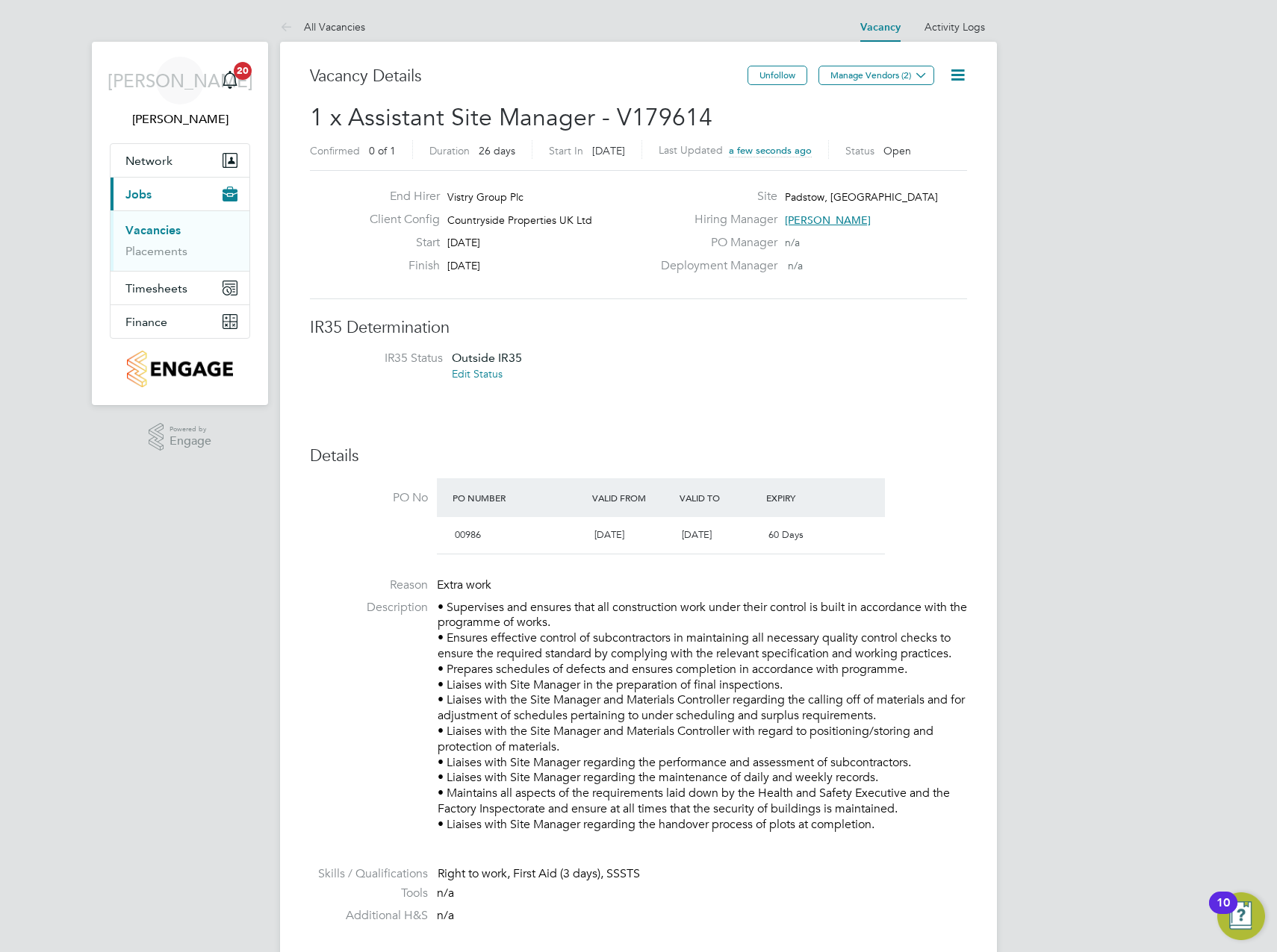
click at [157, 234] on link "Vacancies" at bounding box center [153, 230] width 55 height 14
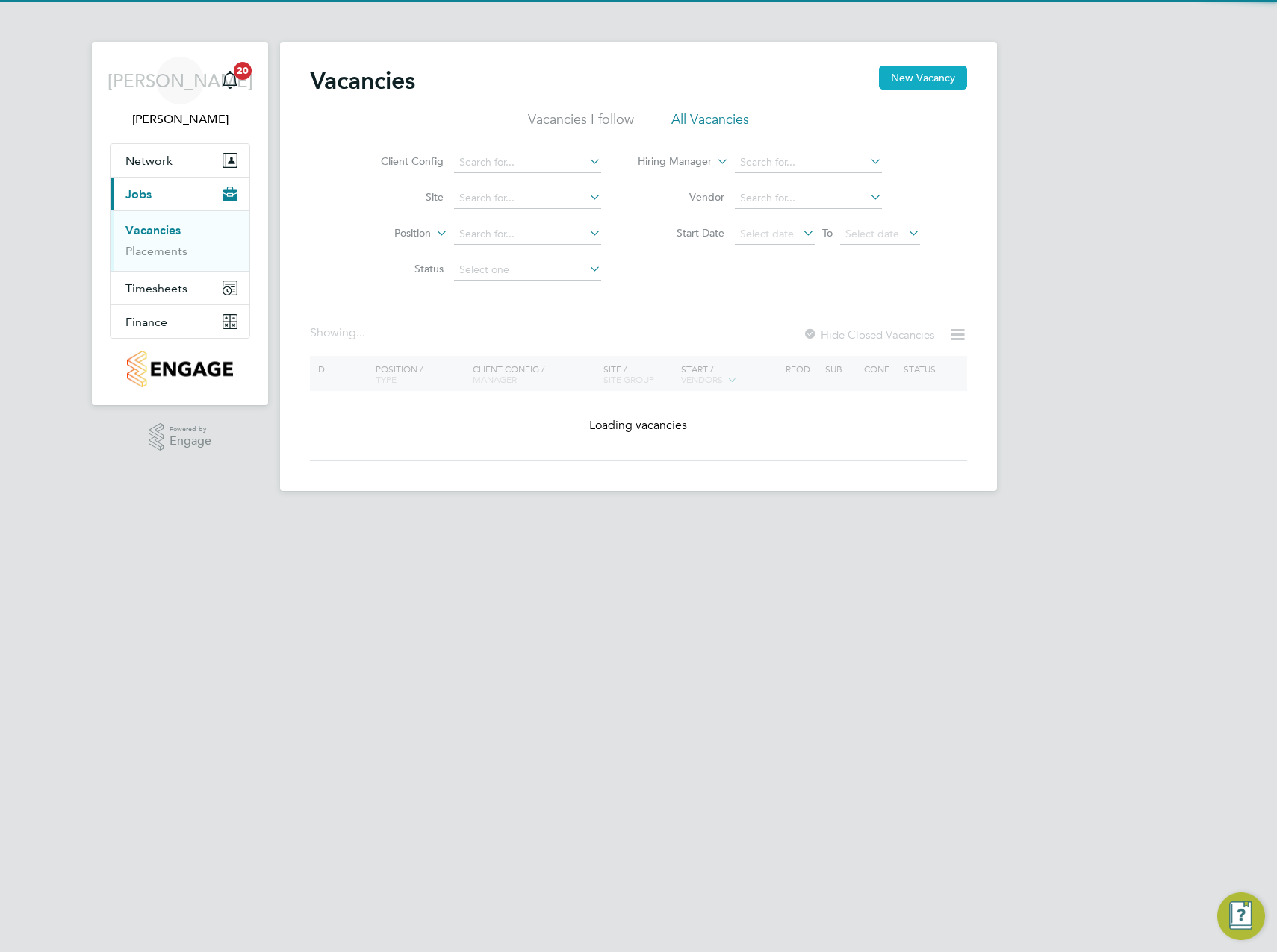
click at [915, 79] on button "New Vacancy" at bounding box center [923, 77] width 88 height 24
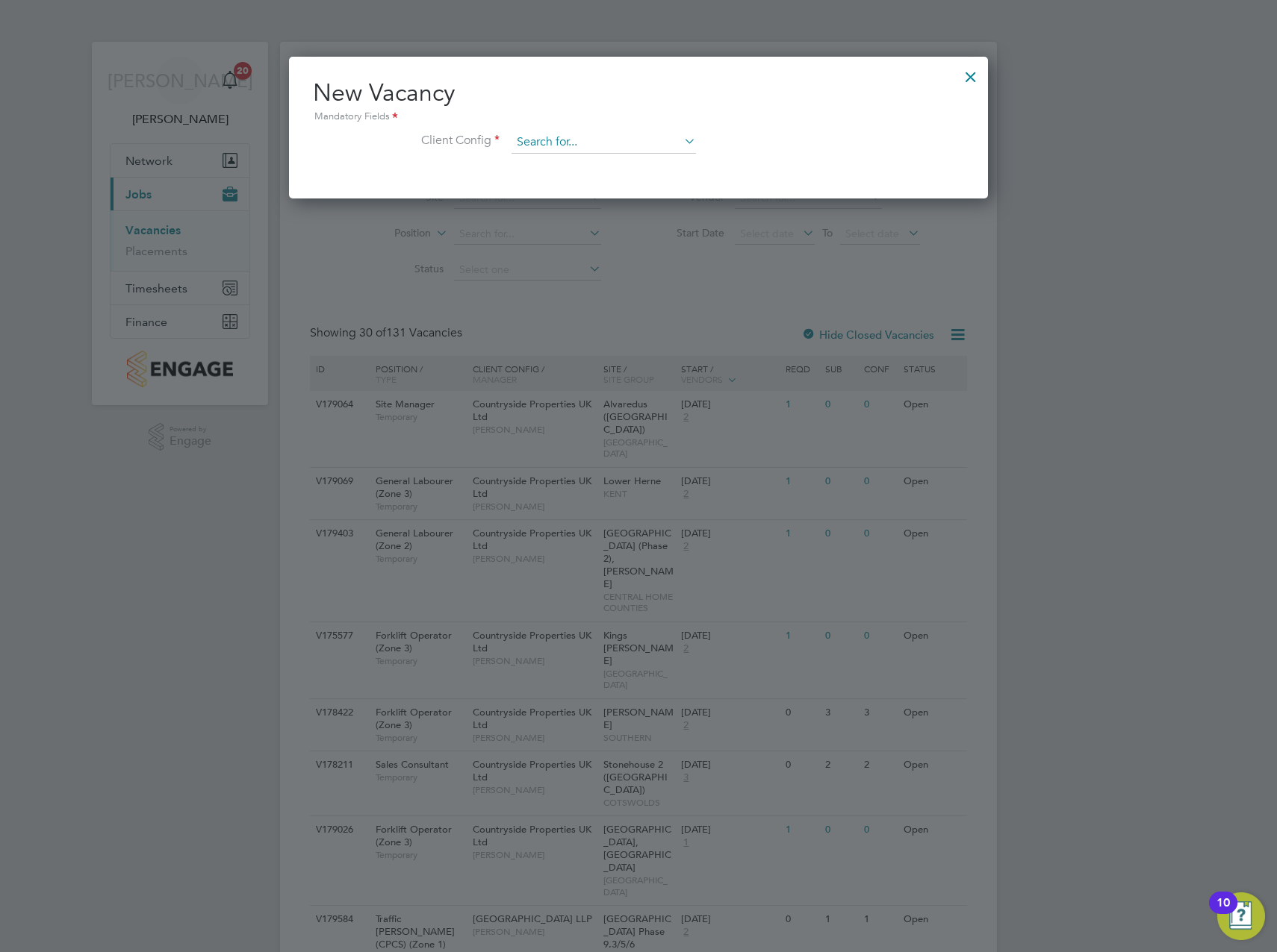
click at [596, 134] on input at bounding box center [604, 142] width 185 height 22
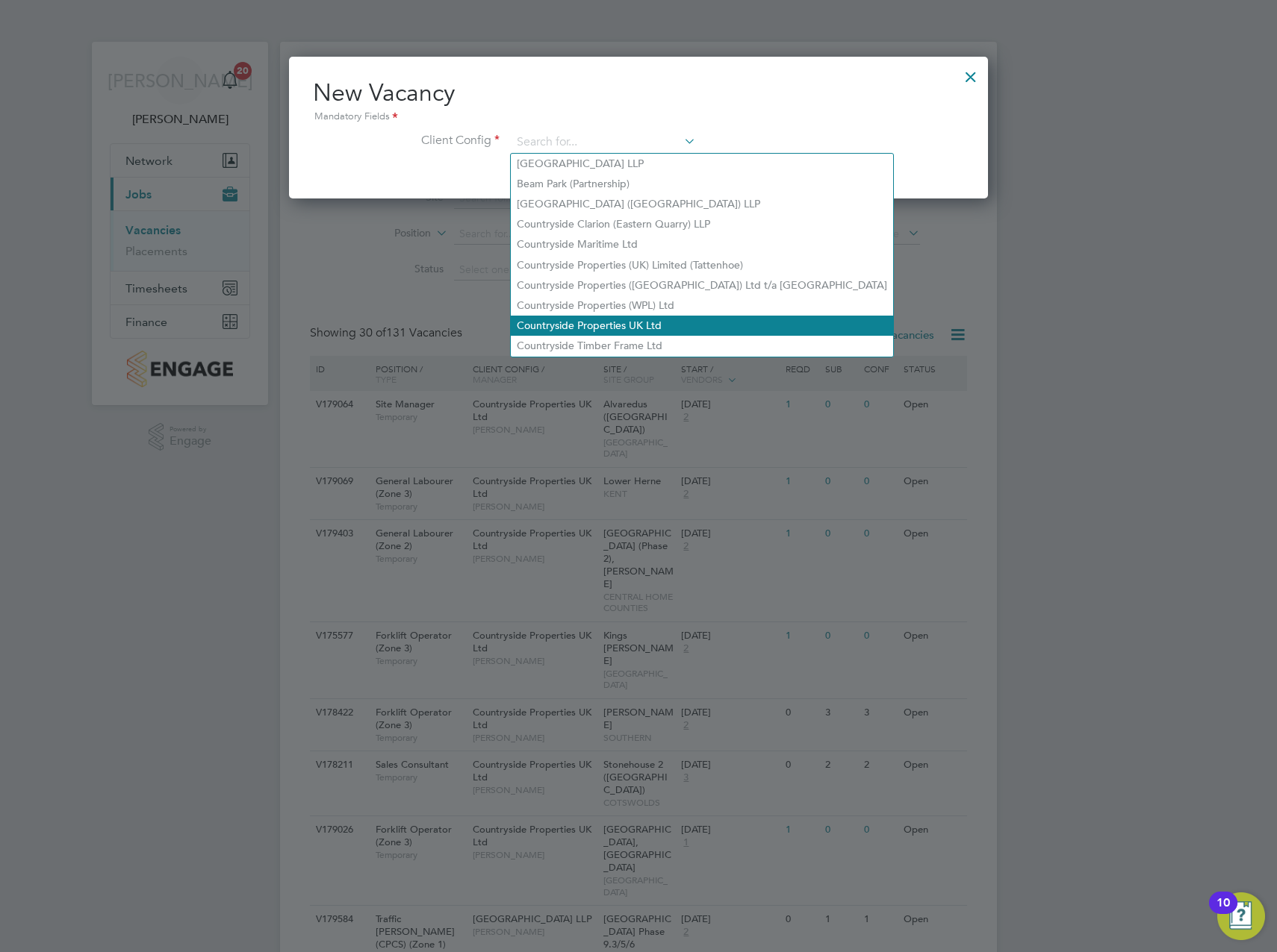
click at [595, 319] on li "Countryside Properties UK Ltd" at bounding box center [701, 325] width 382 height 20
type input "Countryside Properties UK Ltd"
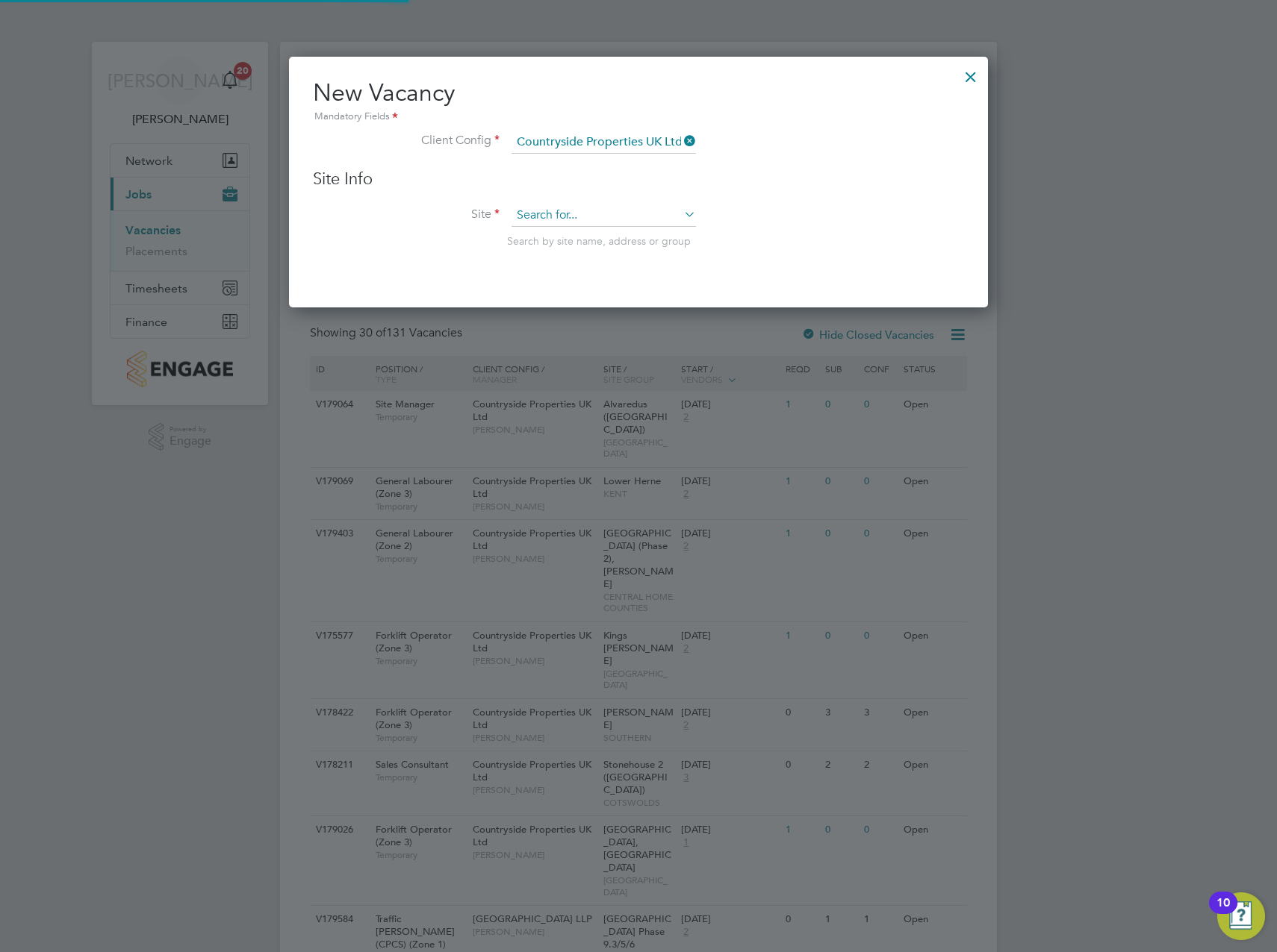
click at [549, 222] on input at bounding box center [604, 216] width 185 height 22
click at [560, 240] on li "Padstow, Best wood" at bounding box center [603, 237] width 186 height 20
type input "Padstow, [GEOGRAPHIC_DATA]"
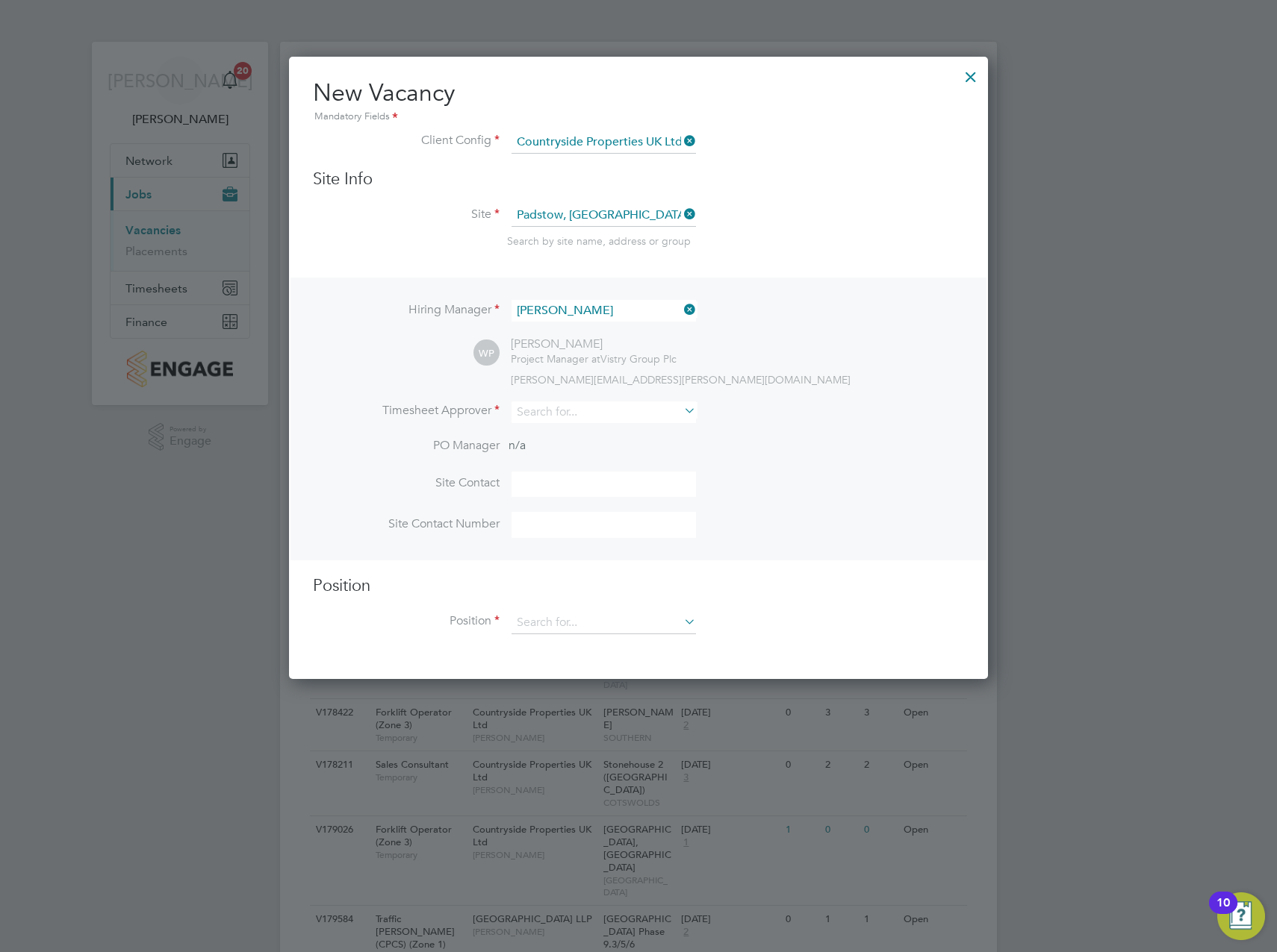
click at [681, 302] on icon at bounding box center [681, 310] width 0 height 21
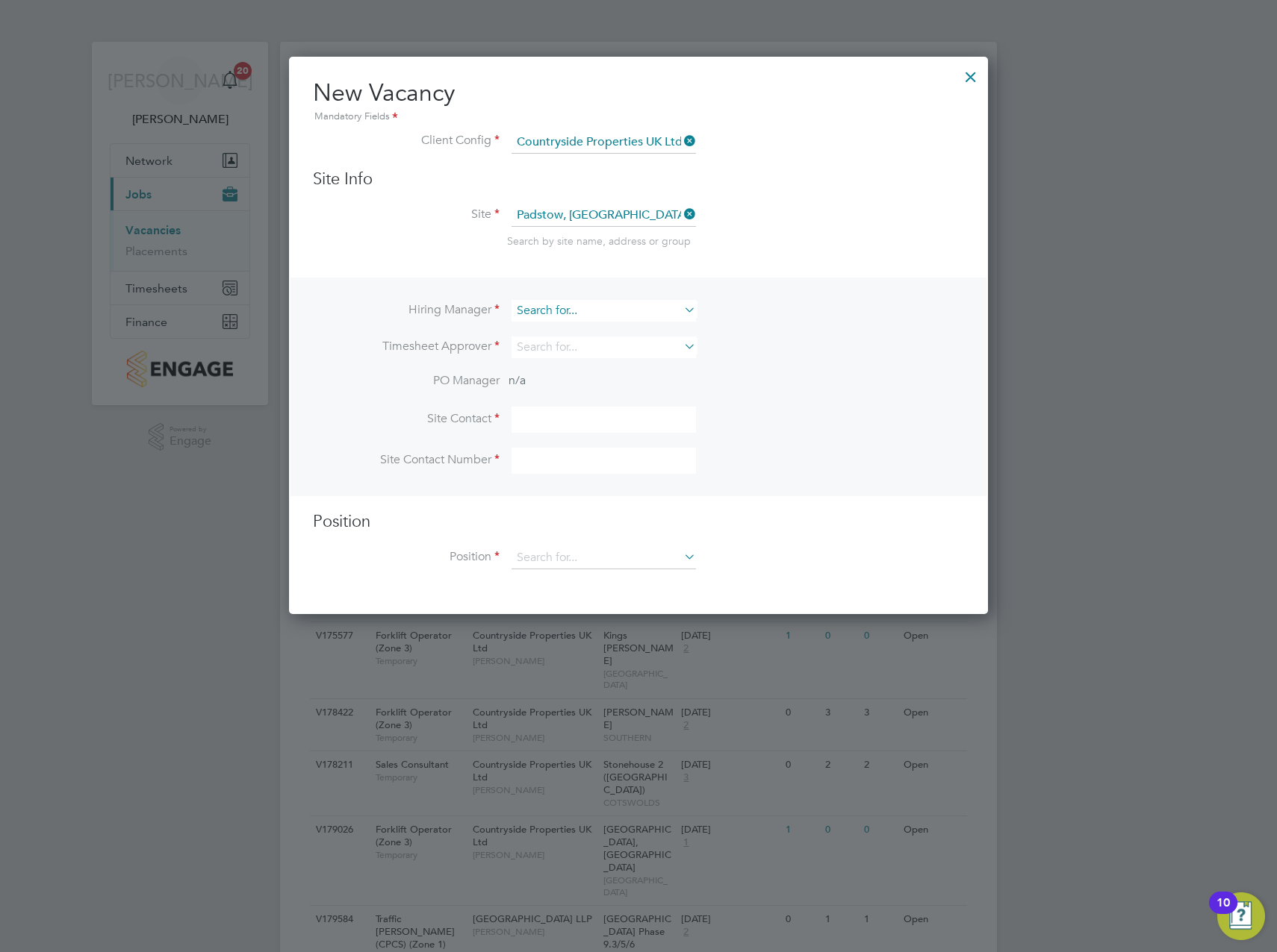
click at [570, 308] on input at bounding box center [604, 311] width 185 height 22
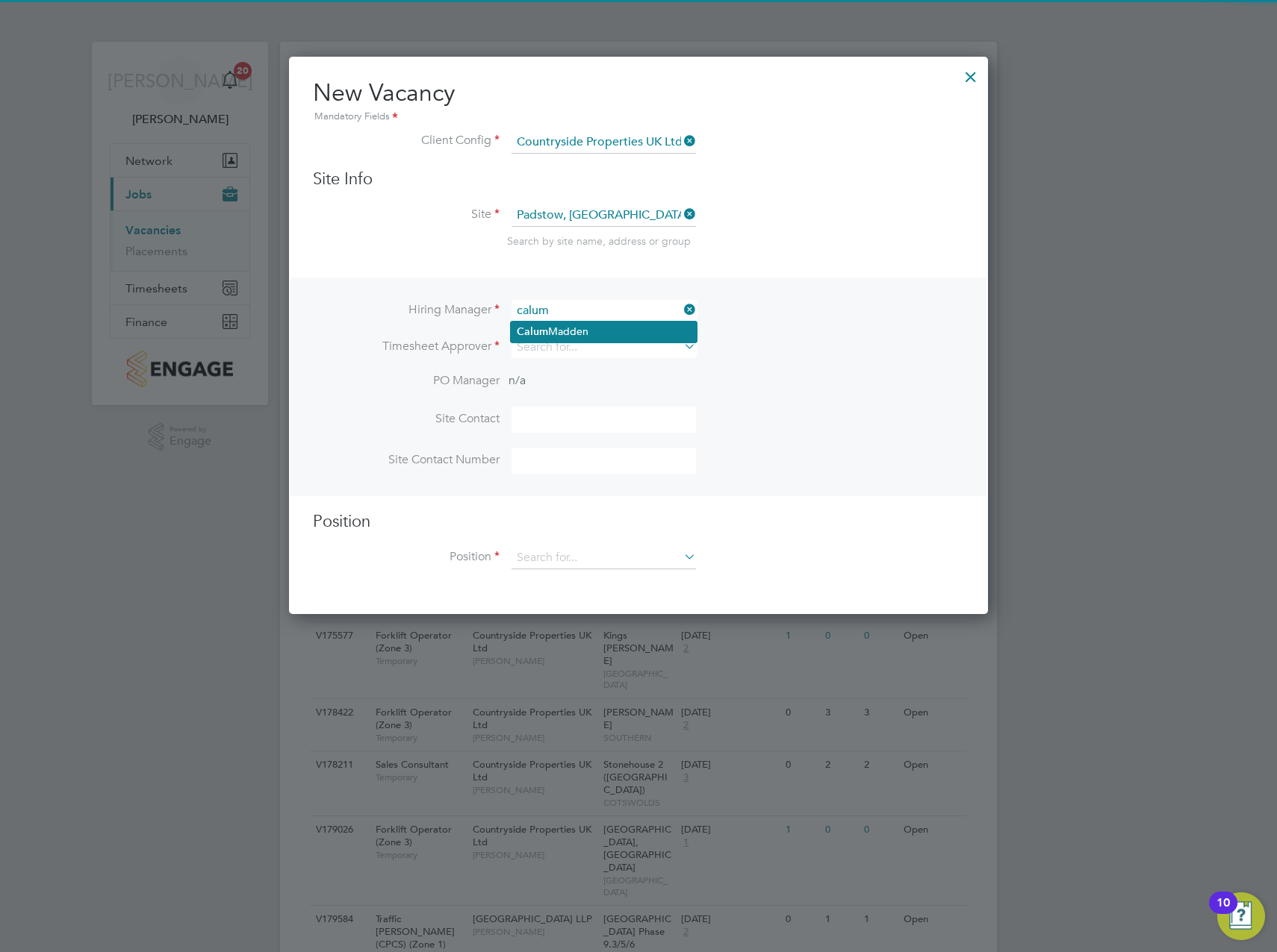
click at [566, 330] on li "[PERSON_NAME]" at bounding box center [603, 332] width 186 height 20
type input "[PERSON_NAME]"
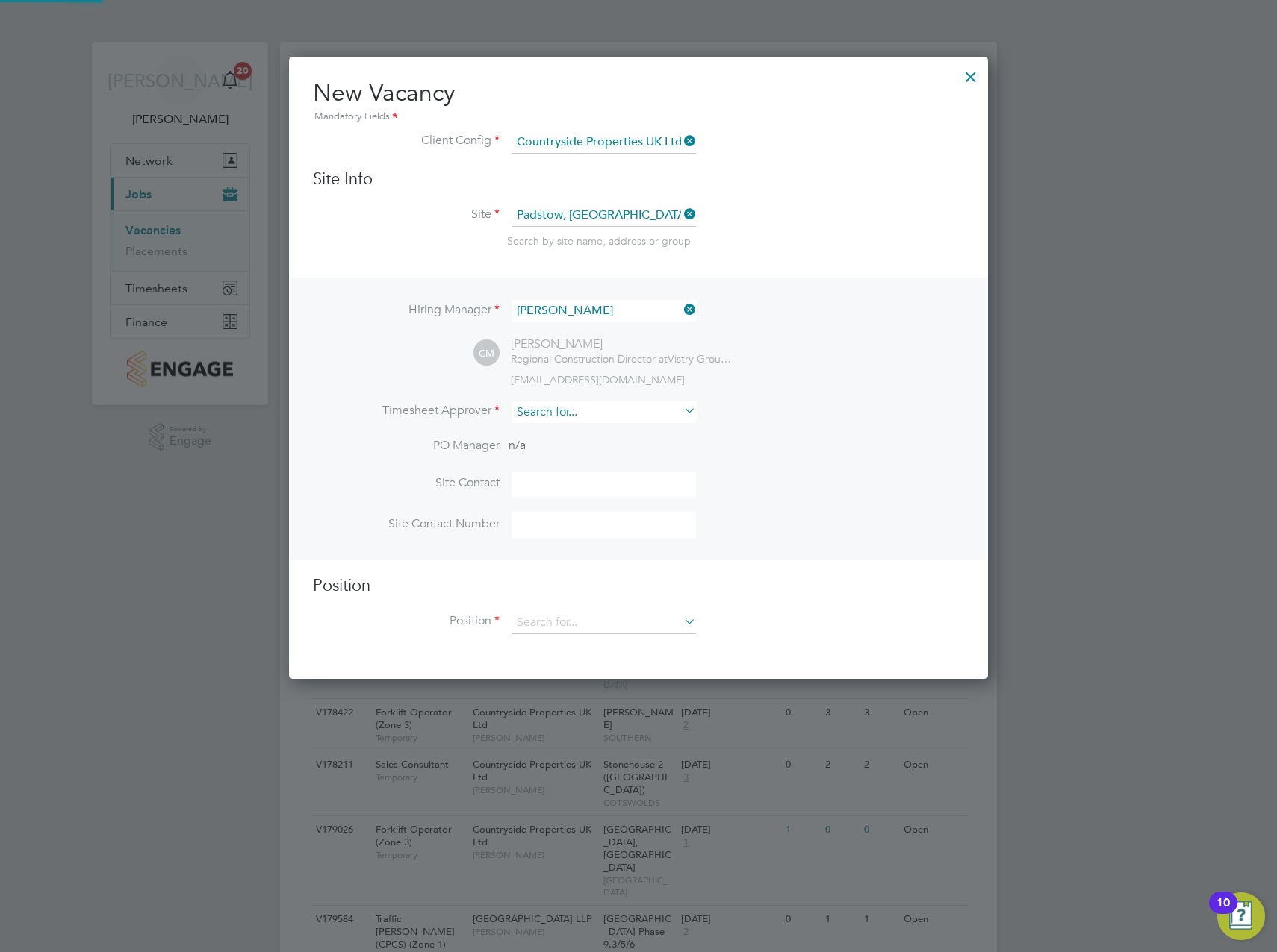
click at [544, 421] on input at bounding box center [604, 412] width 185 height 22
click at [557, 430] on li "[PERSON_NAME]" at bounding box center [603, 434] width 186 height 20
type input "[PERSON_NAME]"
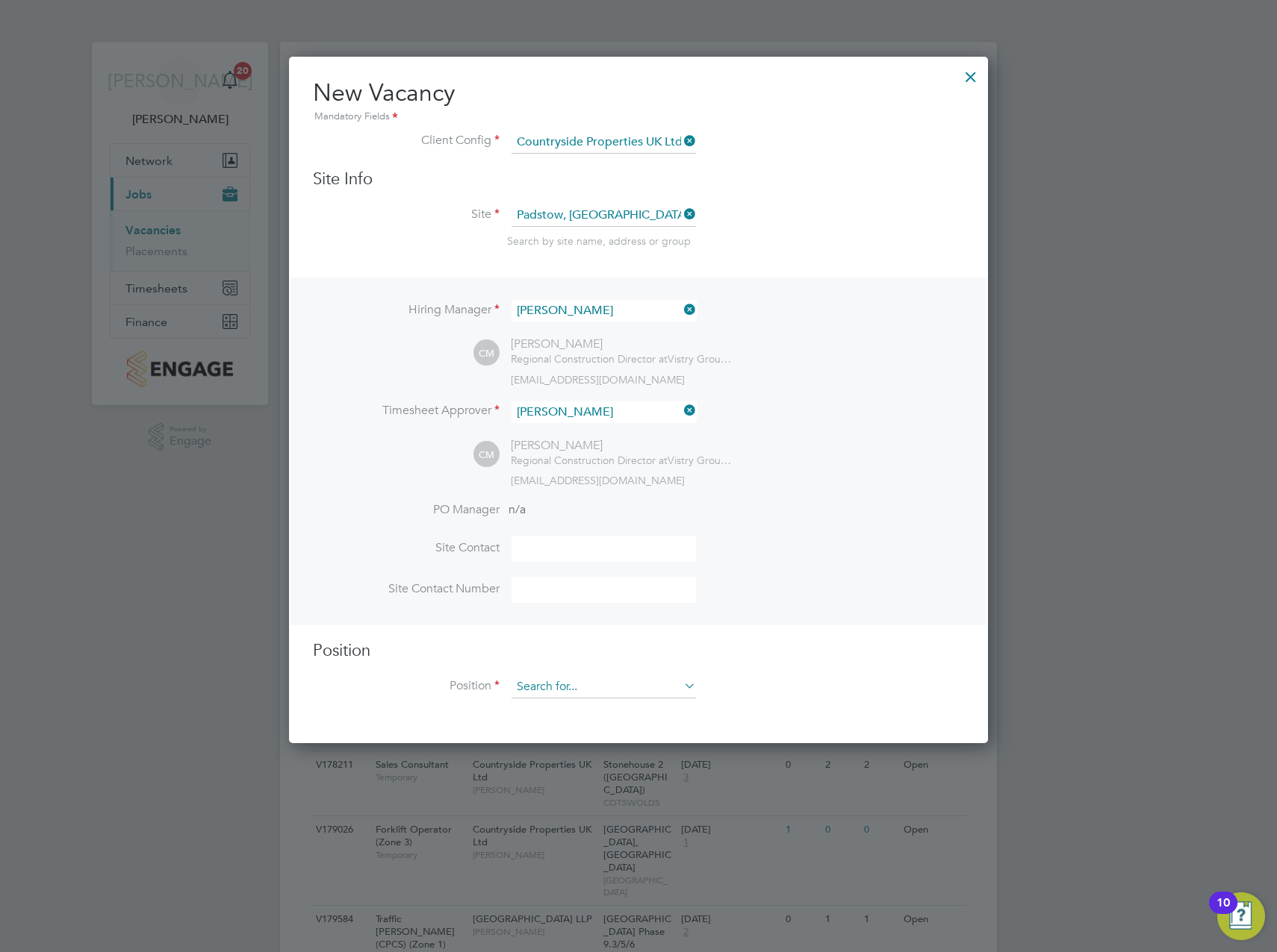
click at [554, 690] on input at bounding box center [604, 687] width 185 height 22
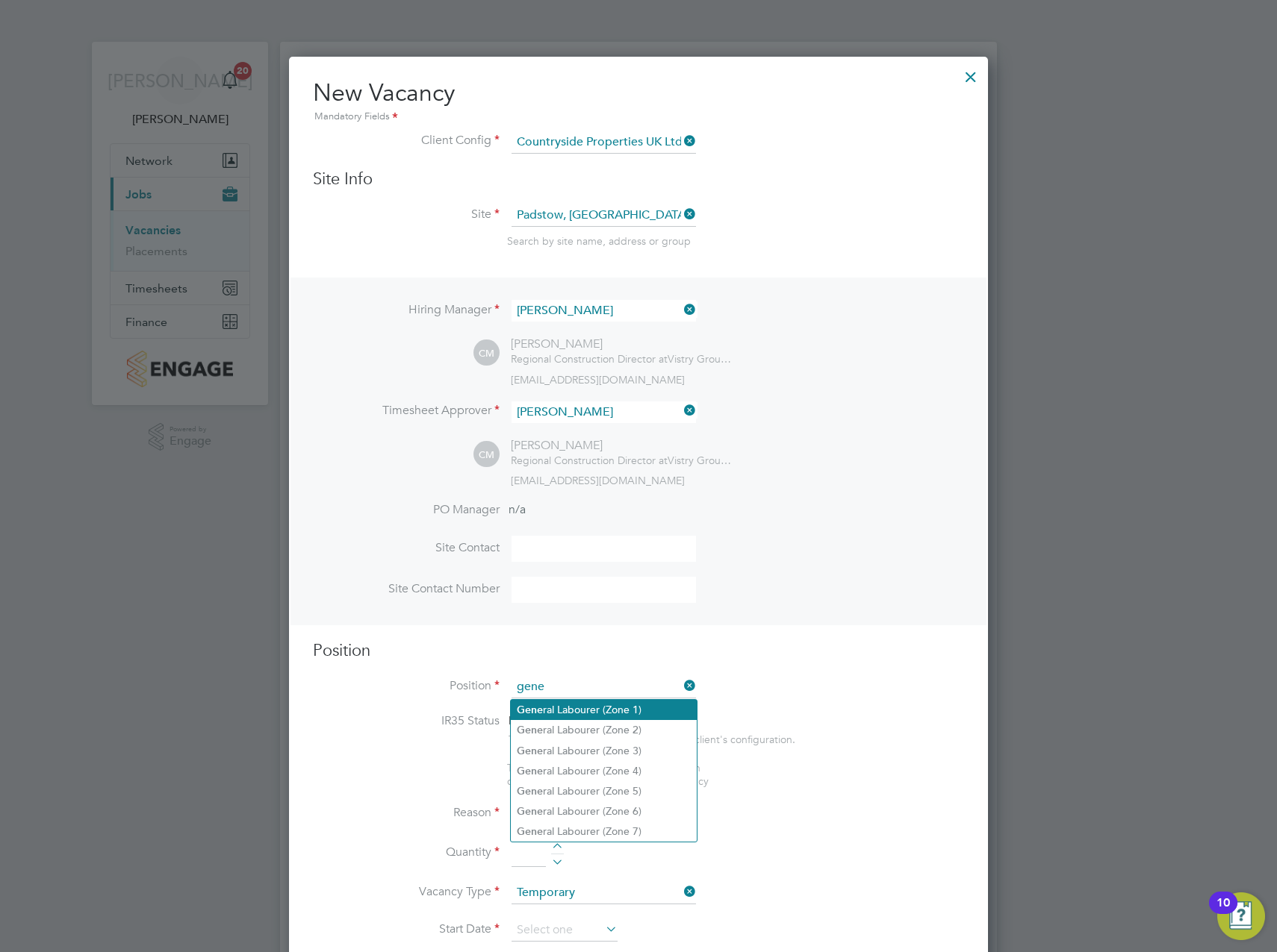
click at [616, 713] on li "Gene ral Labourer (Zone 1)" at bounding box center [603, 710] width 186 height 20
type input "General Labourer (Zone 1)"
type textarea "- General labouring duties - Supporting the trades on site - Moving materials a…"
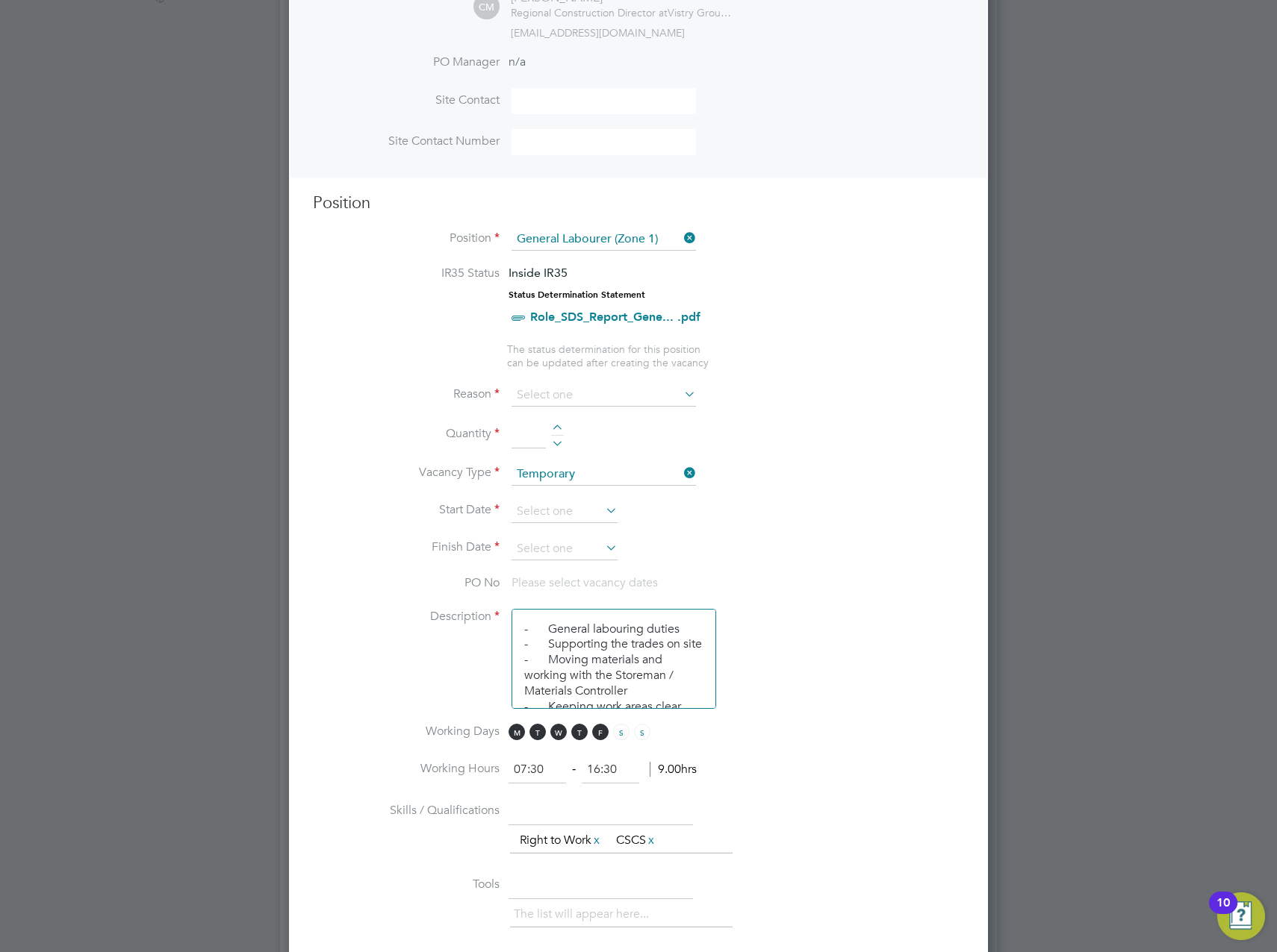
click at [554, 426] on div at bounding box center [557, 429] width 12 height 11
type input "1"
click at [554, 399] on input at bounding box center [604, 395] width 185 height 22
click at [560, 450] on li "Extra Work" at bounding box center [603, 455] width 186 height 19
type input "Extra Work"
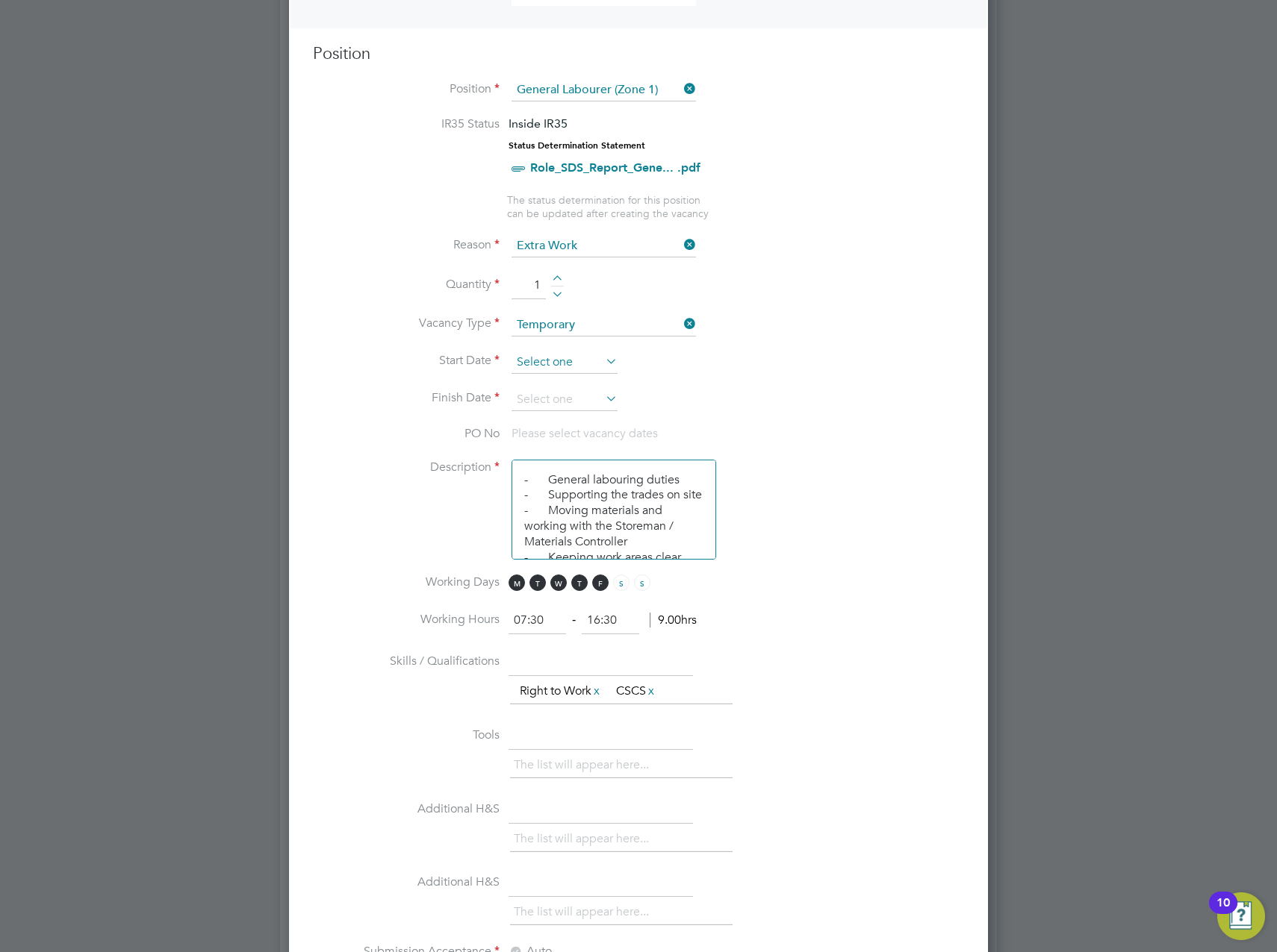
click at [554, 372] on input at bounding box center [564, 362] width 106 height 22
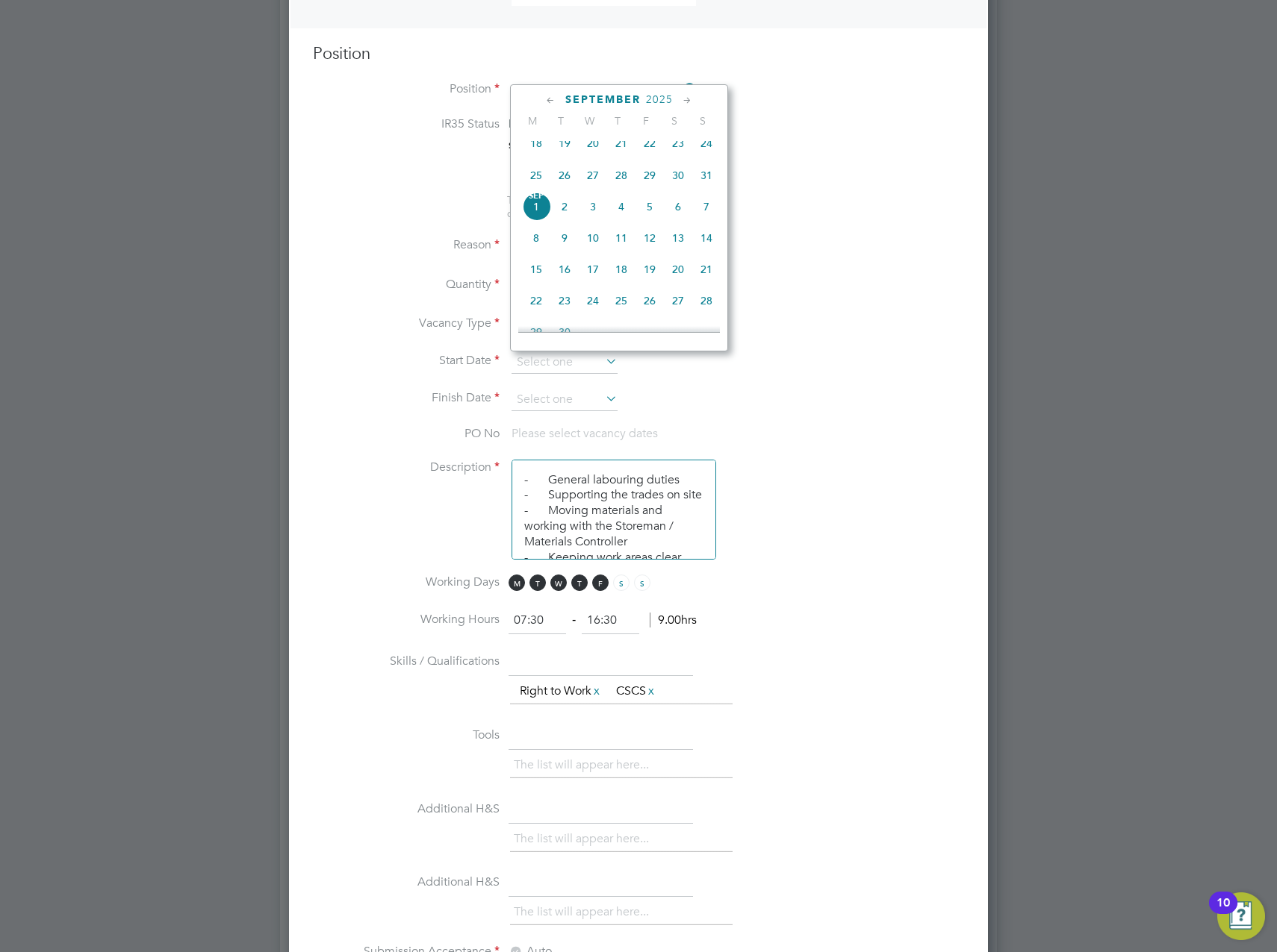
click at [532, 200] on span "Sep" at bounding box center [536, 196] width 28 height 7
type input "[DATE]"
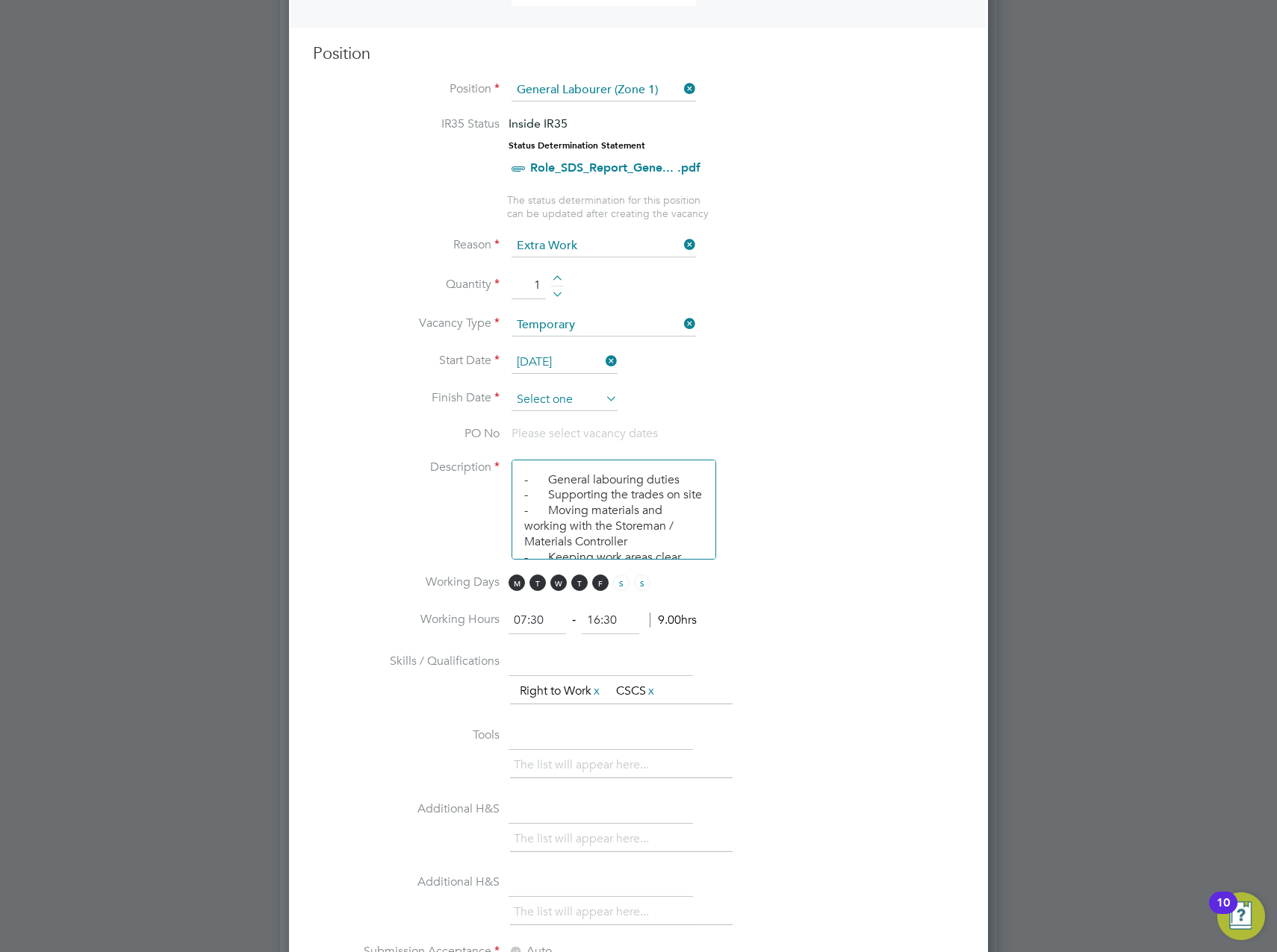
click at [549, 393] on input at bounding box center [564, 399] width 106 height 22
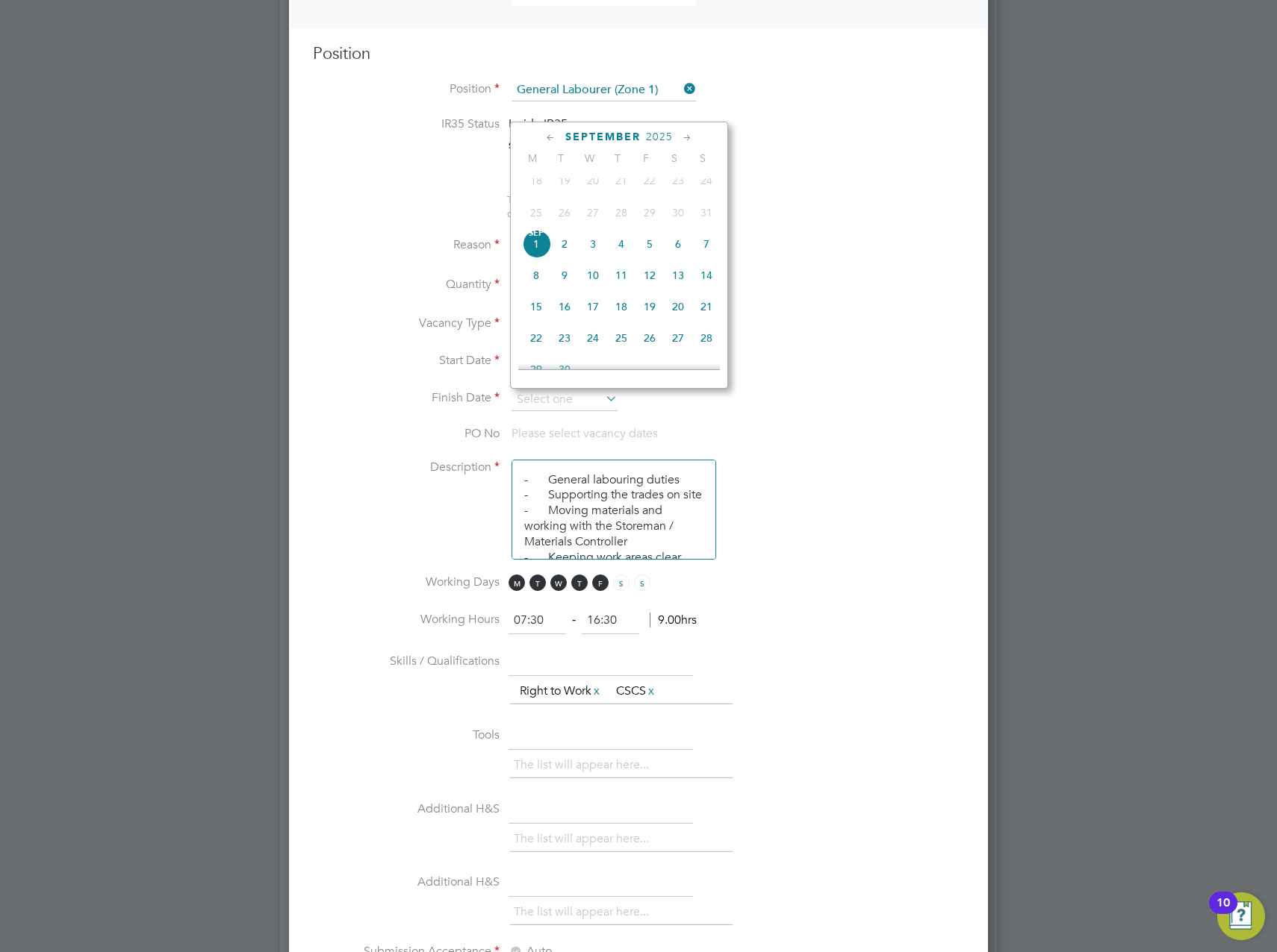
click at [647, 350] on span "26" at bounding box center [649, 338] width 28 height 28
type input "[DATE]"
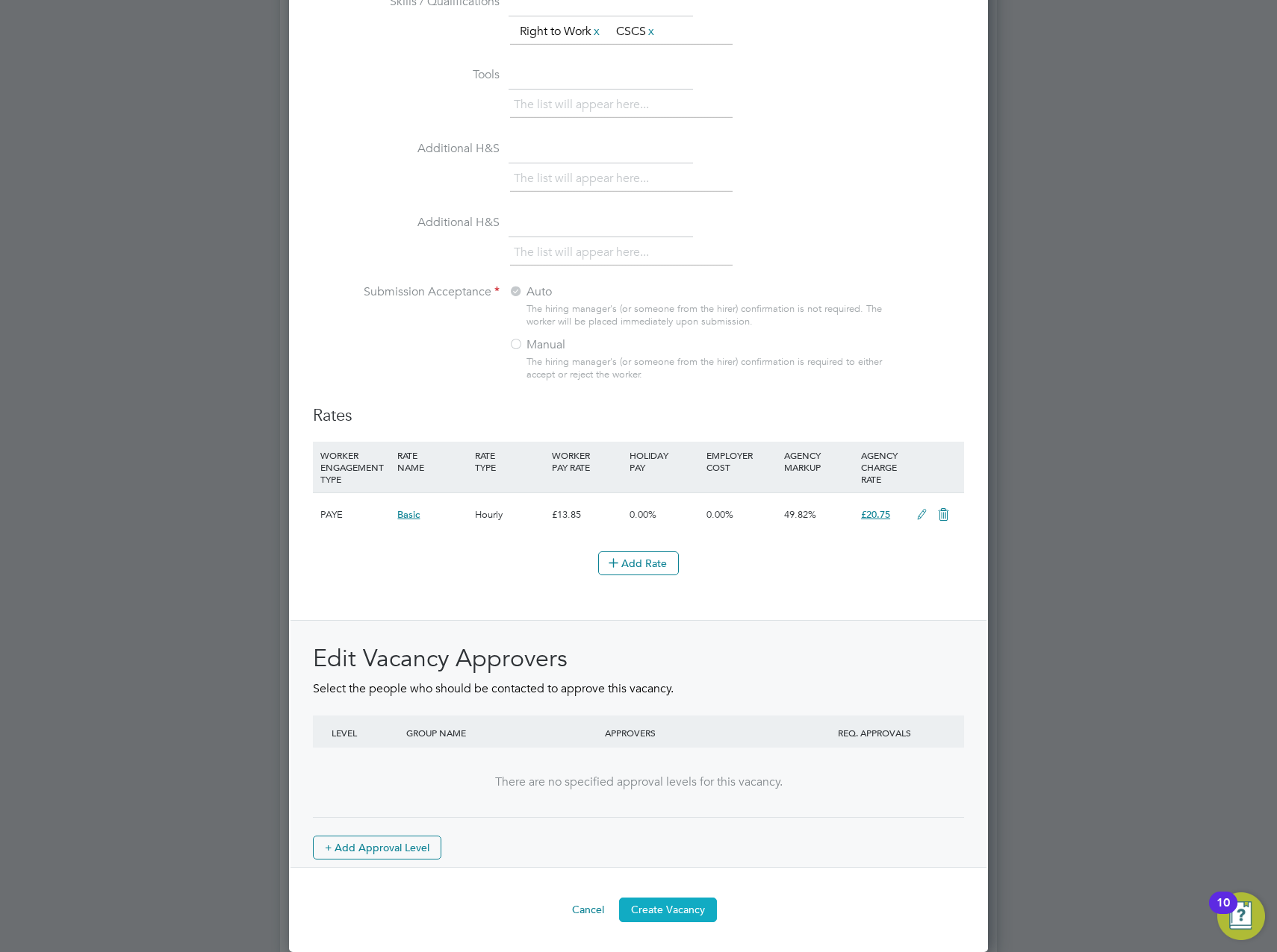
click at [670, 915] on button "Create Vacancy" at bounding box center [667, 910] width 97 height 24
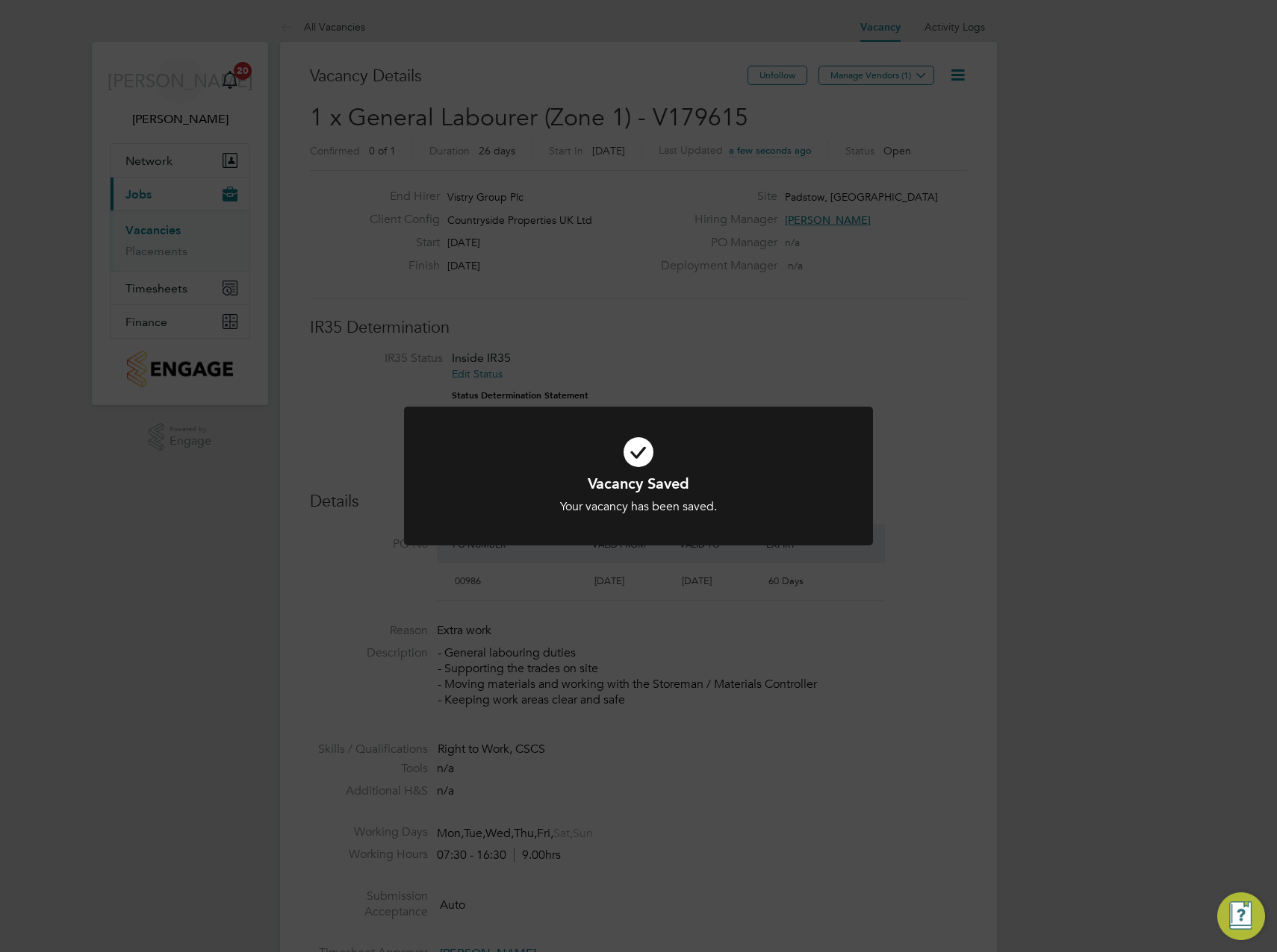
click at [1046, 191] on div "Vacancy Saved Your vacancy has been saved. Cancel Okay" at bounding box center [638, 476] width 1277 height 952
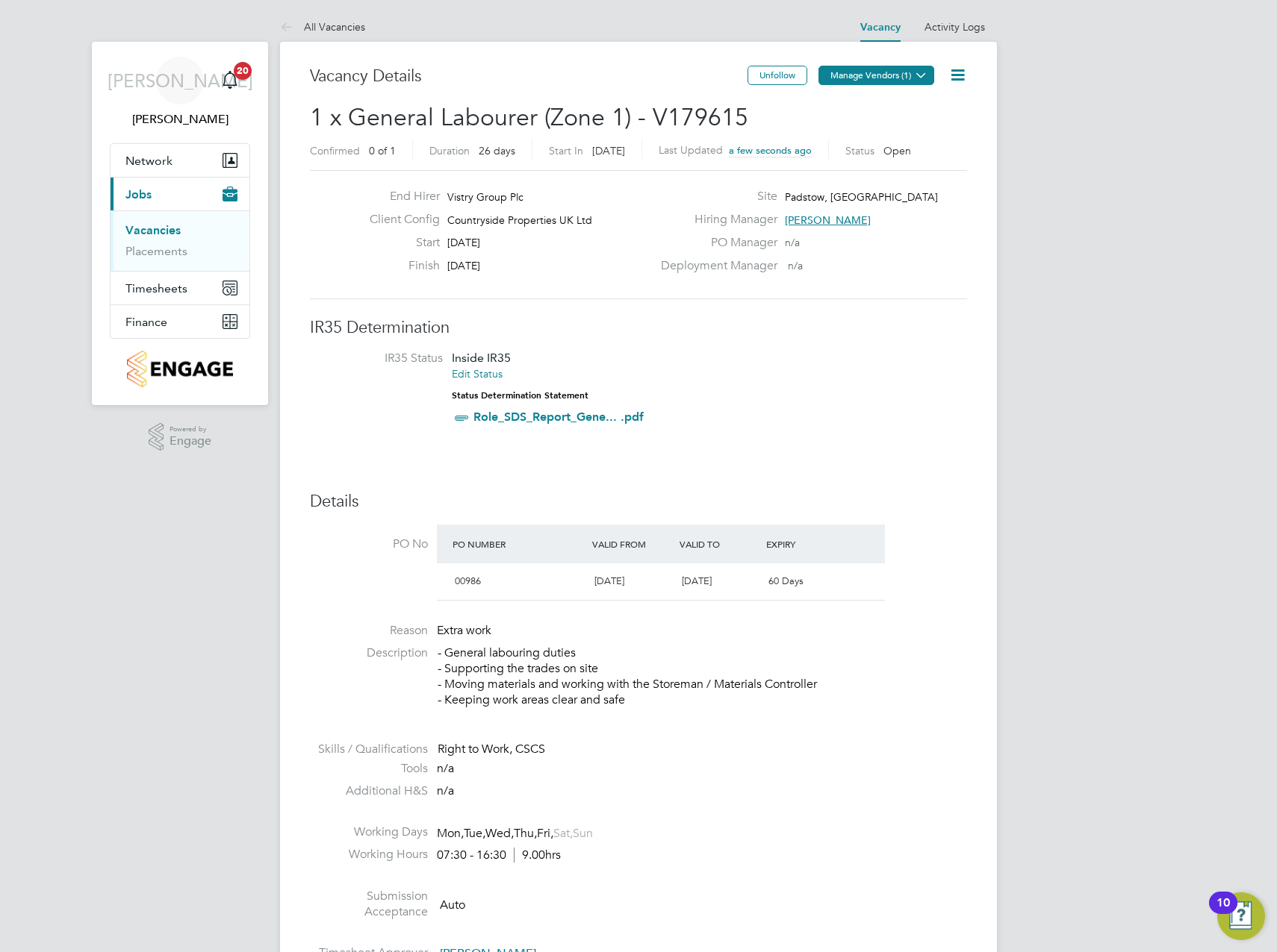
click at [897, 75] on button "Manage Vendors (1)" at bounding box center [876, 75] width 116 height 19
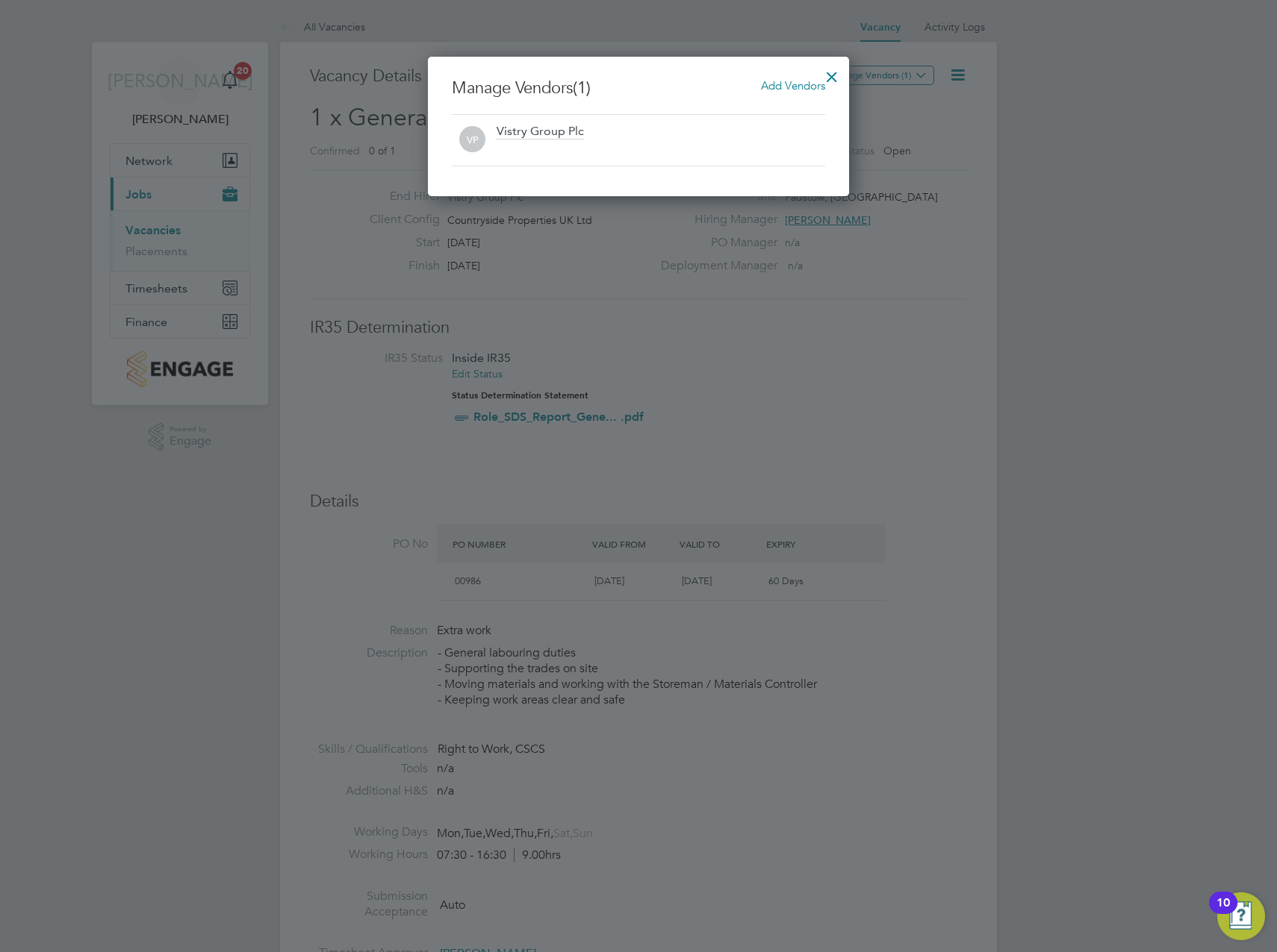
click at [789, 86] on span "Add Vendors" at bounding box center [793, 85] width 64 height 14
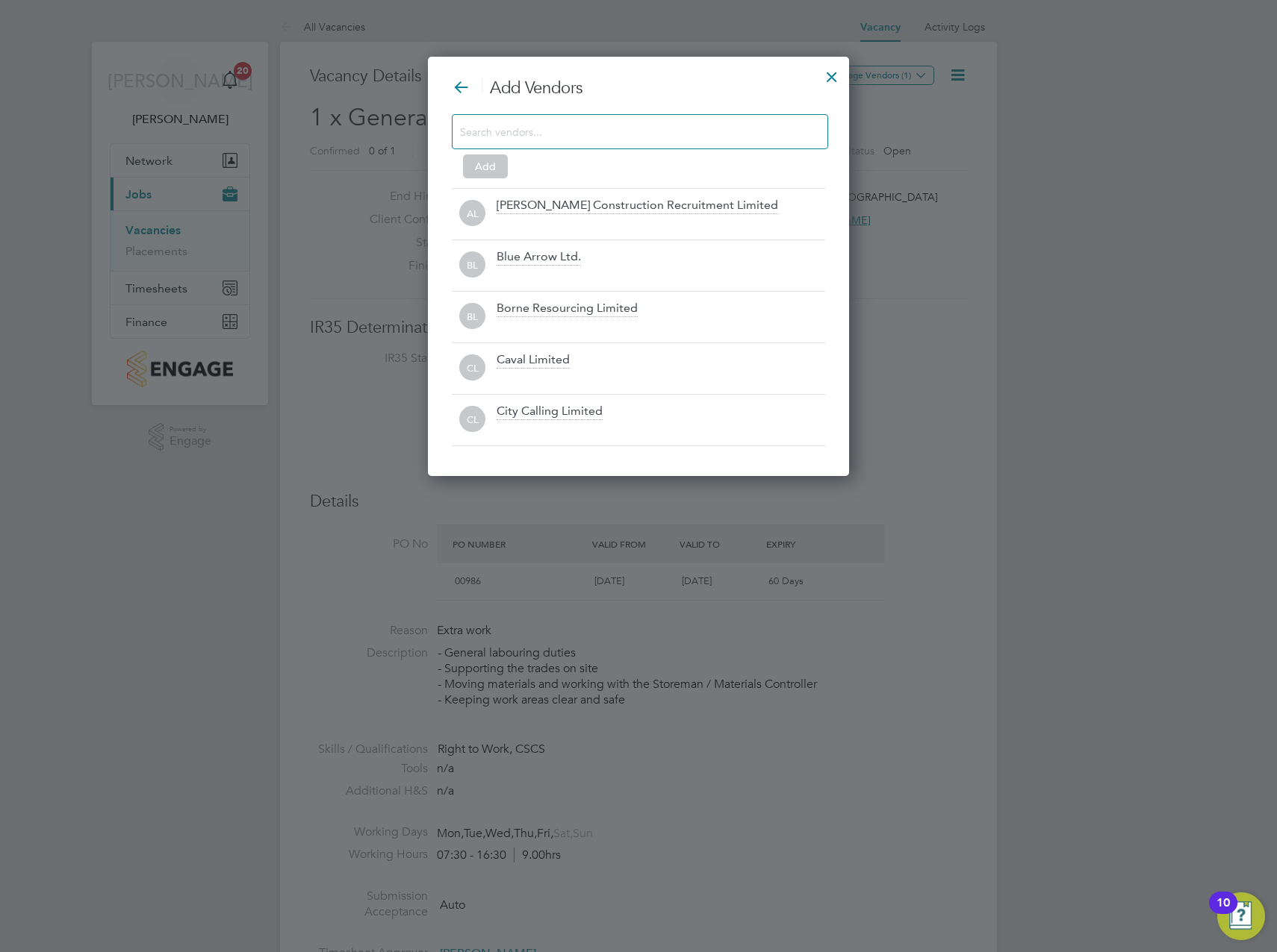
click at [556, 130] on input at bounding box center [628, 131] width 336 height 19
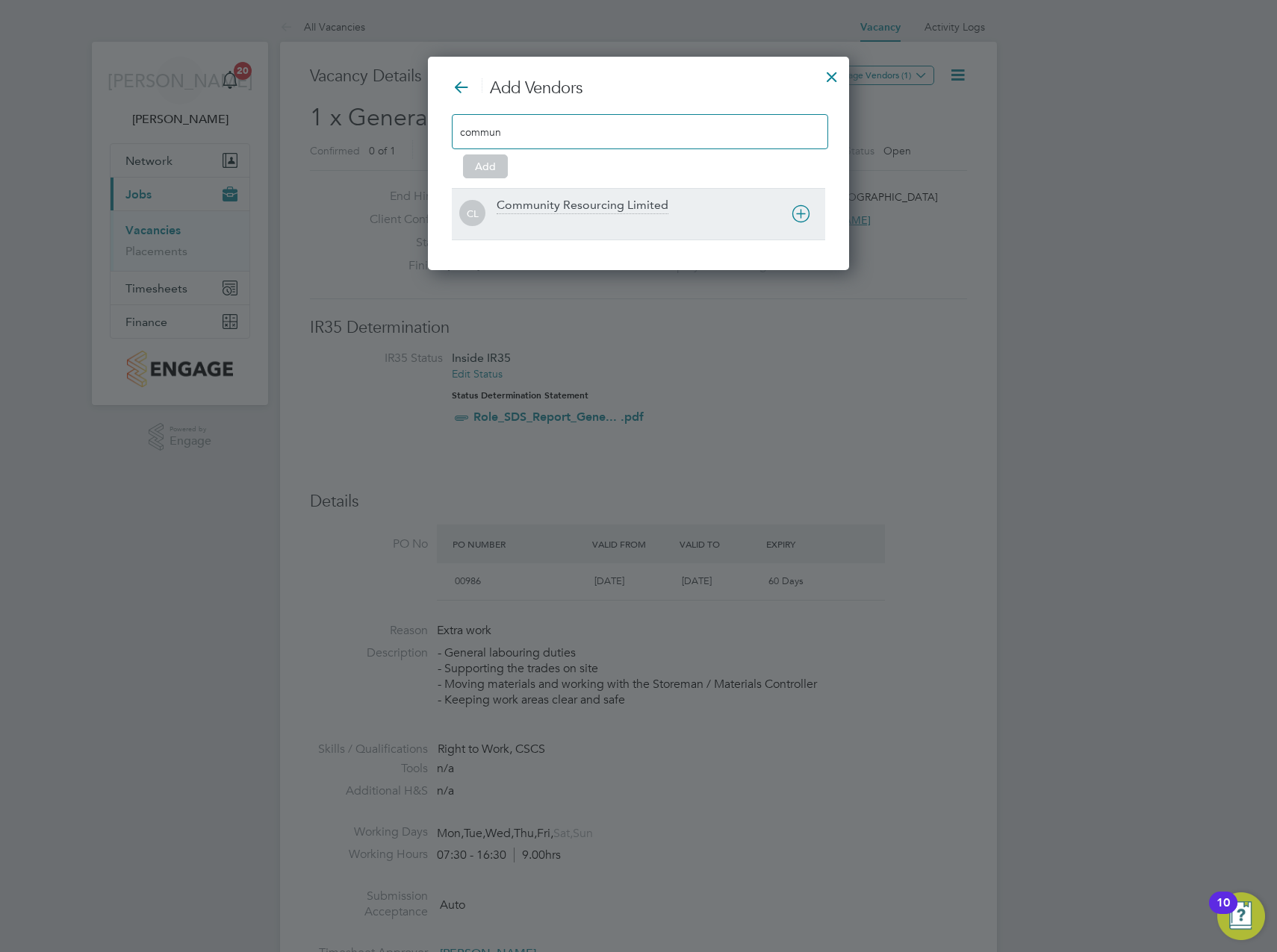
type input "commun"
click at [568, 206] on div "Community Resourcing Limited" at bounding box center [582, 206] width 171 height 17
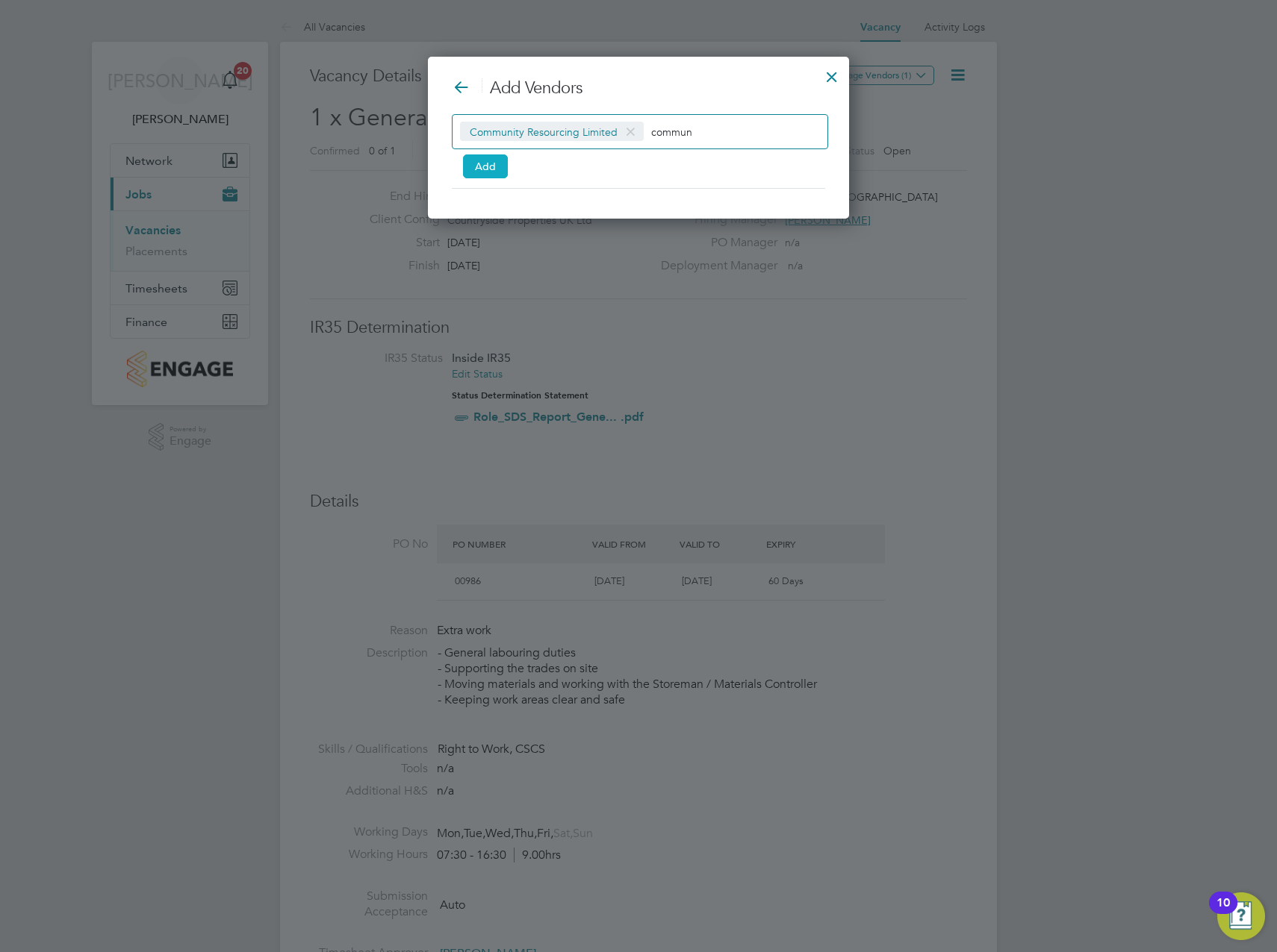
click at [485, 163] on button "Add" at bounding box center [485, 166] width 45 height 24
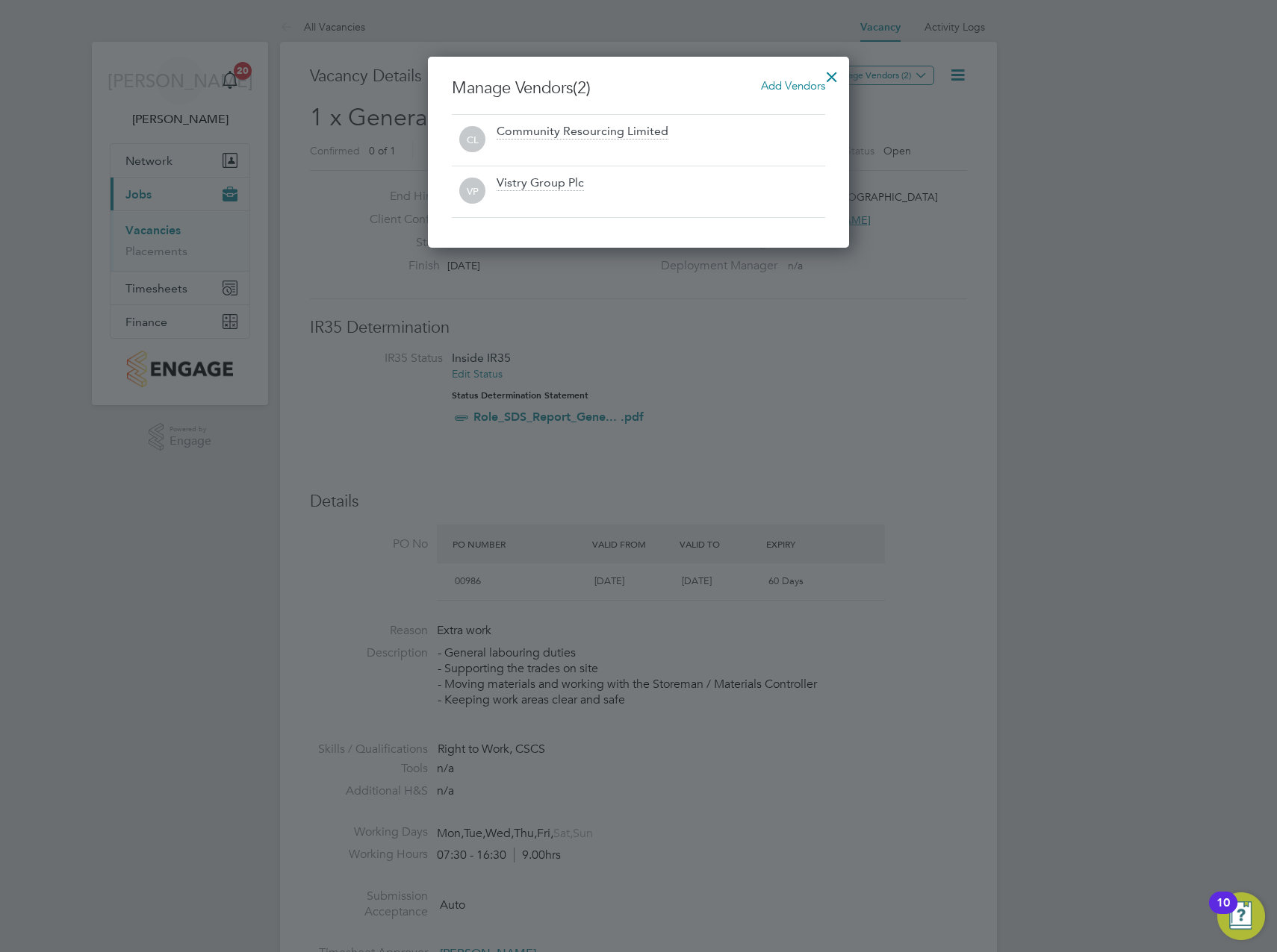
click at [840, 72] on div at bounding box center [832, 73] width 27 height 27
